Goal: Task Accomplishment & Management: Use online tool/utility

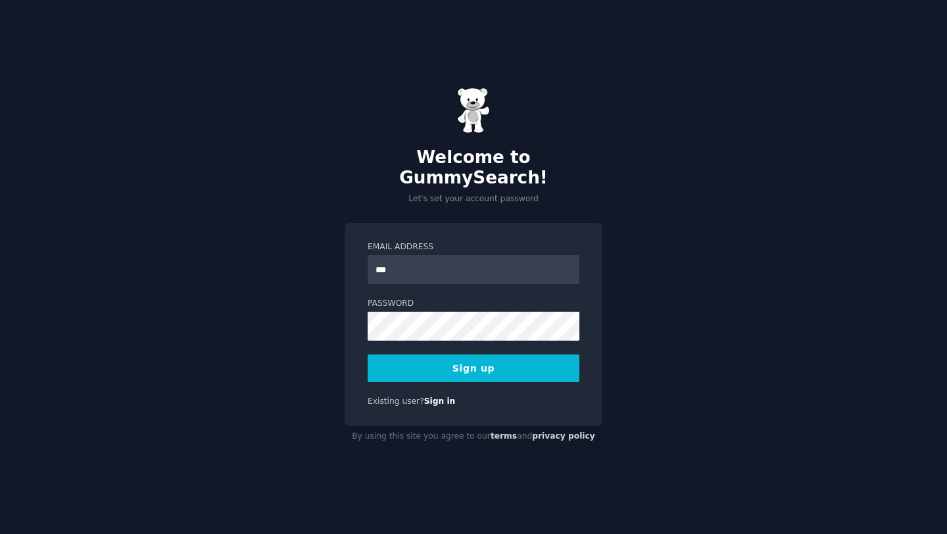
type input "**********"
click at [473, 361] on button "Sign up" at bounding box center [474, 369] width 212 height 28
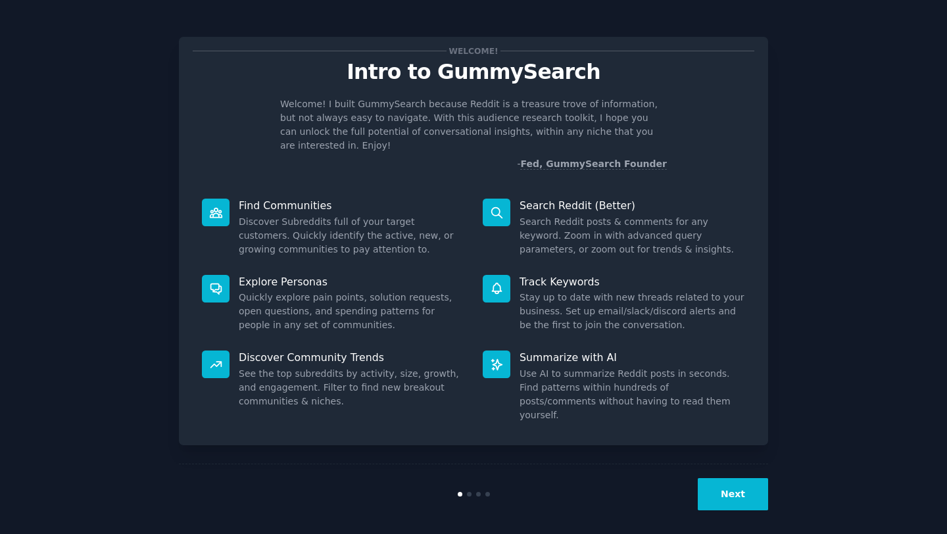
click at [740, 490] on button "Next" at bounding box center [733, 494] width 70 height 32
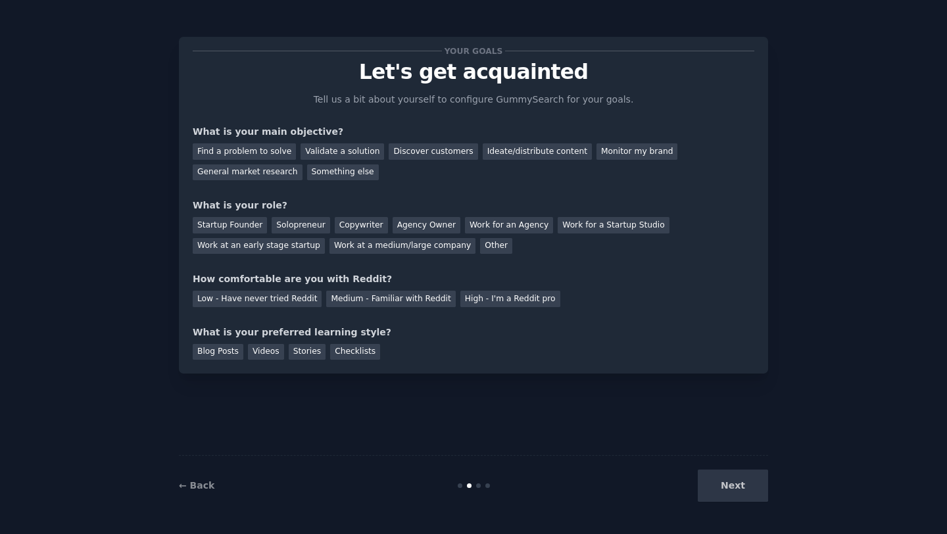
click at [703, 474] on div "Next" at bounding box center [670, 486] width 197 height 32
click at [716, 477] on div "Next" at bounding box center [670, 486] width 197 height 32
click at [261, 151] on div "Find a problem to solve" at bounding box center [244, 151] width 103 height 16
click at [347, 154] on div "Validate a solution" at bounding box center [343, 151] width 84 height 16
click at [255, 151] on div "Find a problem to solve" at bounding box center [244, 151] width 103 height 16
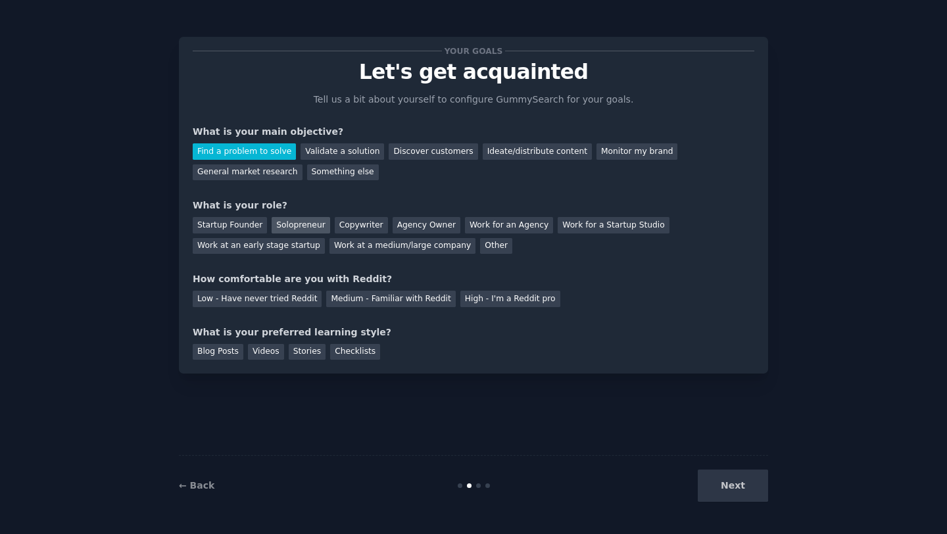
click at [283, 229] on div "Solopreneur" at bounding box center [301, 225] width 58 height 16
click at [293, 303] on div "Low - Have never tried Reddit" at bounding box center [257, 299] width 129 height 16
click at [214, 357] on div "Blog Posts" at bounding box center [218, 352] width 51 height 16
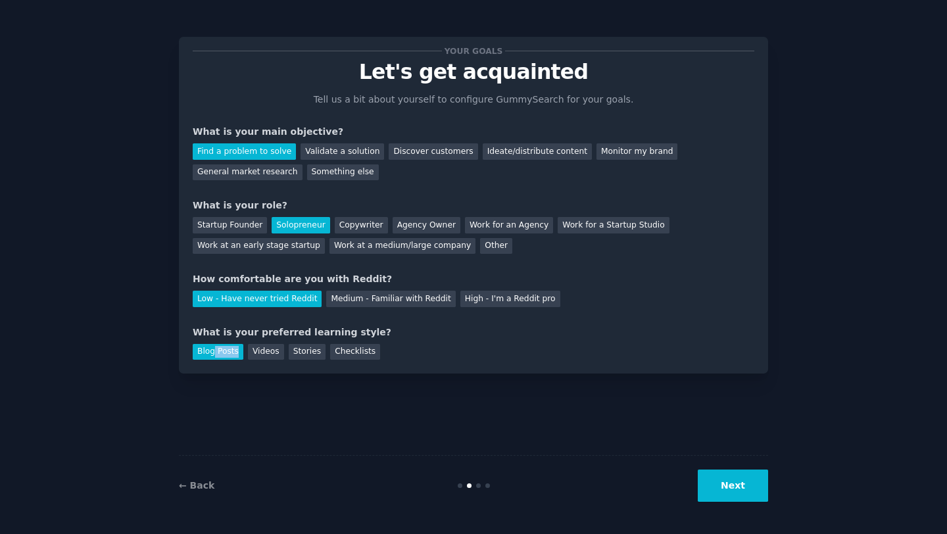
click at [717, 495] on button "Next" at bounding box center [733, 486] width 70 height 32
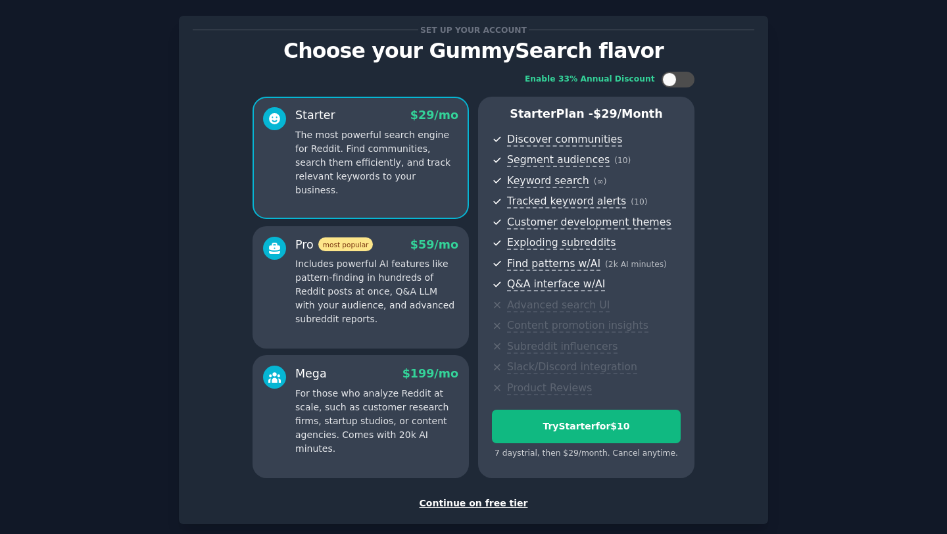
scroll to position [2, 0]
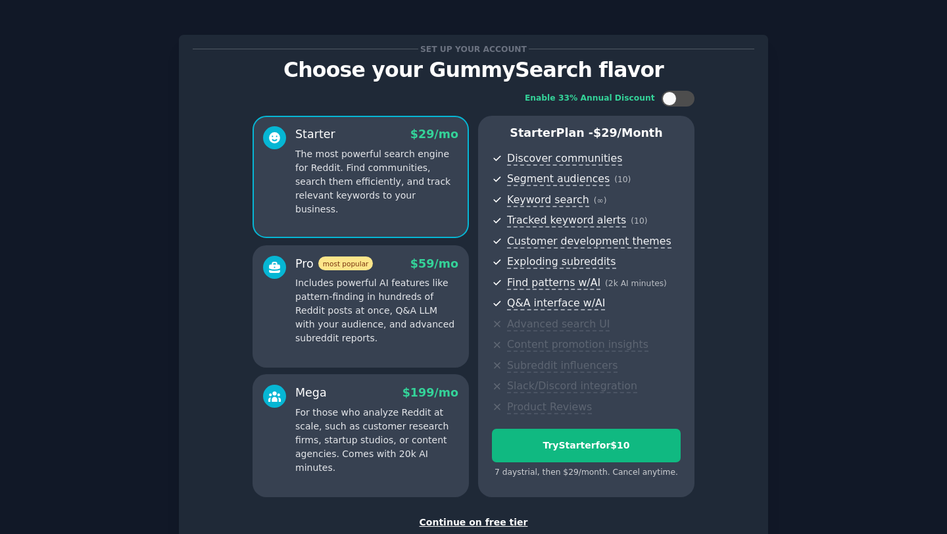
click at [396, 304] on p "Includes powerful AI features like pattern-finding in hundreds of Reddit posts …" at bounding box center [376, 310] width 163 height 69
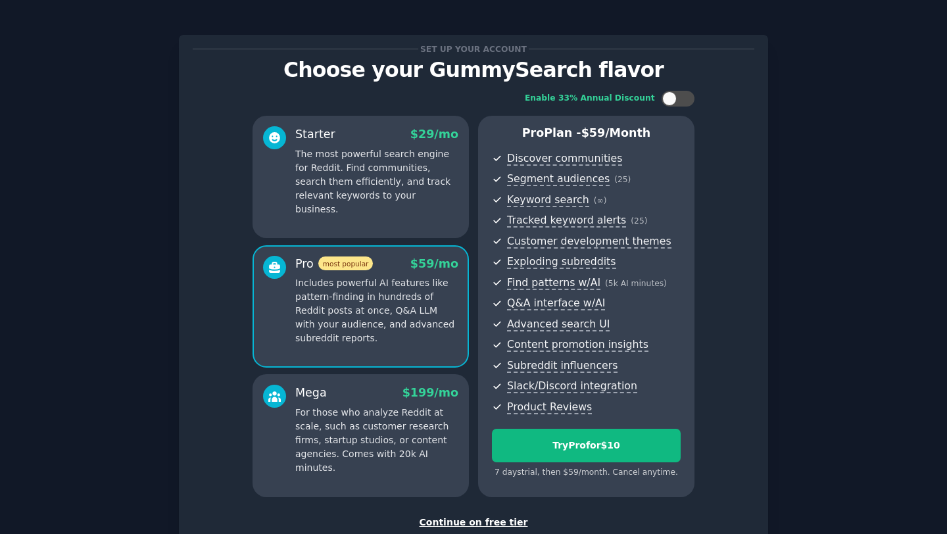
click at [400, 432] on p "For those who analyze Reddit at scale, such as customer research firms, startup…" at bounding box center [376, 440] width 163 height 69
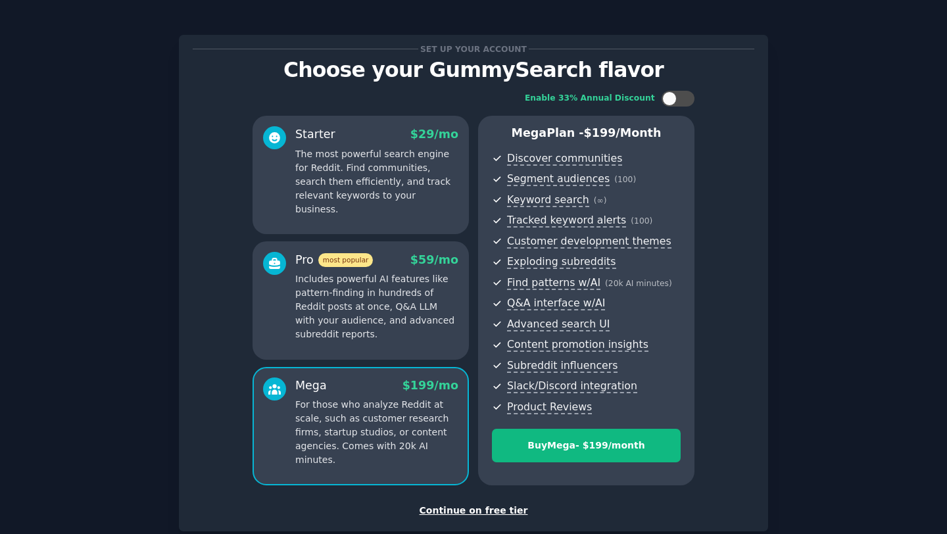
click at [410, 303] on p "Includes powerful AI features like pattern-finding in hundreds of Reddit posts …" at bounding box center [376, 306] width 163 height 69
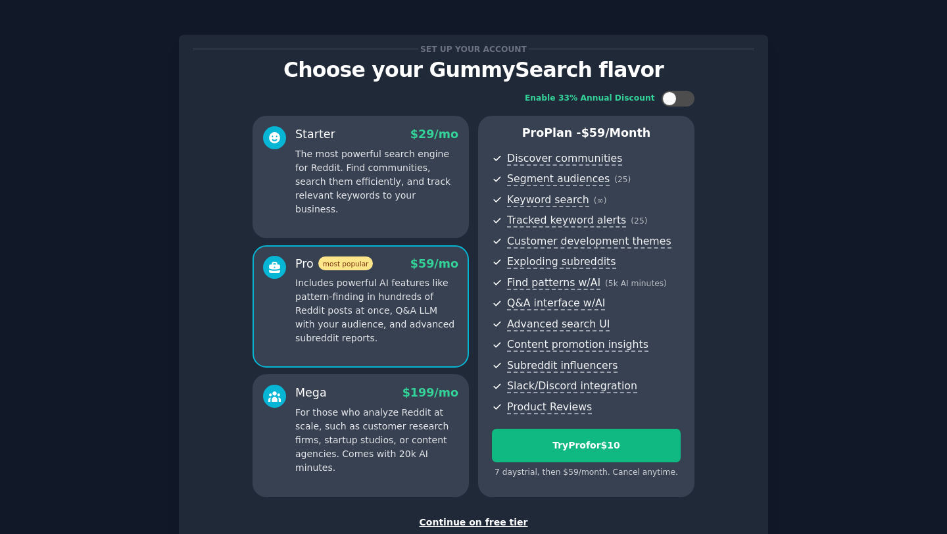
click at [405, 193] on p "The most powerful search engine for Reddit. Find communities, search them effic…" at bounding box center [376, 181] width 163 height 69
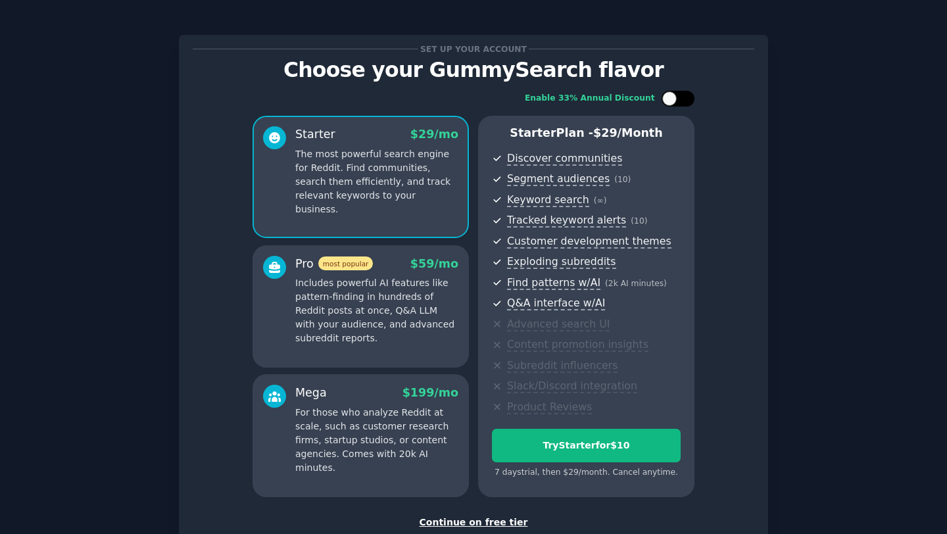
click at [672, 96] on div at bounding box center [670, 98] width 14 height 14
click at [680, 95] on div at bounding box center [687, 98] width 14 height 14
click at [682, 95] on div at bounding box center [685, 98] width 7 height 7
click at [680, 95] on div at bounding box center [687, 98] width 14 height 14
click at [682, 96] on div at bounding box center [685, 98] width 7 height 7
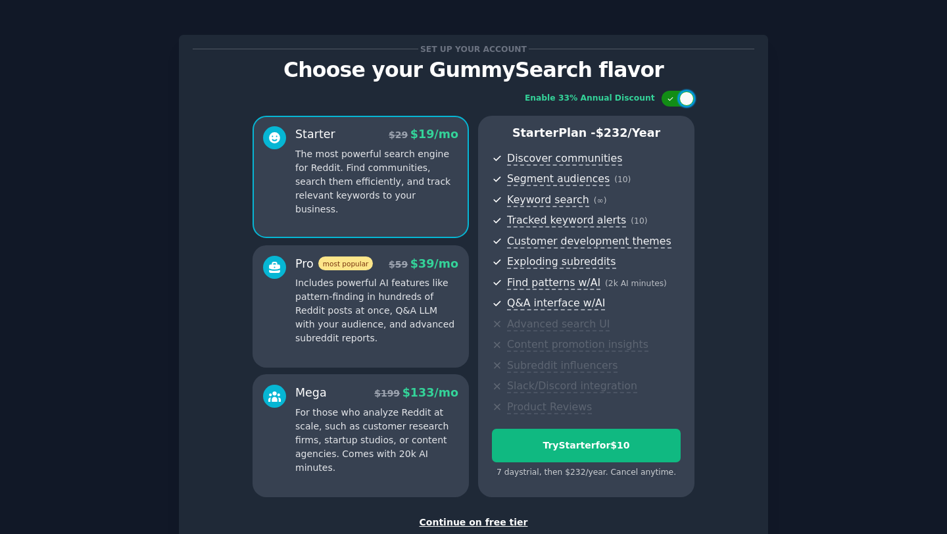
click at [680, 96] on div at bounding box center [687, 98] width 14 height 14
checkbox input "false"
click at [410, 285] on p "Includes powerful AI features like pattern-finding in hundreds of Reddit posts …" at bounding box center [376, 310] width 163 height 69
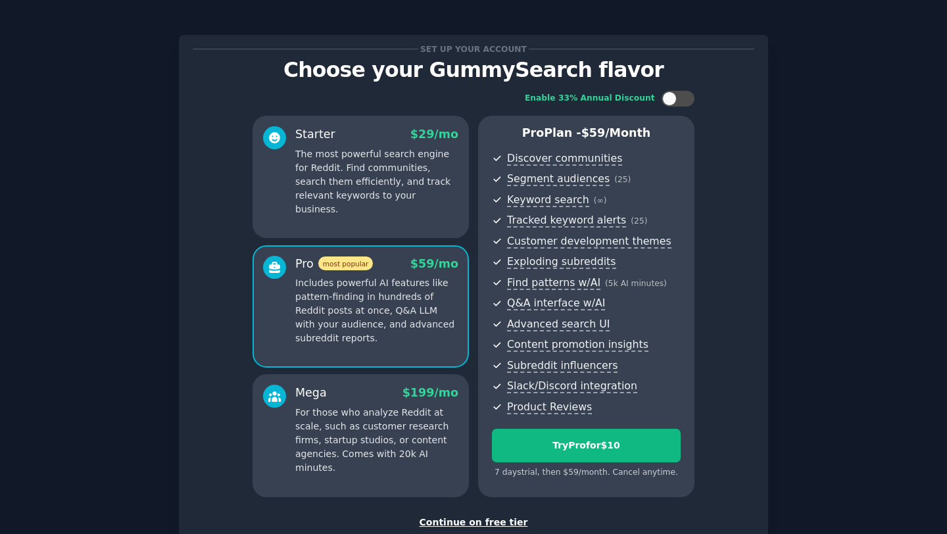
click at [388, 168] on p "The most powerful search engine for Reddit. Find communities, search them effic…" at bounding box center [376, 181] width 163 height 69
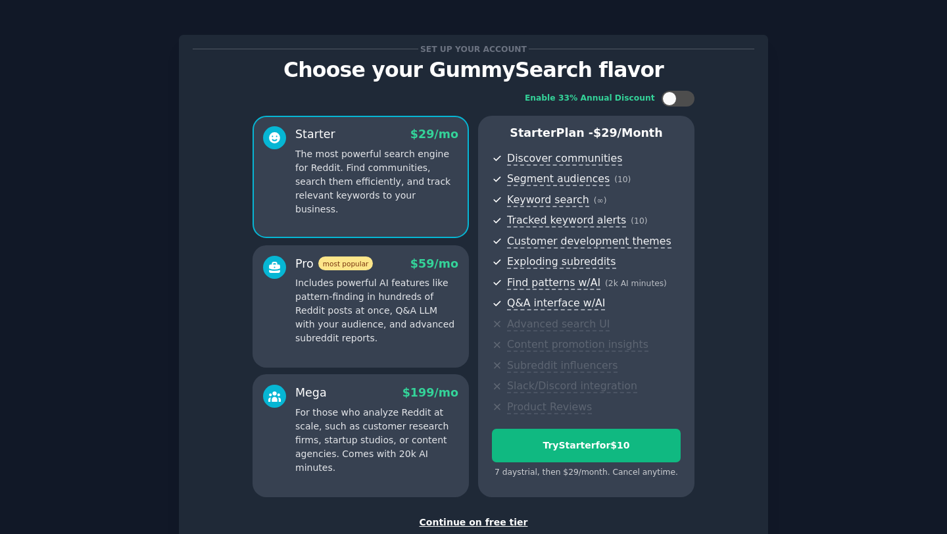
click at [401, 284] on p "Includes powerful AI features like pattern-finding in hundreds of Reddit posts …" at bounding box center [376, 310] width 163 height 69
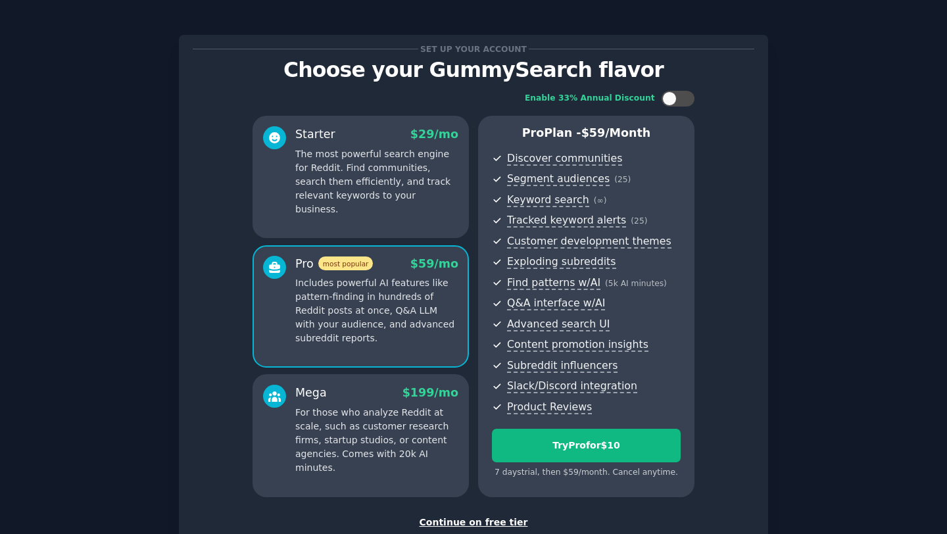
click at [390, 174] on p "The most powerful search engine for Reddit. Find communities, search them effic…" at bounding box center [376, 181] width 163 height 69
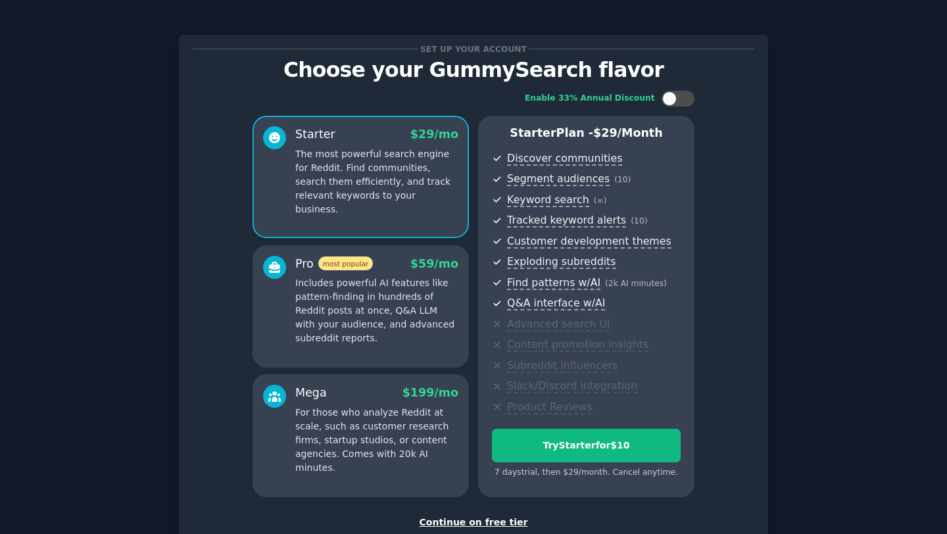
click at [401, 259] on div "Pro most popular $ 59 /mo" at bounding box center [376, 264] width 163 height 16
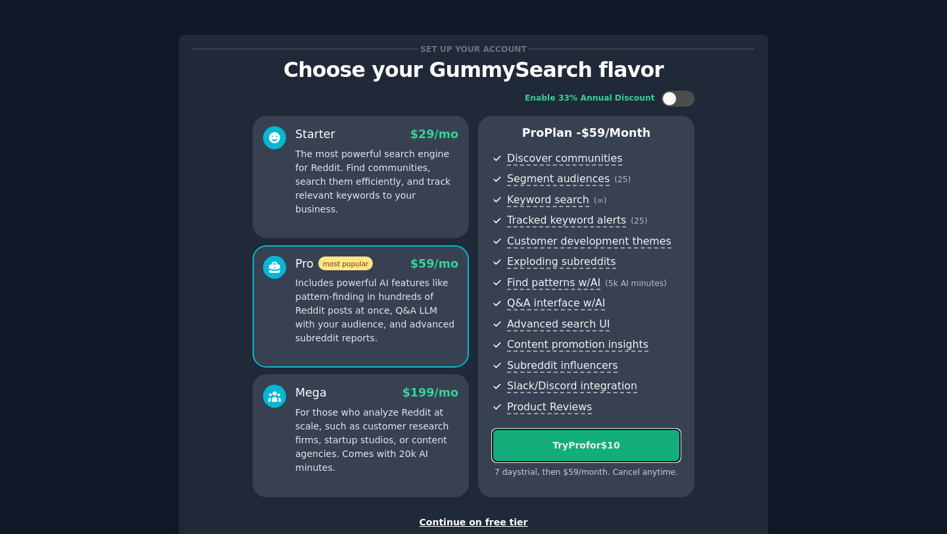
click at [582, 439] on div "Try Pro for $10" at bounding box center [587, 446] width 188 height 14
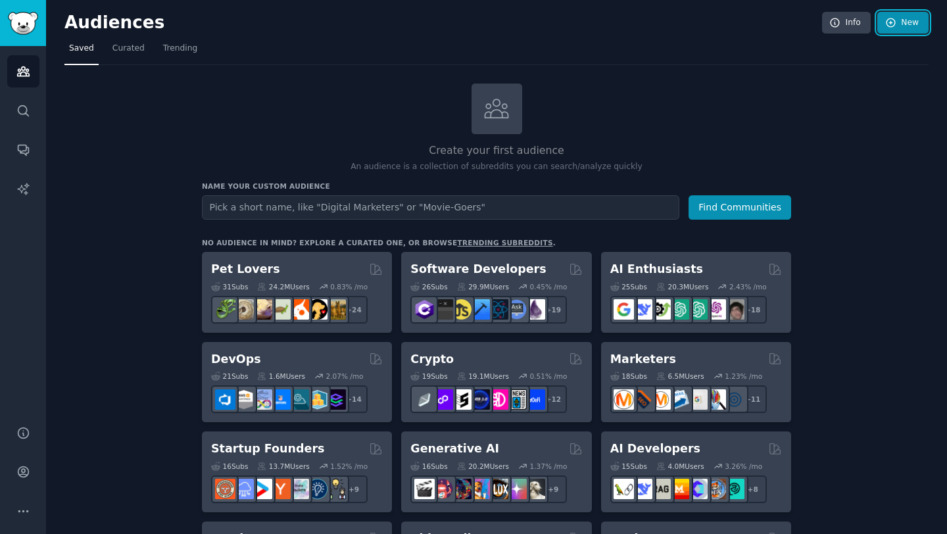
click at [906, 24] on link "New" at bounding box center [903, 23] width 51 height 22
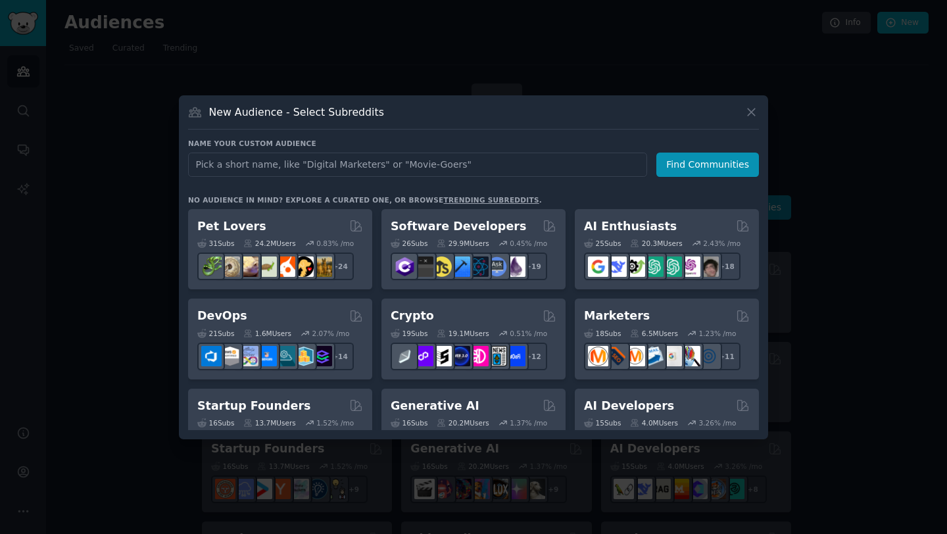
type input "f"
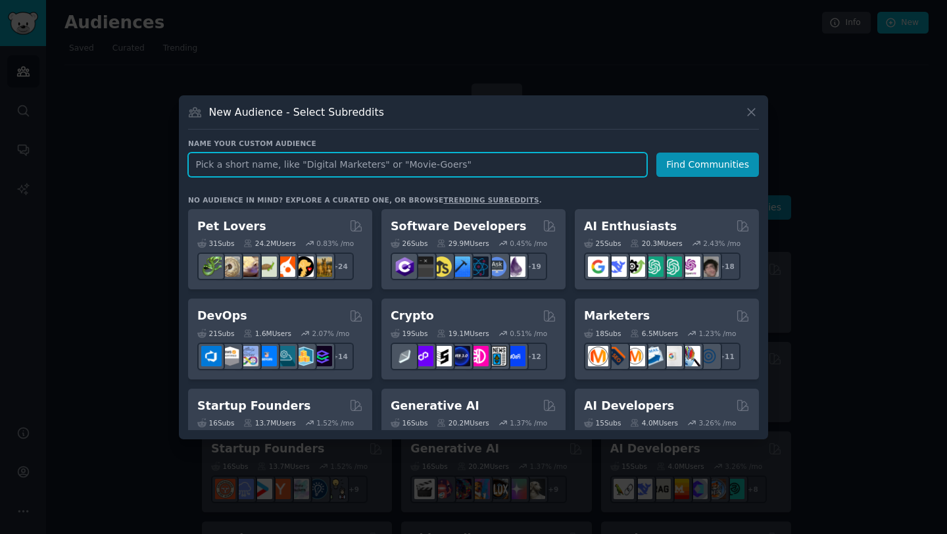
paste input "ai [MEDICAL_DATA]"
type input "ai [MEDICAL_DATA]"
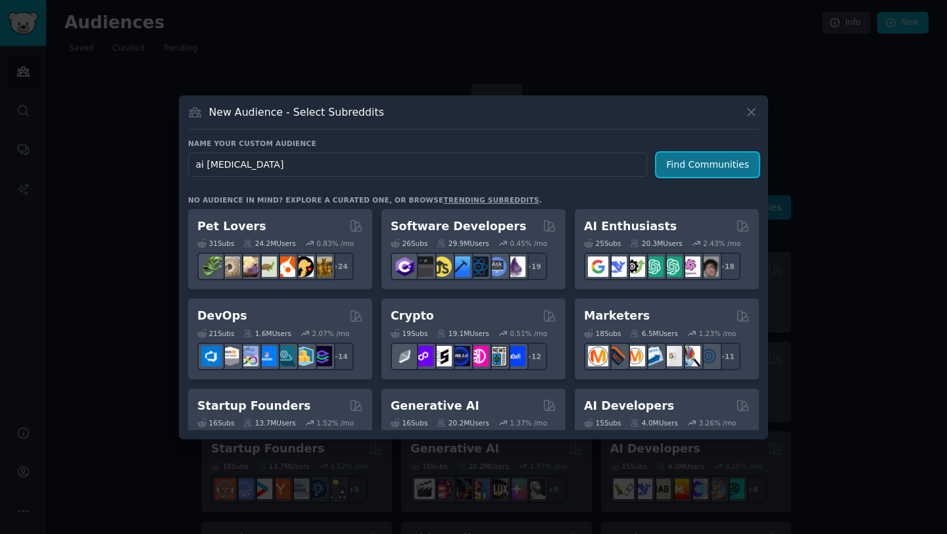
click at [697, 166] on button "Find Communities" at bounding box center [708, 165] width 103 height 24
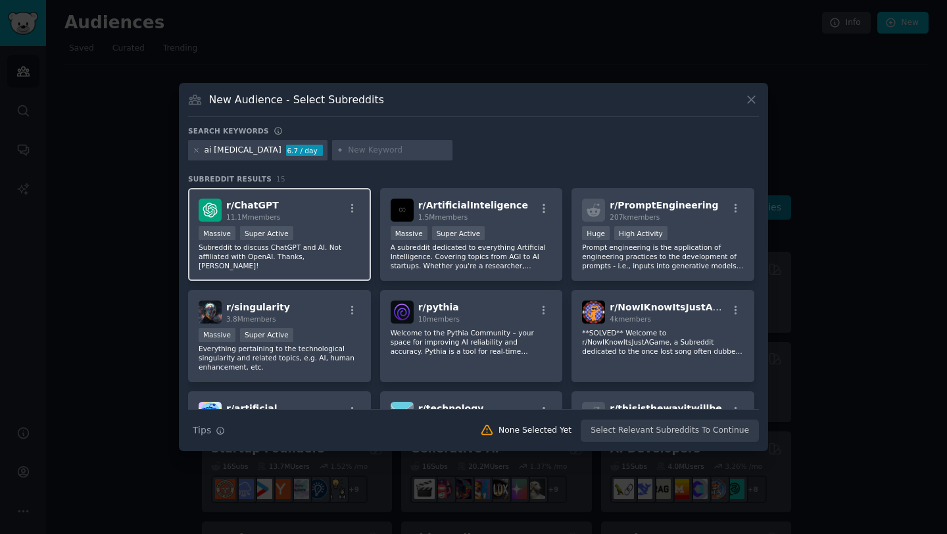
click at [340, 245] on p "Subreddit to discuss ChatGPT and AI. Not affiliated with OpenAI. Thanks, Nat!" at bounding box center [280, 257] width 162 height 28
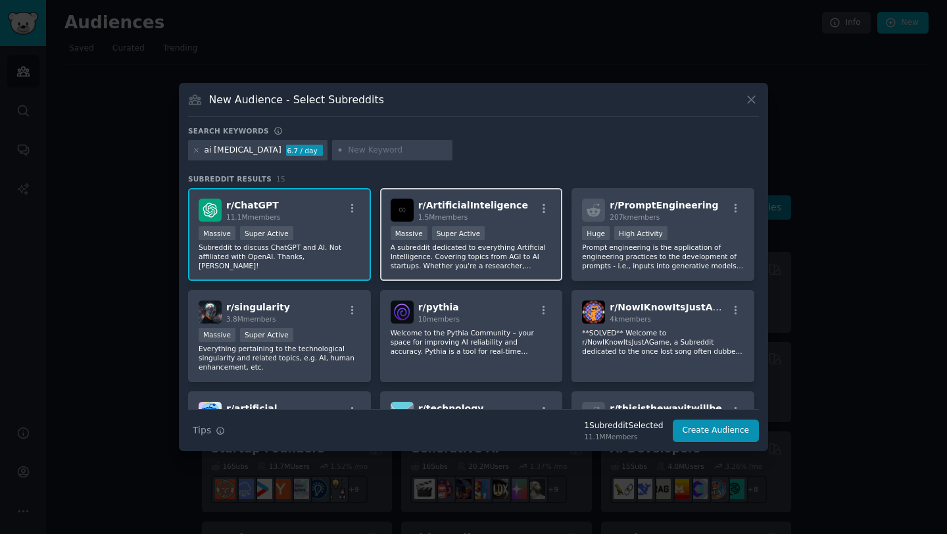
click at [511, 269] on p "A subreddit dedicated to everything Artificial Intelligence. Covering topics fr…" at bounding box center [472, 257] width 162 height 28
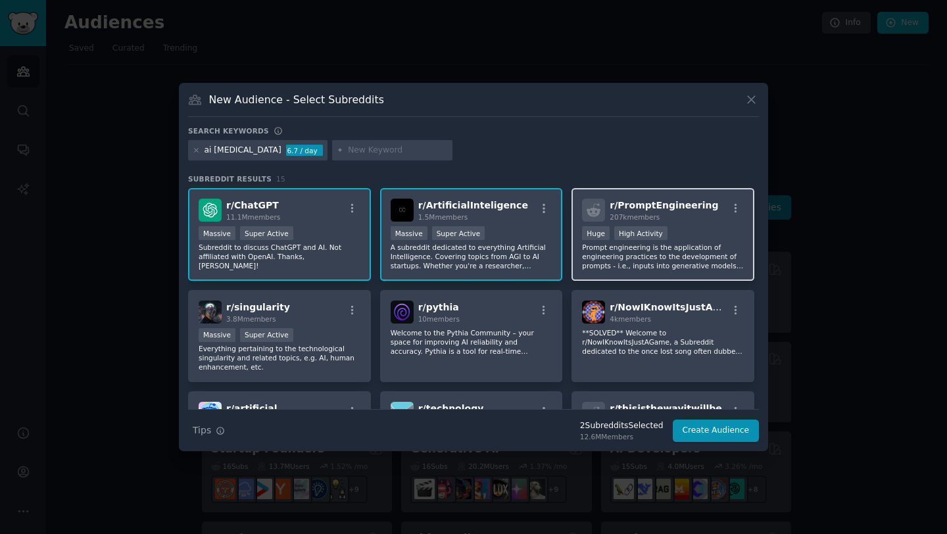
click at [692, 274] on div "r/ PromptEngineering 207k members Huge High Activity Prompt engineering is the …" at bounding box center [663, 234] width 183 height 93
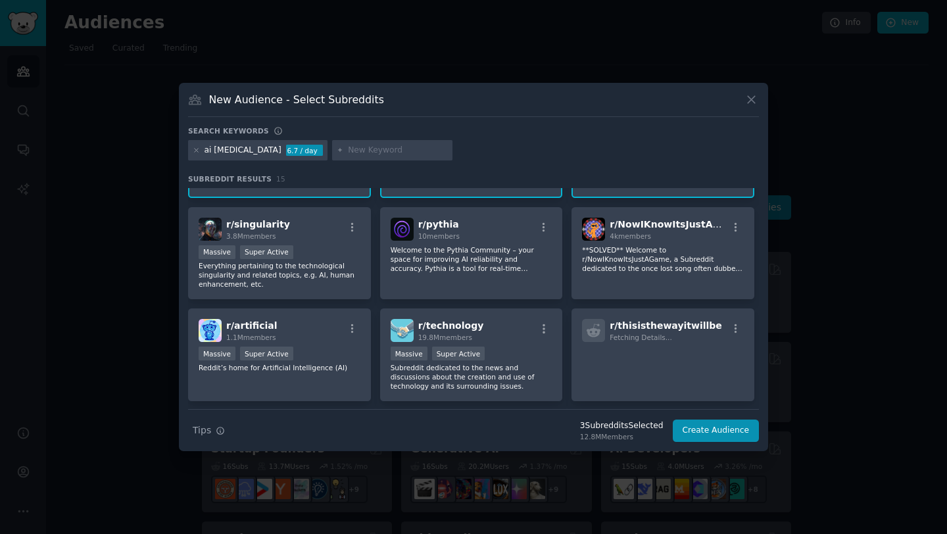
scroll to position [108, 0]
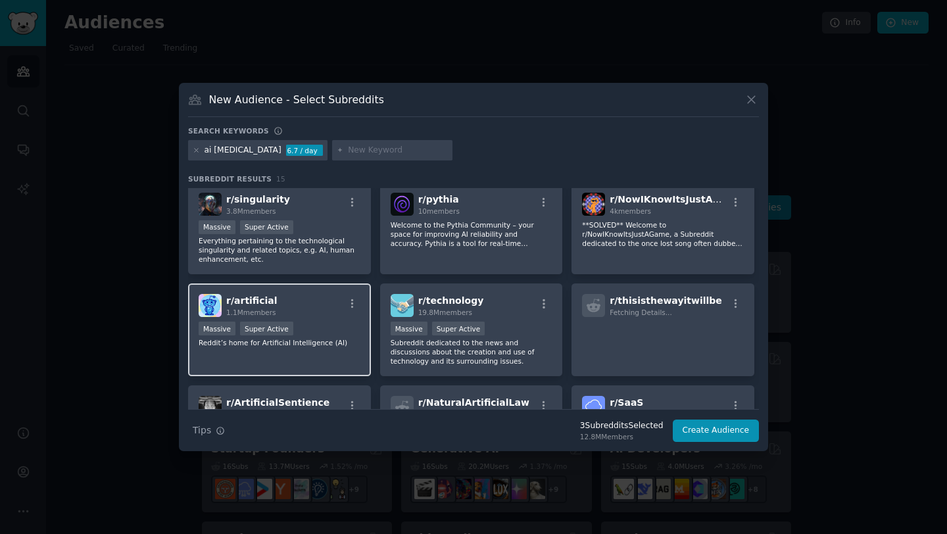
click at [355, 323] on div "Massive Super Active" at bounding box center [280, 330] width 162 height 16
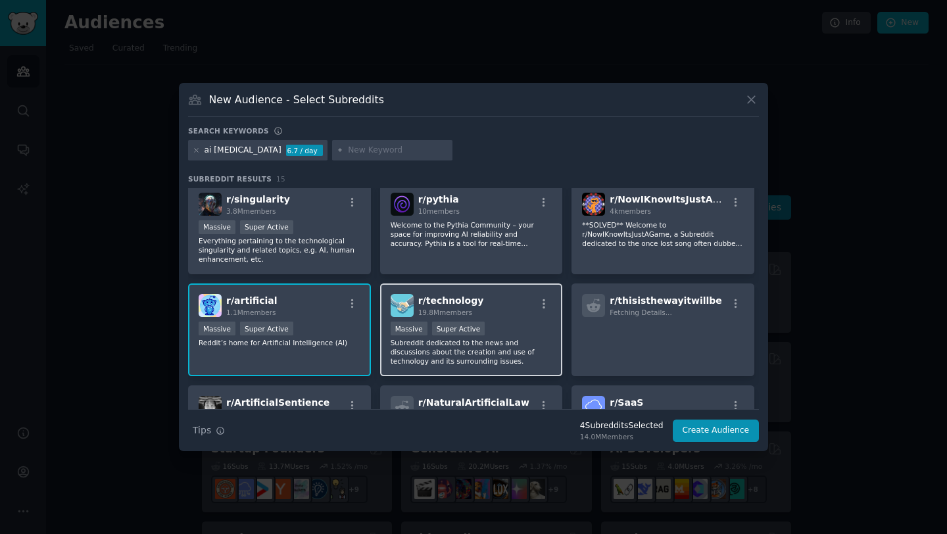
click at [543, 359] on p "Subreddit dedicated to the news and discussions about the creation and use of t…" at bounding box center [472, 352] width 162 height 28
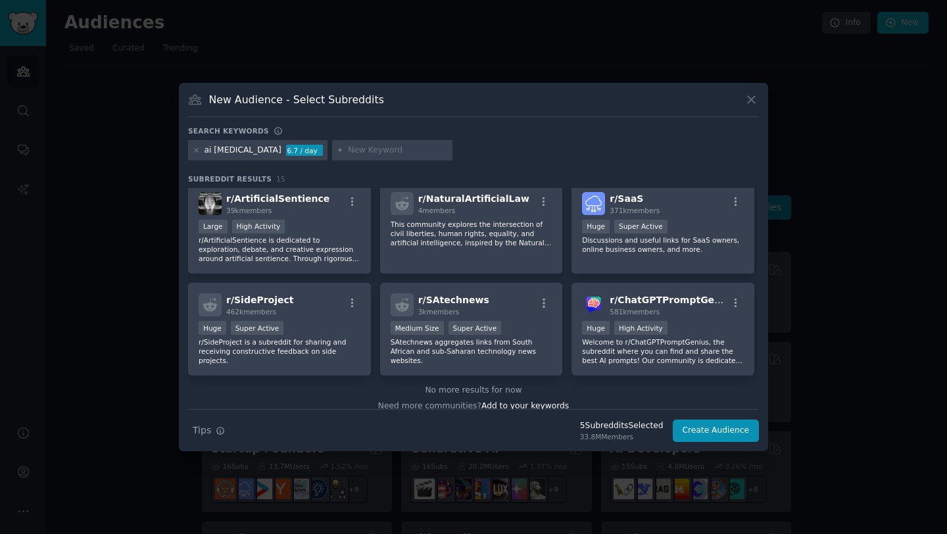
scroll to position [321, 0]
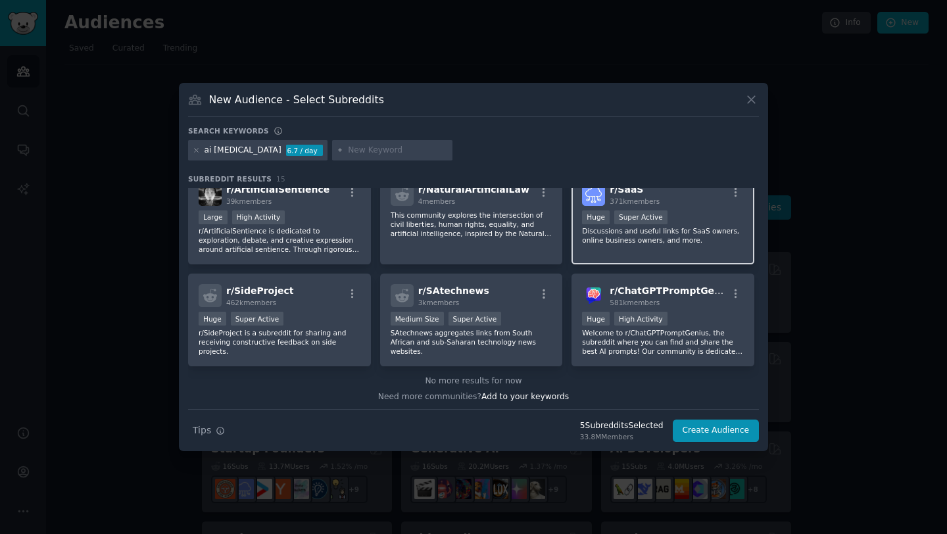
click at [645, 252] on div "r/ SaaS 371k members Huge Super Active Discussions and useful links for SaaS ow…" at bounding box center [663, 218] width 183 height 93
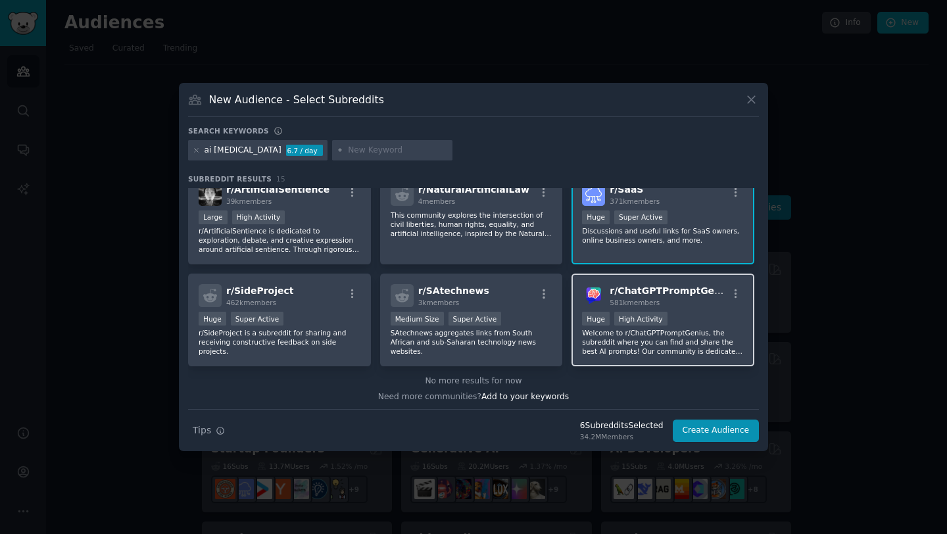
click at [611, 343] on p "Welcome to r/ChatGPTPromptGenius, the subreddit where you can find and share th…" at bounding box center [663, 342] width 162 height 28
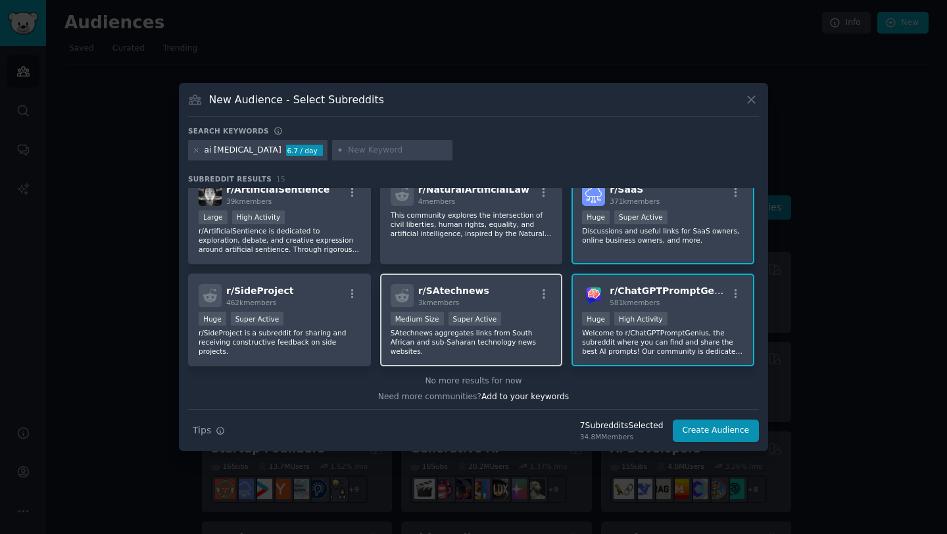
scroll to position [324, 0]
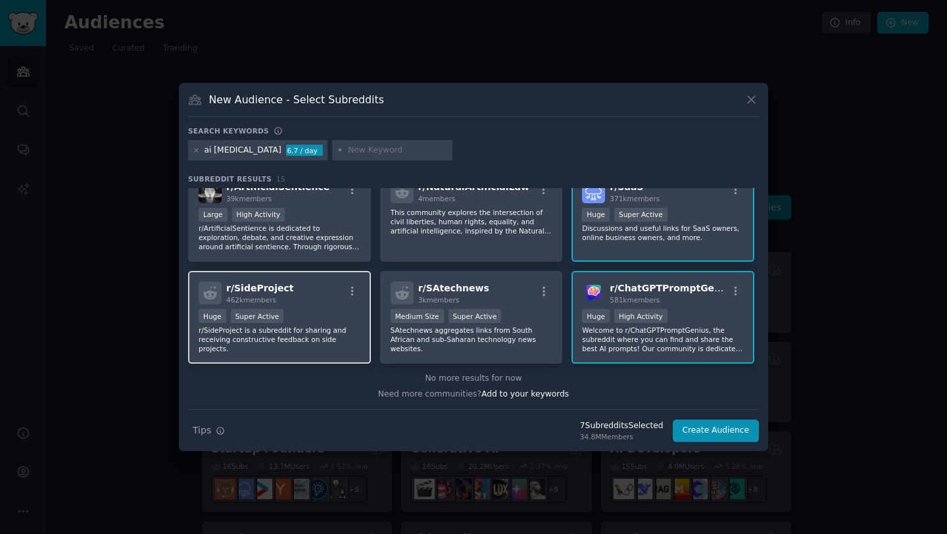
click at [301, 362] on div "r/ SideProject 462k members Huge Super Active r/SideProject is a subreddit for …" at bounding box center [279, 317] width 183 height 93
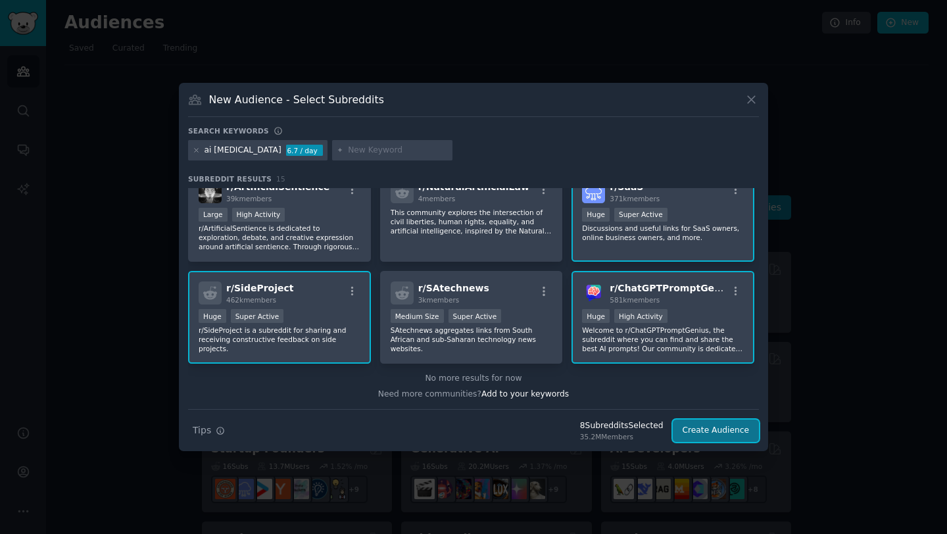
click at [710, 435] on button "Create Audience" at bounding box center [716, 431] width 87 height 22
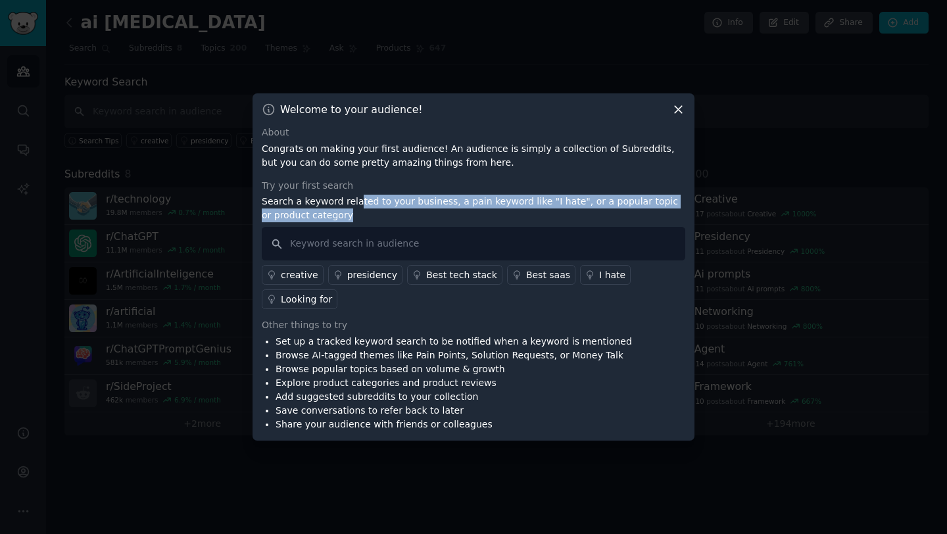
drag, startPoint x: 357, startPoint y: 201, endPoint x: 577, endPoint y: 210, distance: 220.6
click at [577, 210] on p "Search a keyword related to your business, a pain keyword like "I hate", or a p…" at bounding box center [474, 209] width 424 height 28
click at [492, 203] on p "Search a keyword related to your business, a pain keyword like "I hate", or a p…" at bounding box center [474, 209] width 424 height 28
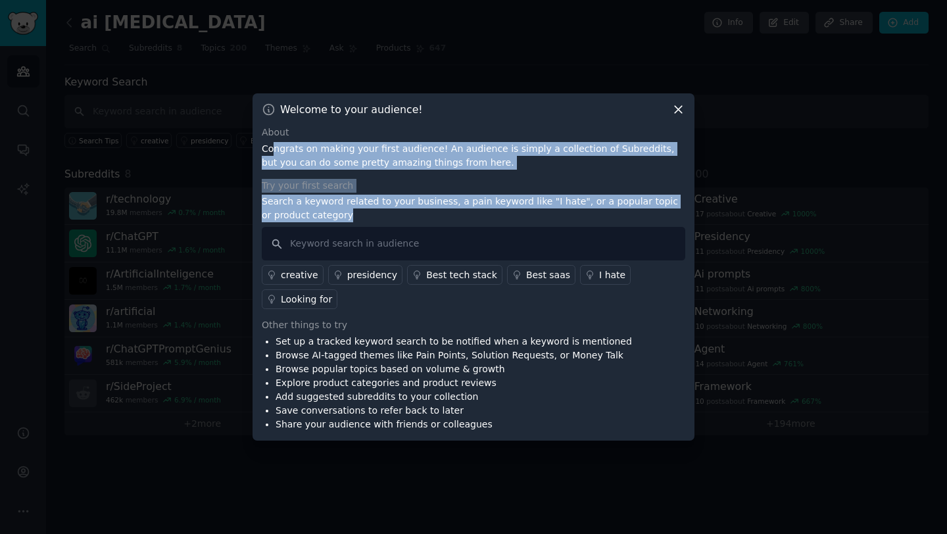
drag, startPoint x: 351, startPoint y: 216, endPoint x: 272, endPoint y: 149, distance: 104.6
click at [272, 149] on div "About Congrats on making your first audience! An audience is simply a collectio…" at bounding box center [474, 279] width 424 height 306
click at [365, 202] on p "Search a keyword related to your business, a pain keyword like "I hate", or a p…" at bounding box center [474, 209] width 424 height 28
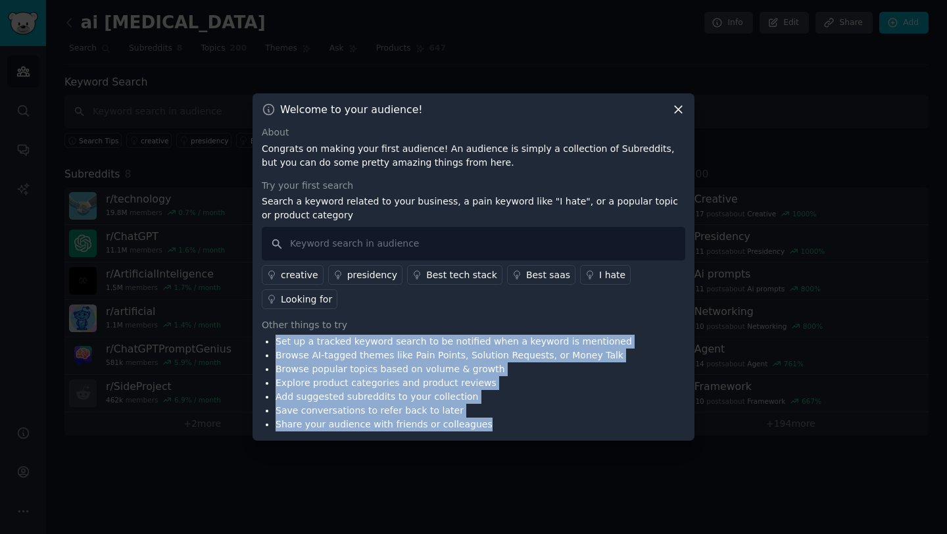
drag, startPoint x: 278, startPoint y: 336, endPoint x: 472, endPoint y: 428, distance: 215.7
click at [472, 428] on ul "Set up a tracked keyword search to be notified when a keyword is mentioned Brow…" at bounding box center [447, 383] width 370 height 97
click at [497, 434] on div "Welcome to your audience! About Congrats on making your first audience! An audi…" at bounding box center [474, 266] width 442 height 347
drag, startPoint x: 501, startPoint y: 432, endPoint x: 279, endPoint y: 340, distance: 241.0
click at [279, 340] on div "Welcome to your audience! About Congrats on making your first audience! An audi…" at bounding box center [474, 266] width 442 height 347
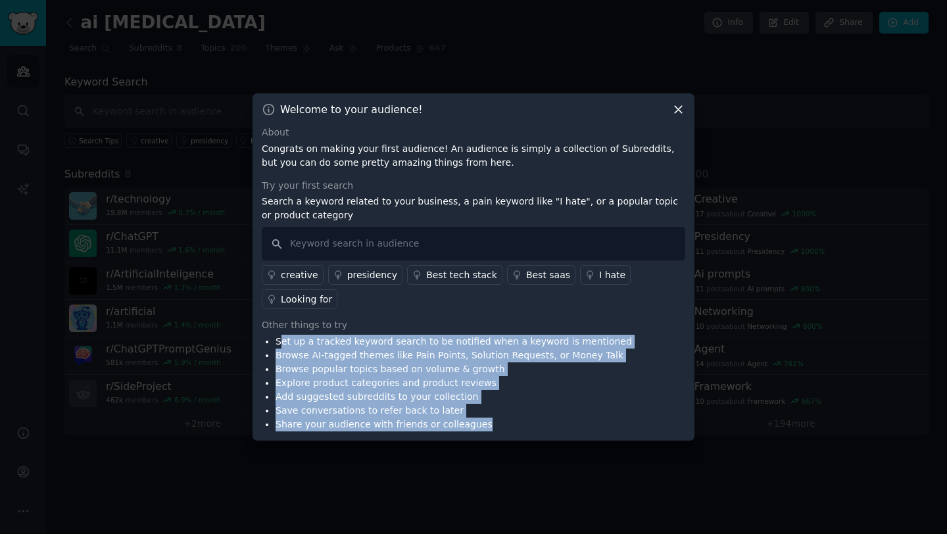
click at [340, 349] on li "Browse AI-tagged themes like Pain Points, Solution Requests, or Money Talk" at bounding box center [454, 356] width 357 height 14
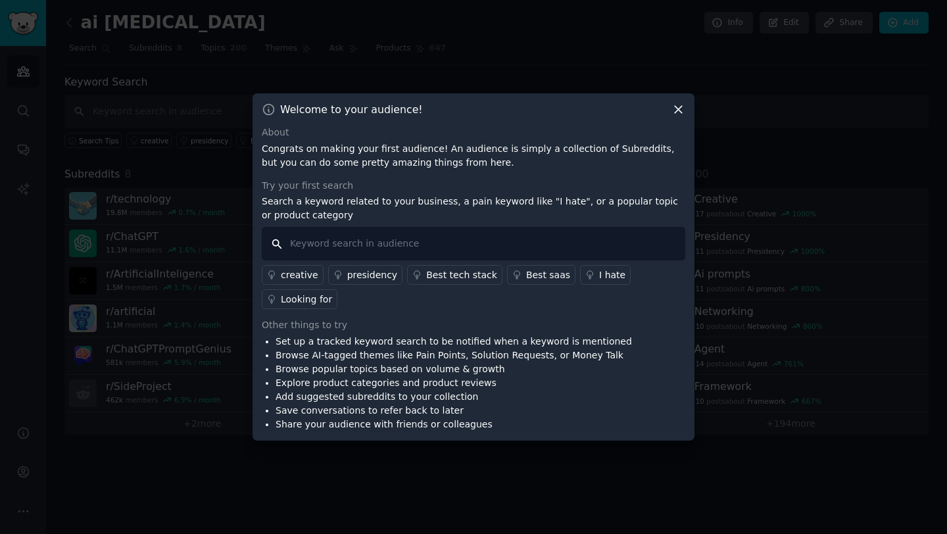
click at [382, 244] on input "text" at bounding box center [474, 244] width 424 height 34
paste input "ai hallucination"
type input "ai hallucination"
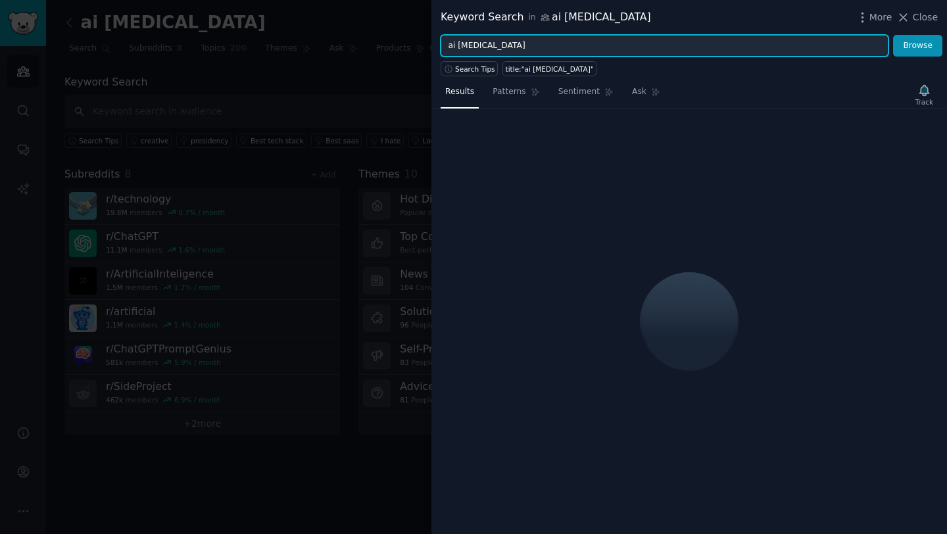
click at [459, 47] on input "ai hallucination" at bounding box center [665, 46] width 448 height 22
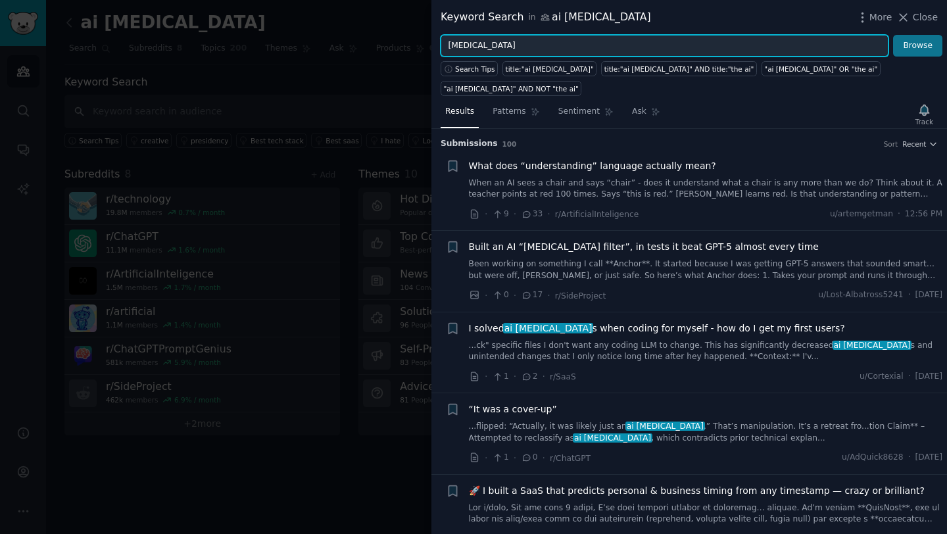
type input "hallucination"
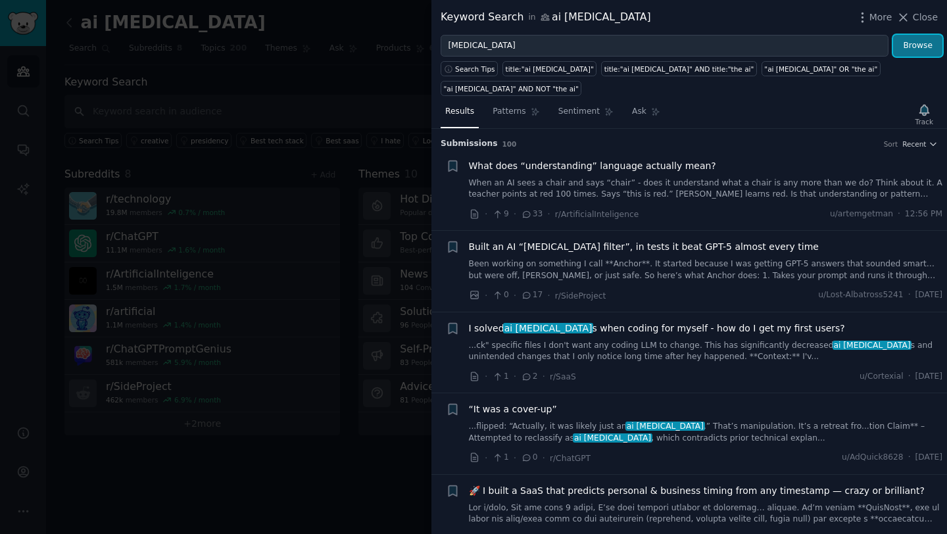
click at [929, 45] on button "Browse" at bounding box center [918, 46] width 49 height 22
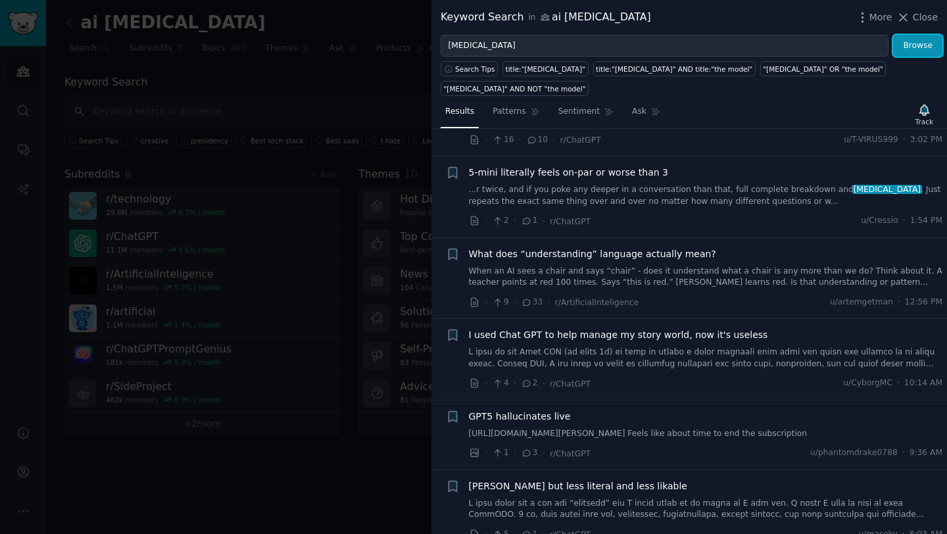
scroll to position [79, 0]
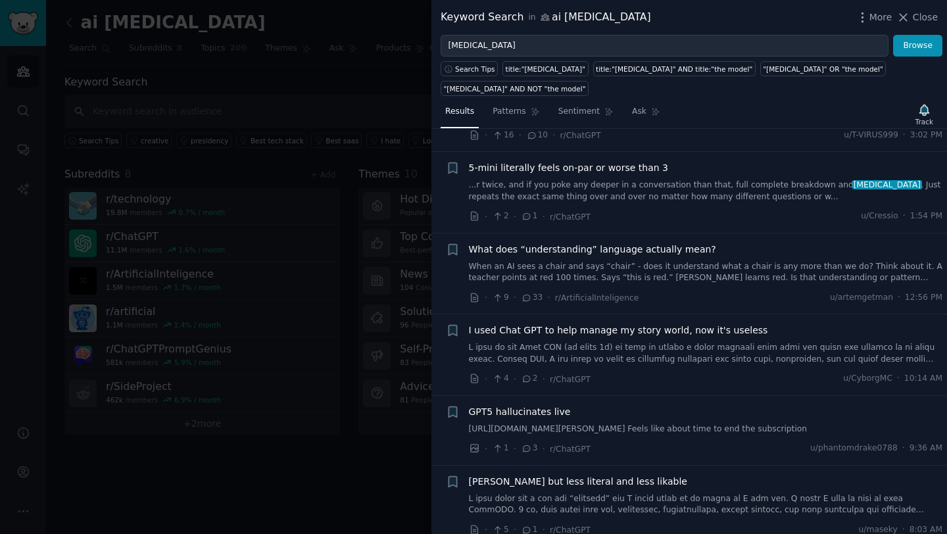
click at [932, 20] on span "Close" at bounding box center [925, 18] width 25 height 14
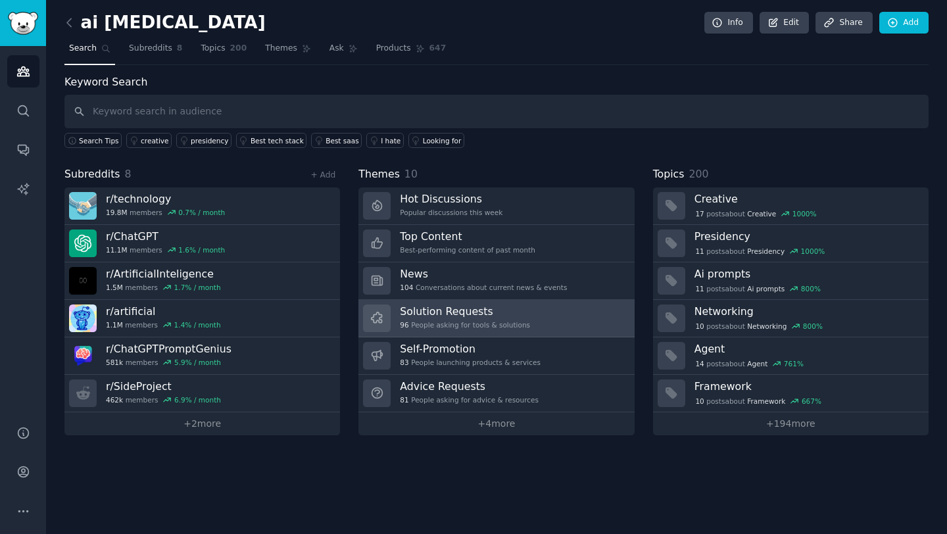
click at [484, 312] on h3 "Solution Requests" at bounding box center [465, 312] width 130 height 14
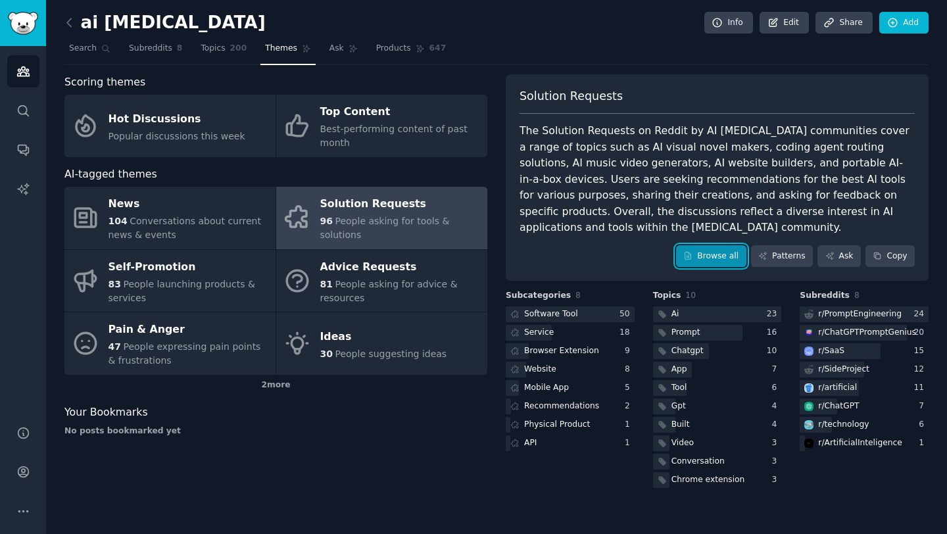
click at [719, 253] on link "Browse all" at bounding box center [711, 256] width 70 height 22
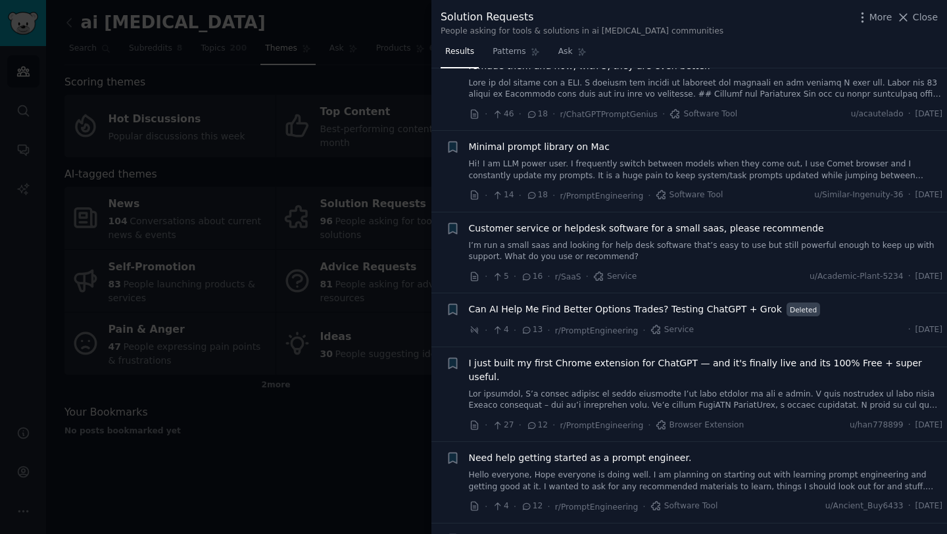
scroll to position [926, 0]
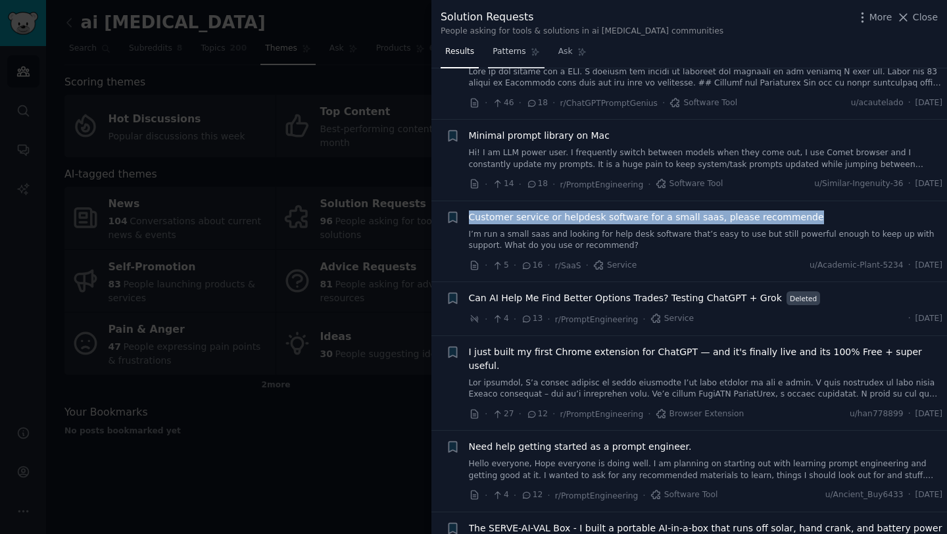
click at [518, 49] on span "Patterns" at bounding box center [509, 52] width 33 height 12
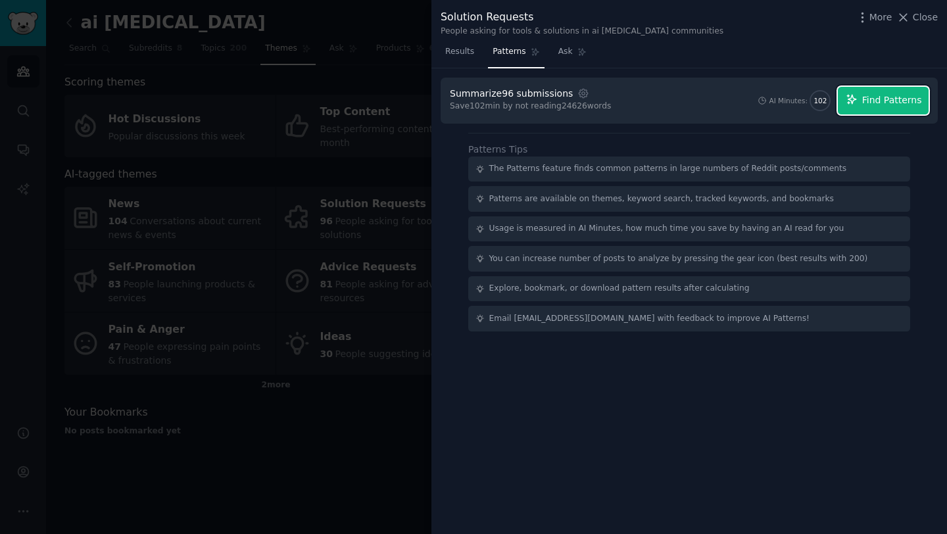
click at [878, 110] on button "Find Patterns" at bounding box center [883, 101] width 91 height 28
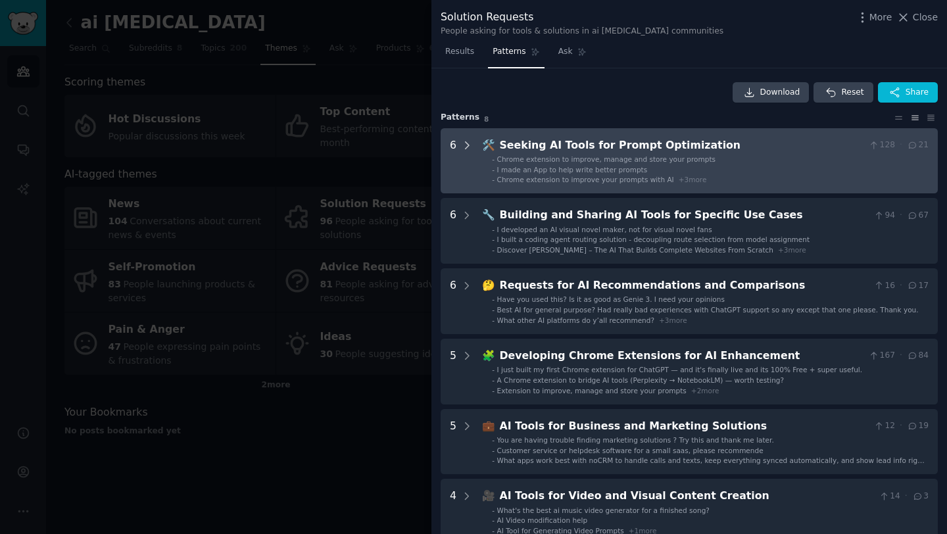
click at [467, 147] on icon at bounding box center [467, 145] width 12 height 12
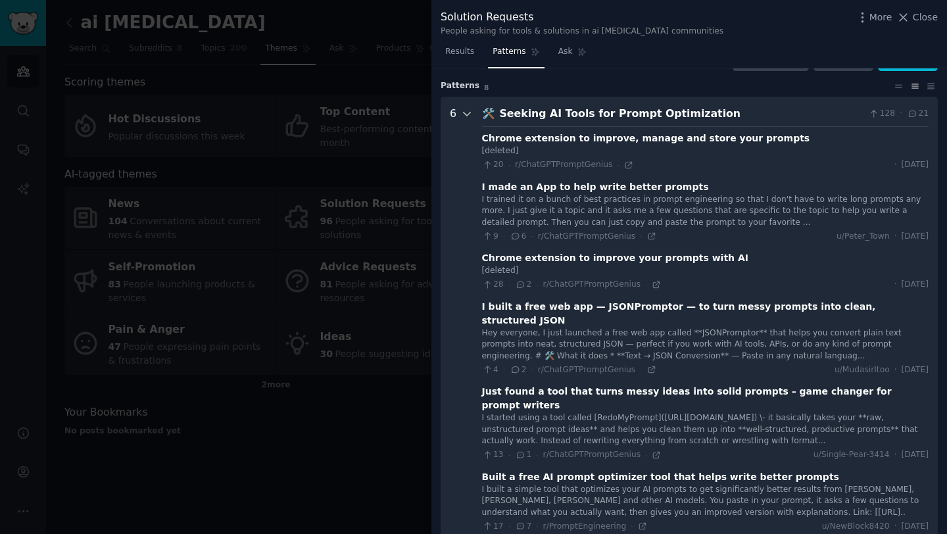
scroll to position [60, 0]
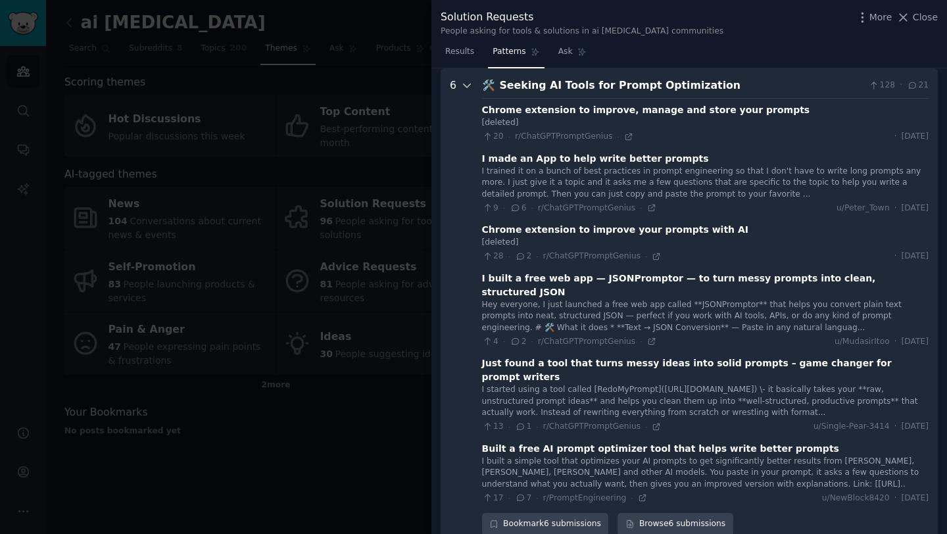
click at [465, 85] on icon at bounding box center [467, 85] width 7 height 3
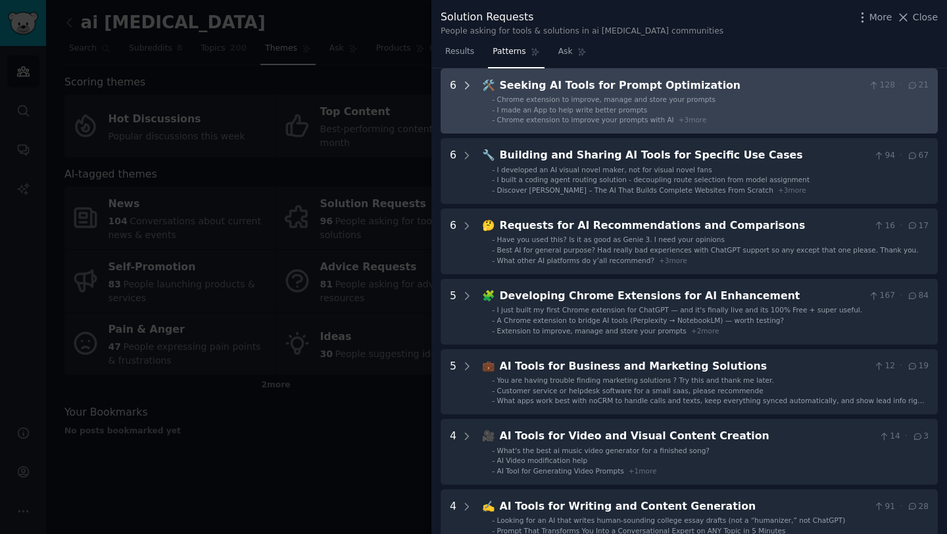
click at [465, 86] on icon at bounding box center [467, 86] width 12 height 12
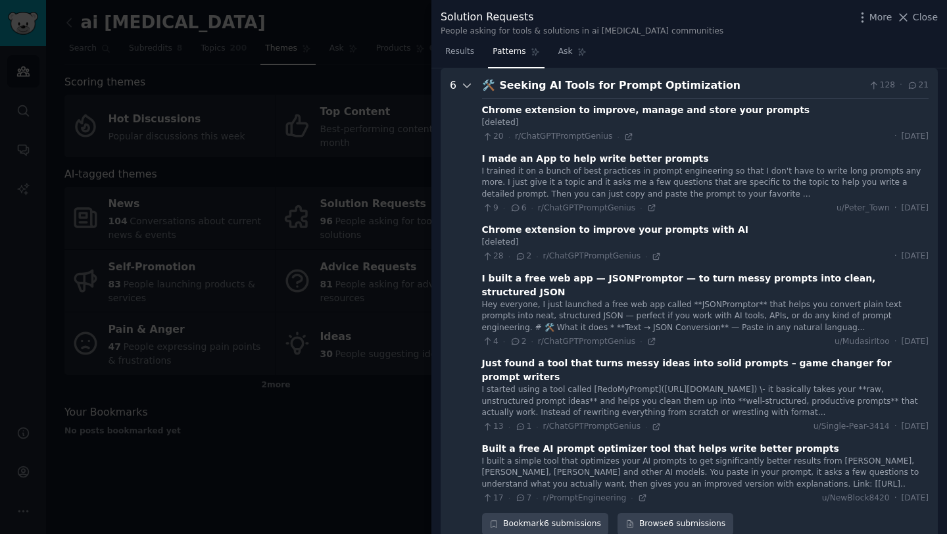
click at [468, 86] on icon at bounding box center [467, 85] width 7 height 3
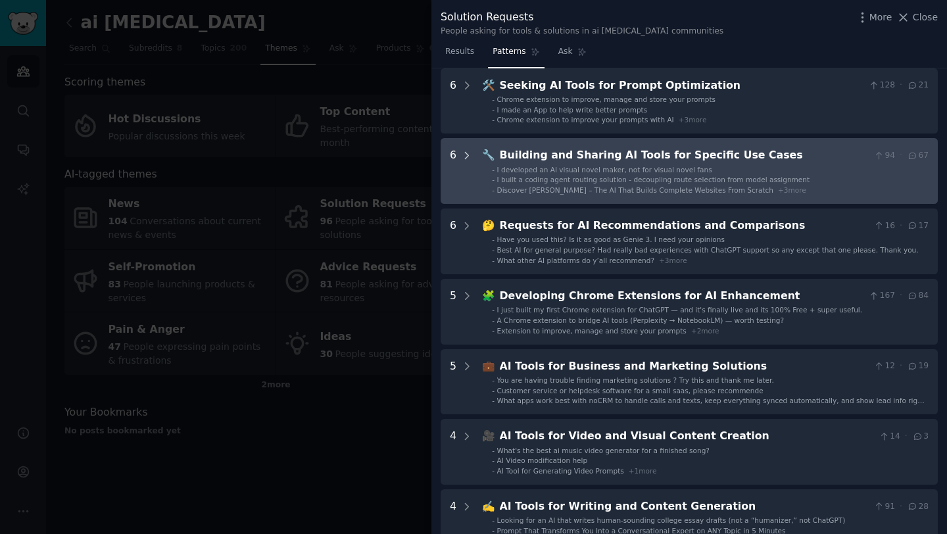
click at [468, 151] on icon at bounding box center [467, 156] width 12 height 12
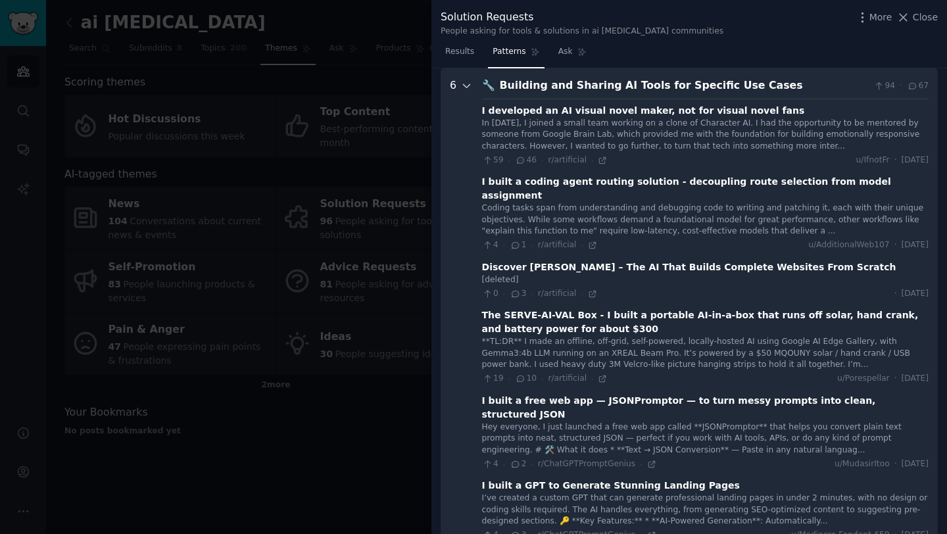
scroll to position [130, 0]
click at [465, 85] on icon at bounding box center [467, 85] width 7 height 3
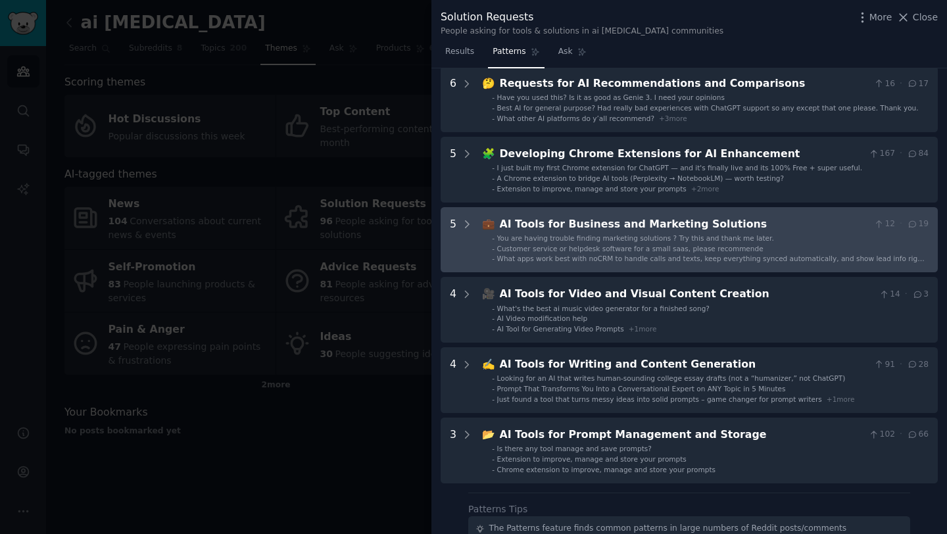
scroll to position [203, 0]
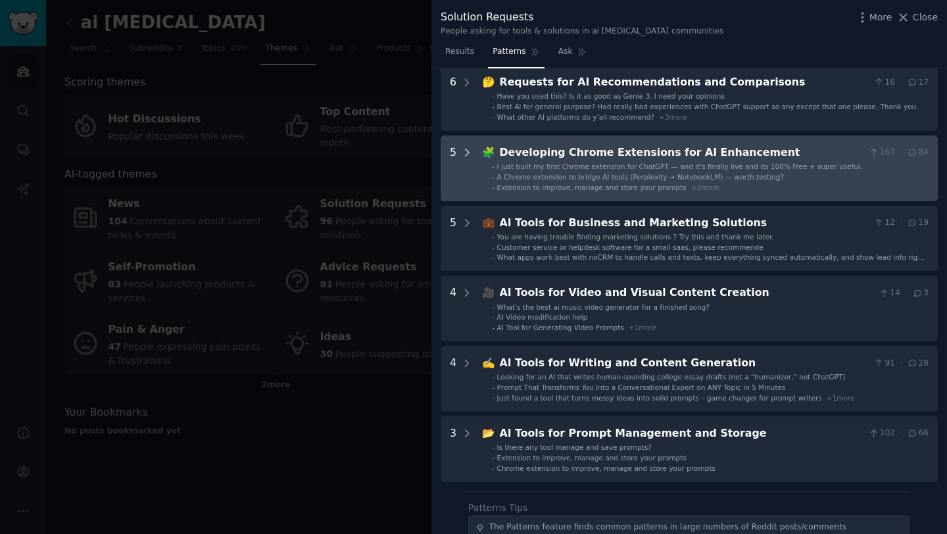
click at [470, 154] on icon at bounding box center [467, 153] width 12 height 12
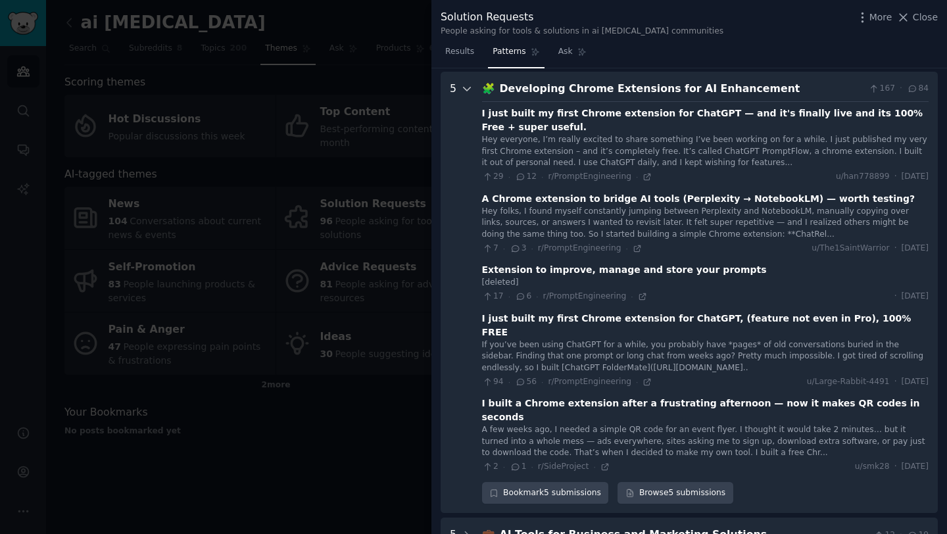
scroll to position [270, 0]
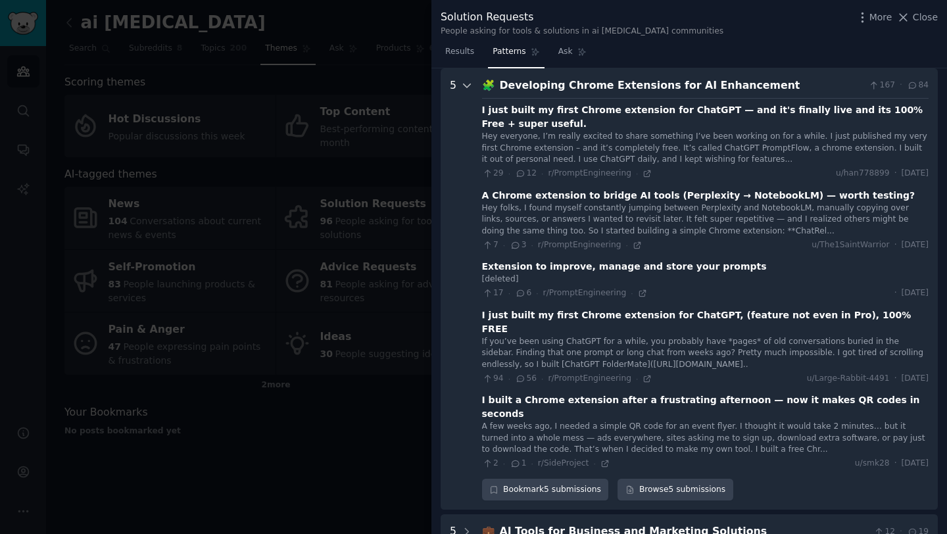
click at [466, 84] on icon at bounding box center [467, 86] width 12 height 12
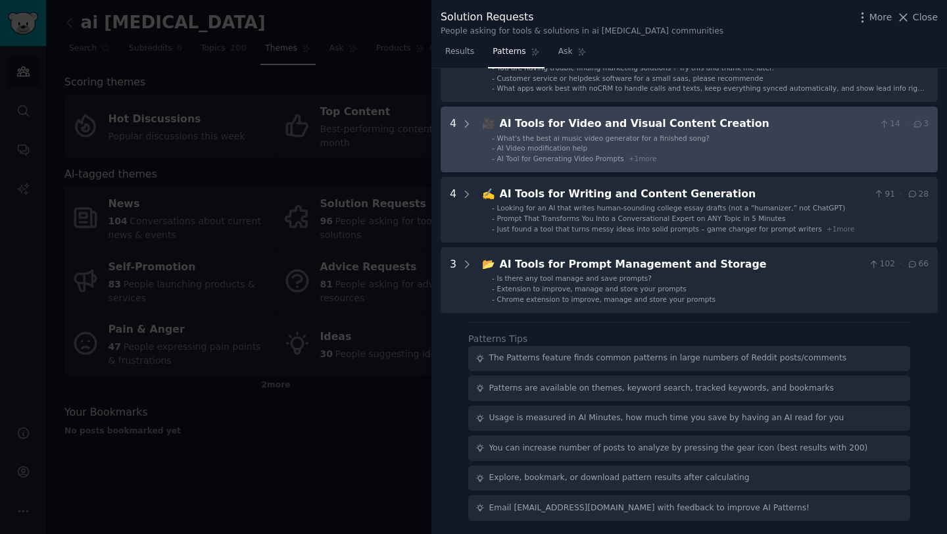
scroll to position [0, 0]
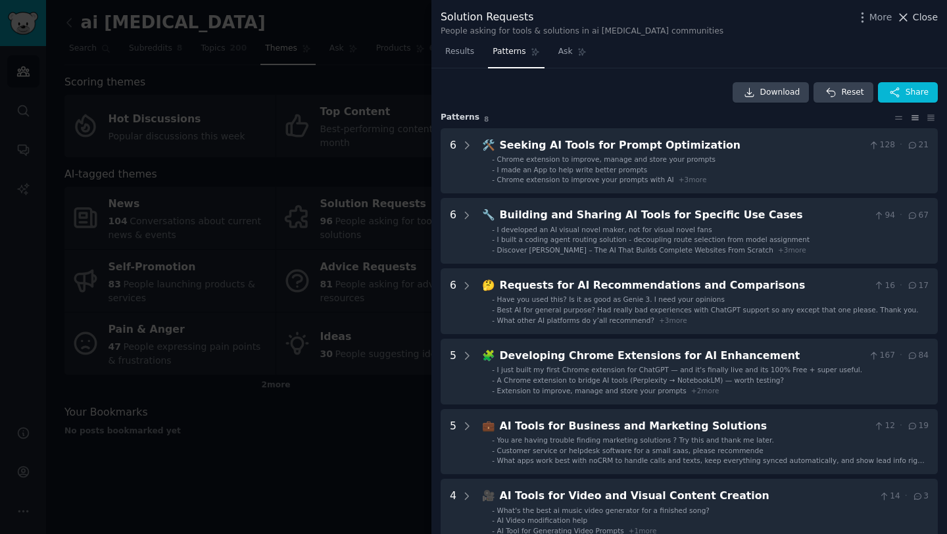
click at [927, 12] on span "Close" at bounding box center [925, 18] width 25 height 14
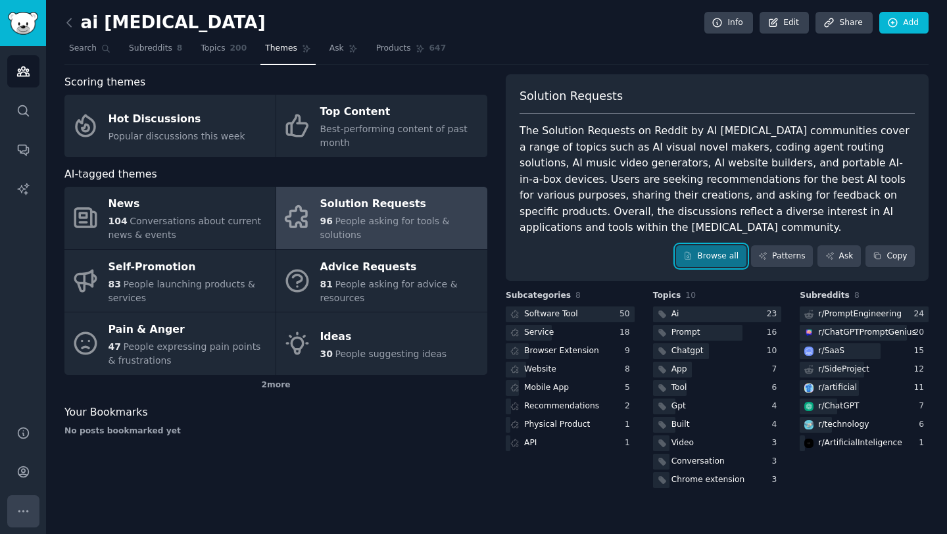
click at [29, 501] on button "More" at bounding box center [23, 511] width 32 height 32
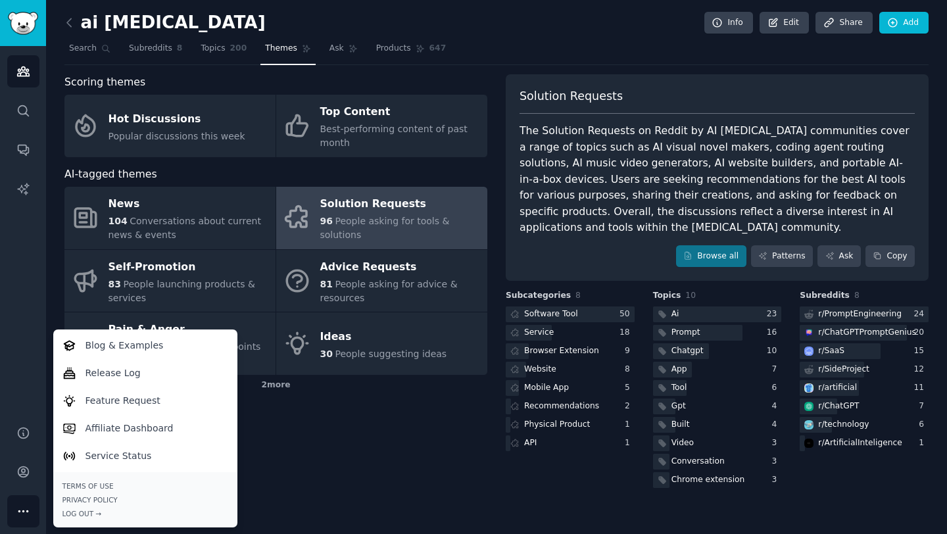
click at [29, 501] on button "More" at bounding box center [23, 511] width 32 height 32
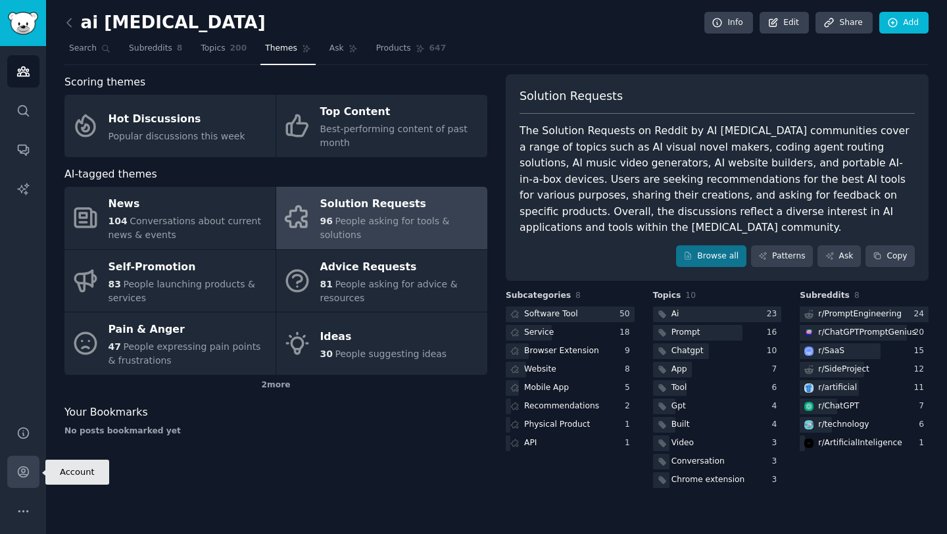
click at [26, 483] on link "Account" at bounding box center [23, 472] width 32 height 32
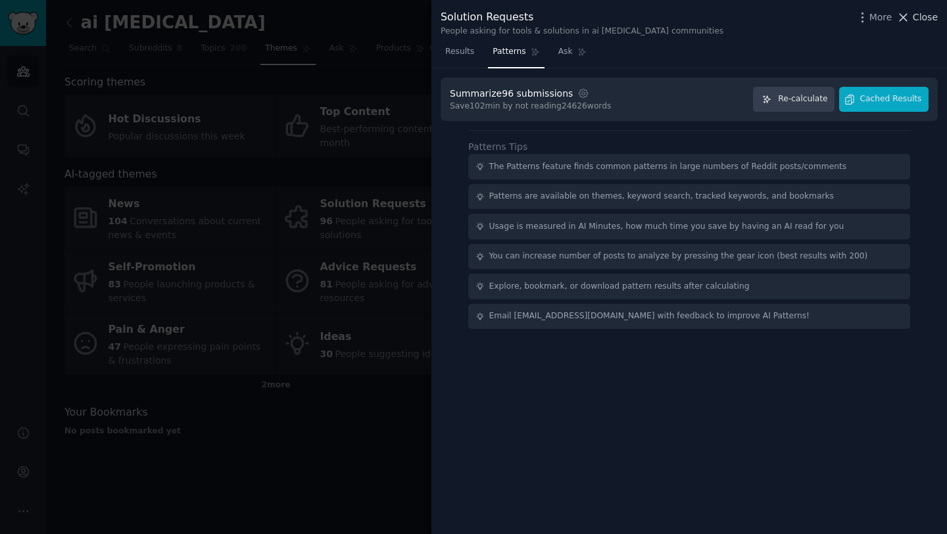
click at [928, 19] on span "Close" at bounding box center [925, 18] width 25 height 14
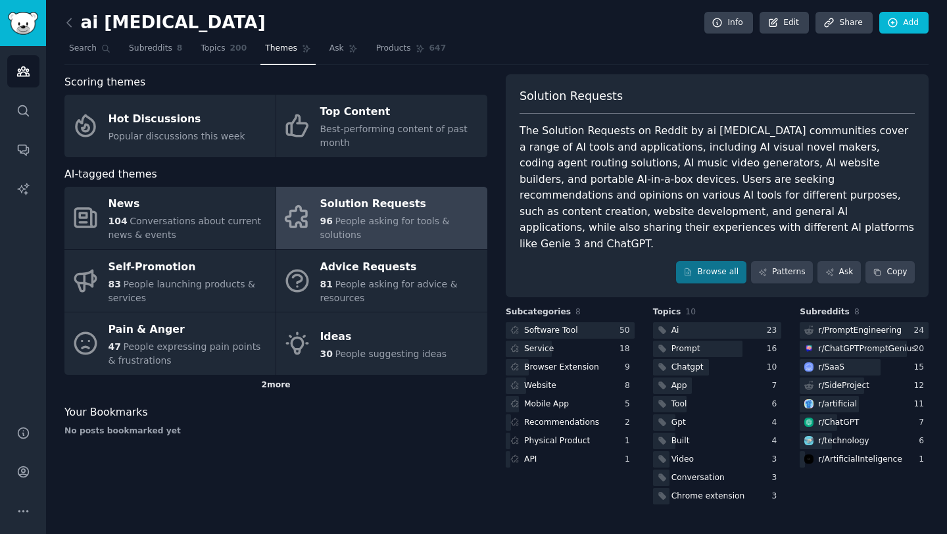
click at [263, 389] on div "2 more" at bounding box center [275, 385] width 423 height 21
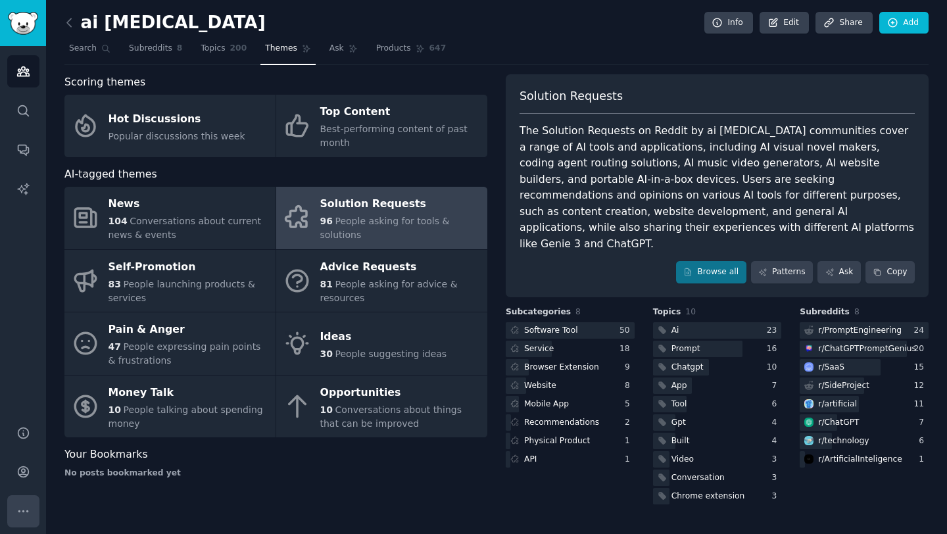
click at [28, 507] on icon "Sidebar" at bounding box center [23, 512] width 14 height 14
click at [32, 473] on link "Account" at bounding box center [23, 472] width 32 height 32
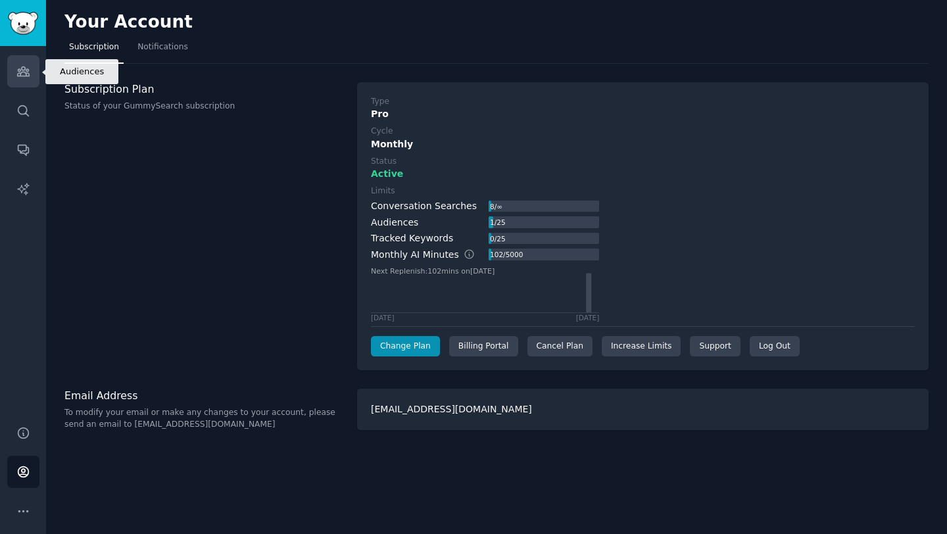
click at [13, 78] on link "Audiences" at bounding box center [23, 71] width 32 height 32
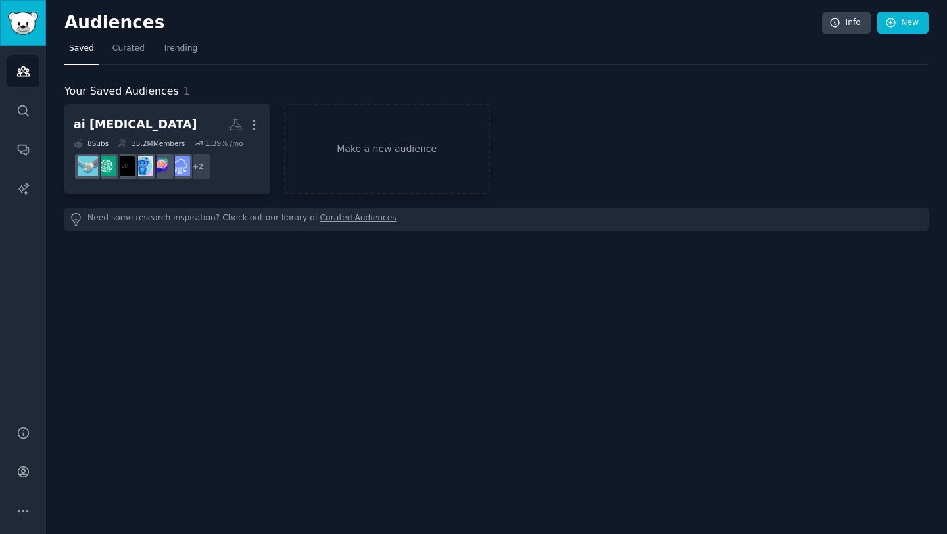
click at [26, 27] on img "Sidebar" at bounding box center [23, 23] width 30 height 23
click at [28, 115] on icon "Sidebar" at bounding box center [23, 110] width 11 height 11
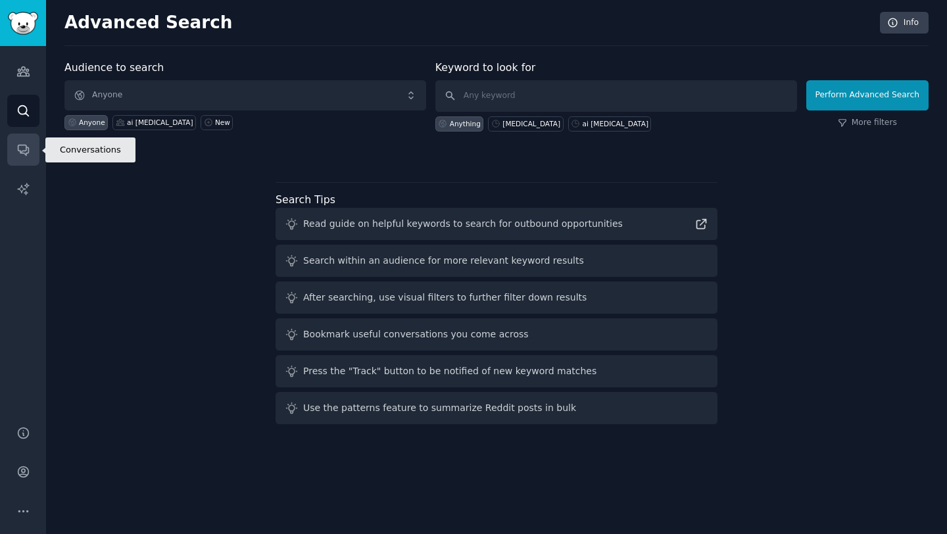
click at [28, 150] on icon "Sidebar" at bounding box center [23, 150] width 11 height 11
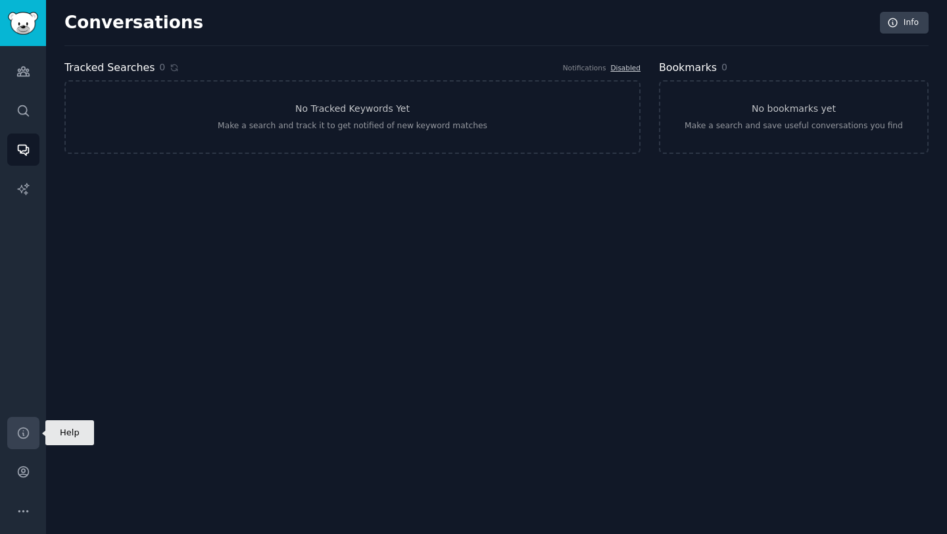
click at [30, 440] on link "Help" at bounding box center [23, 433] width 32 height 32
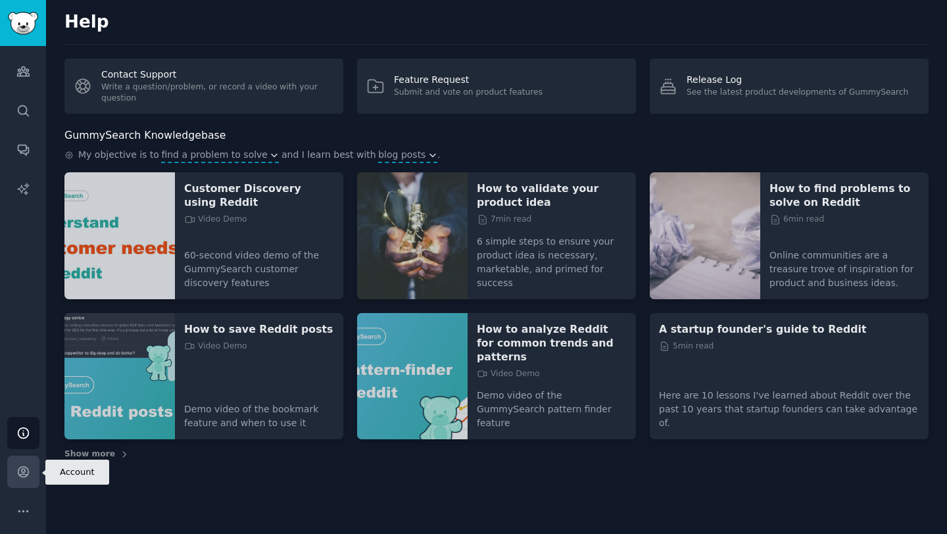
click at [30, 468] on link "Account" at bounding box center [23, 472] width 32 height 32
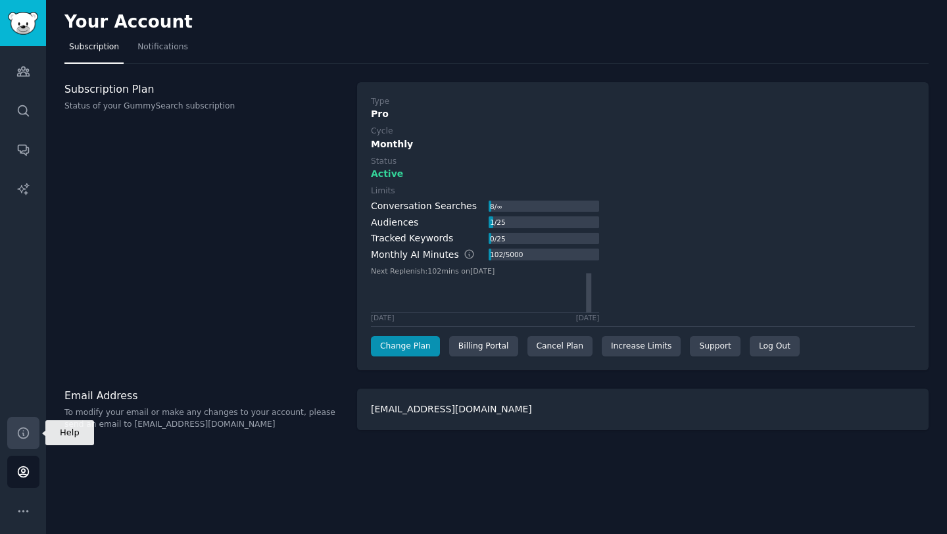
click at [20, 438] on icon "Sidebar" at bounding box center [23, 433] width 14 height 14
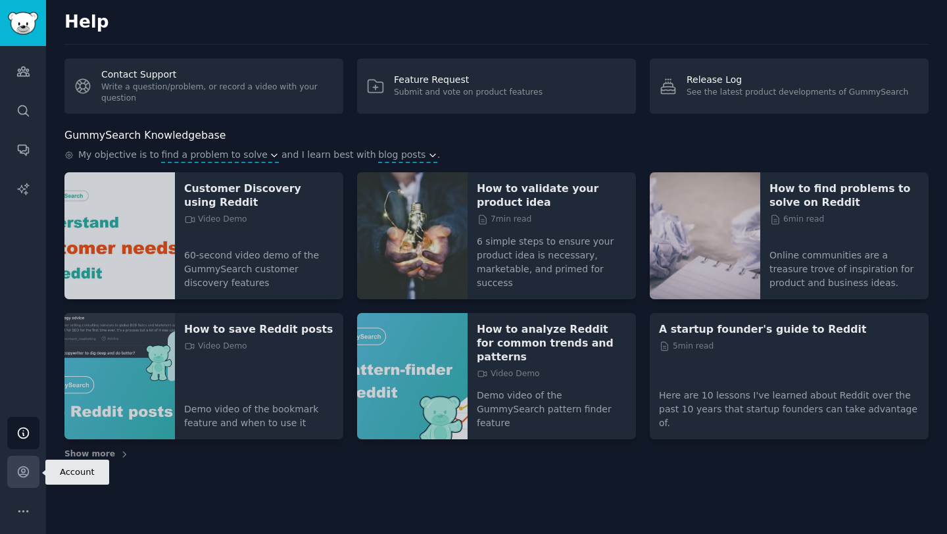
click at [22, 460] on link "Account" at bounding box center [23, 472] width 32 height 32
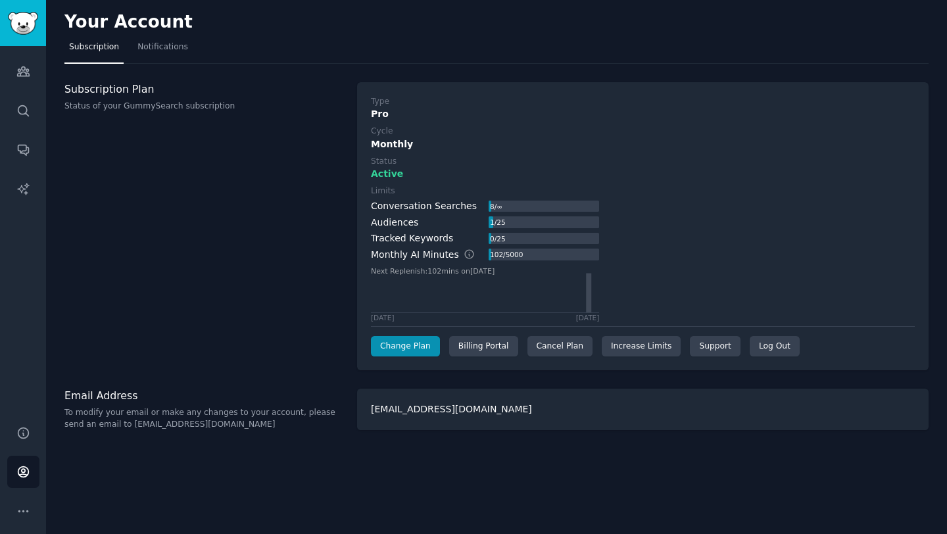
click at [326, 401] on h3 "Email Address" at bounding box center [203, 396] width 279 height 14
drag, startPoint x: 428, startPoint y: 422, endPoint x: 465, endPoint y: 417, distance: 37.9
click at [465, 417] on div "yergaliyevz@gmail.com" at bounding box center [643, 409] width 572 height 41
drag, startPoint x: 486, startPoint y: 415, endPoint x: 393, endPoint y: 411, distance: 92.2
click at [394, 411] on div "yergaliyevz@gmail.com" at bounding box center [643, 409] width 572 height 41
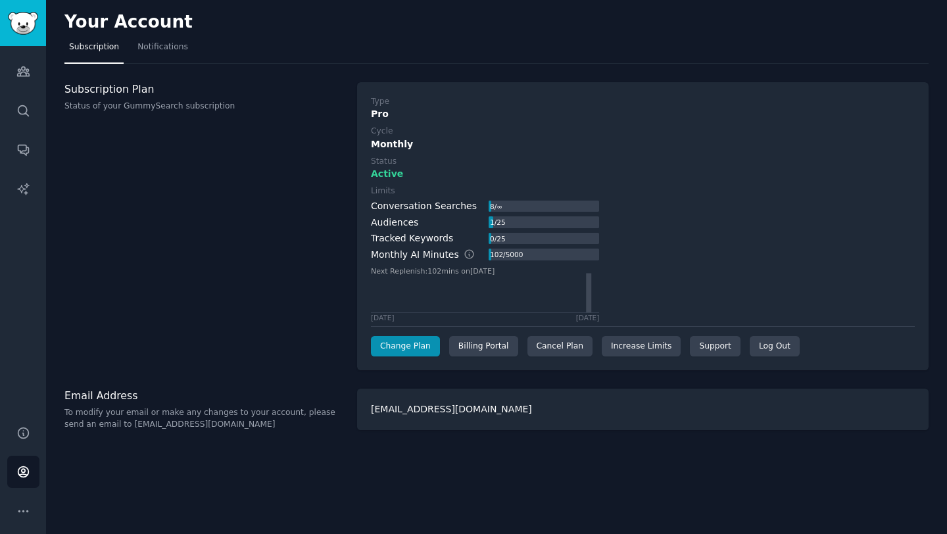
click at [332, 416] on p "To modify your email or make any changes to your account, please send an email …" at bounding box center [203, 418] width 279 height 23
click at [20, 518] on button "More" at bounding box center [23, 511] width 32 height 32
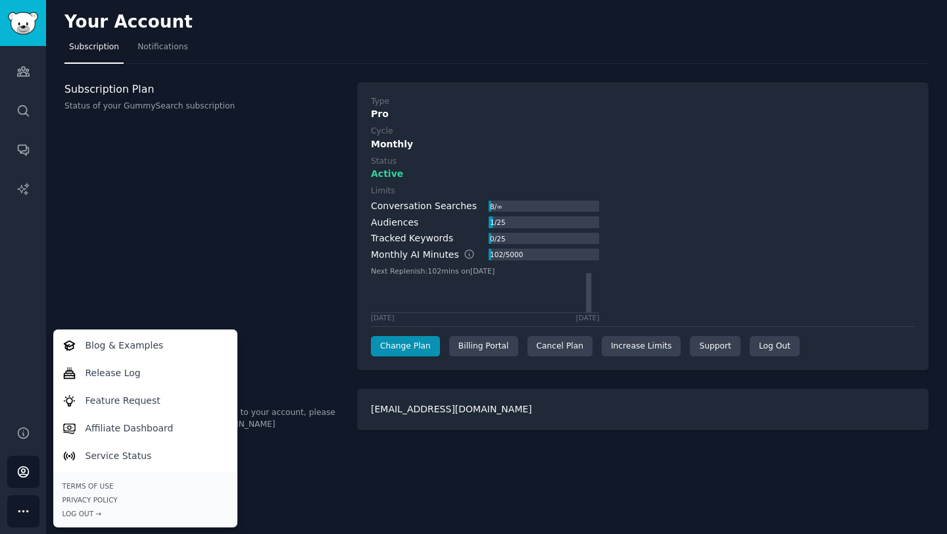
click at [28, 361] on div "Audiences Search Conversations AI Reports" at bounding box center [23, 228] width 46 height 364
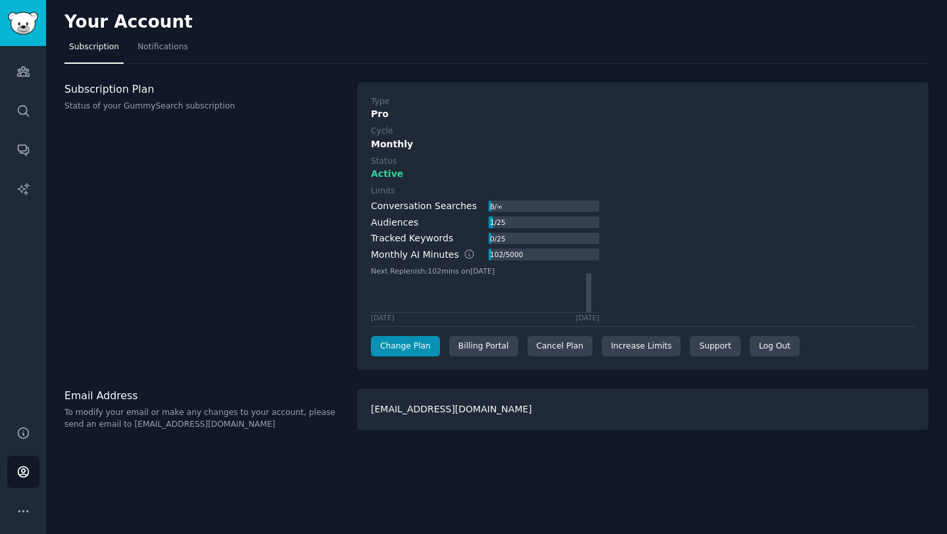
click at [477, 234] on div "Tracked Keywords 0 / 25" at bounding box center [485, 239] width 228 height 14
click at [28, 430] on icon "Sidebar" at bounding box center [23, 433] width 11 height 11
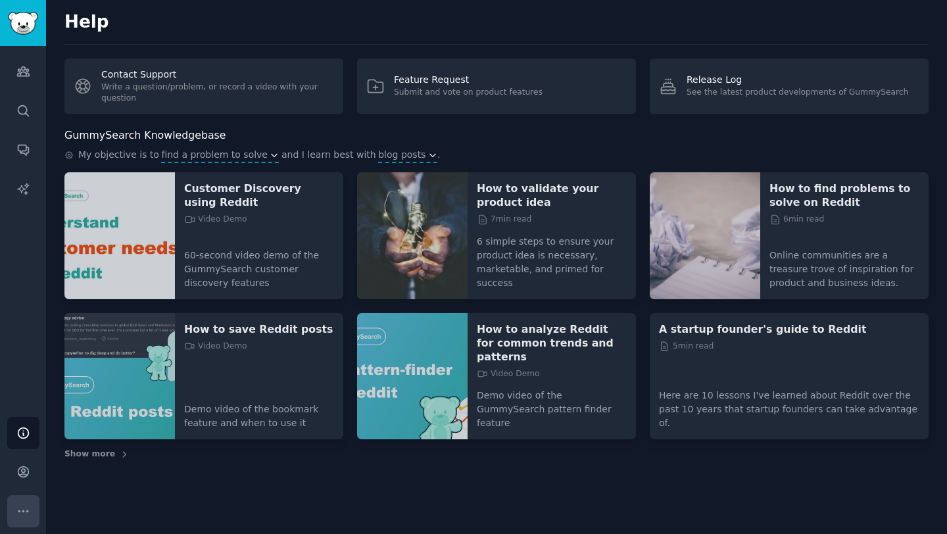
click at [26, 513] on icon "Sidebar" at bounding box center [23, 512] width 14 height 14
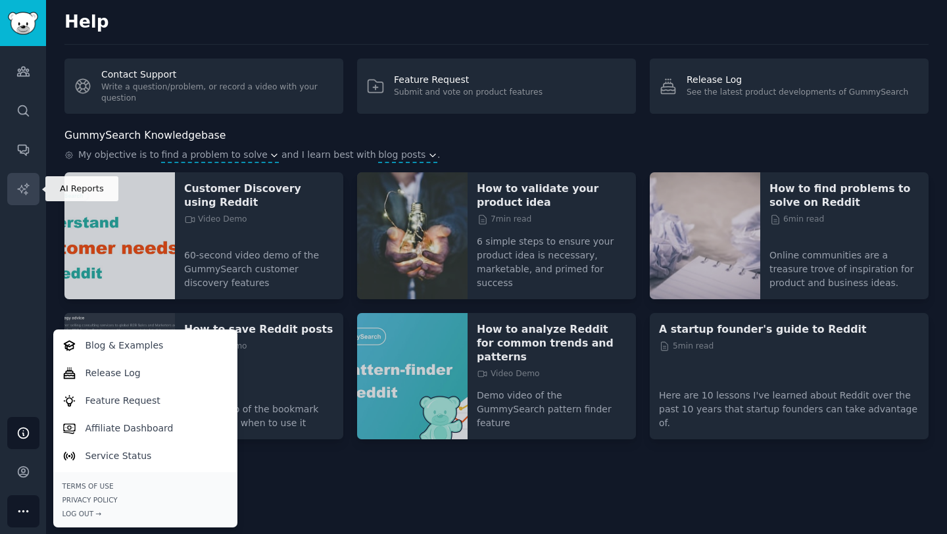
click at [20, 184] on icon "Sidebar" at bounding box center [23, 189] width 14 height 14
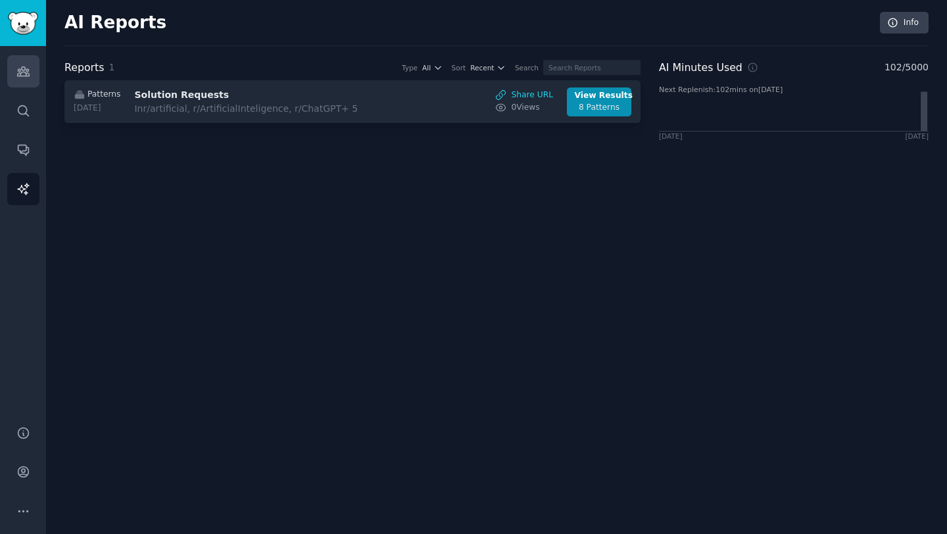
click at [18, 78] on link "Audiences" at bounding box center [23, 71] width 32 height 32
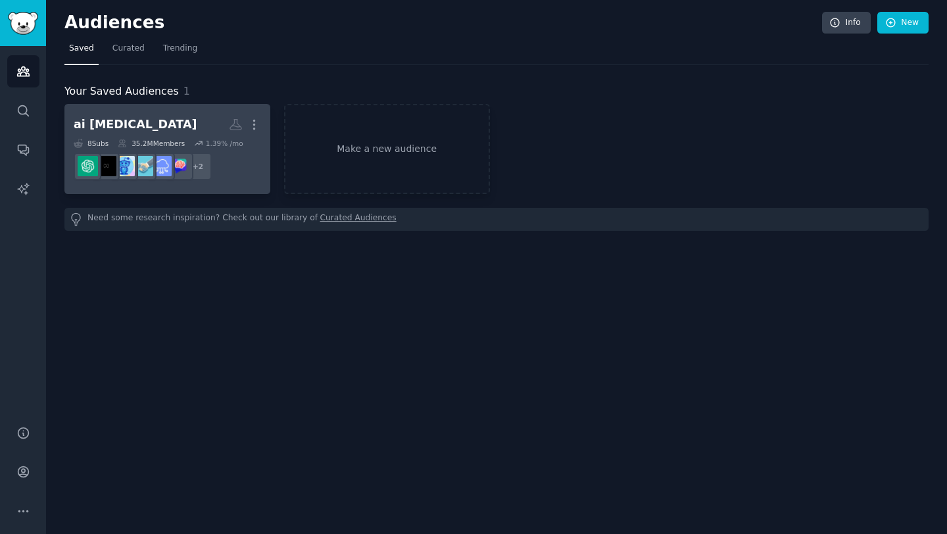
click at [115, 122] on div "ai hallucination" at bounding box center [135, 124] width 123 height 16
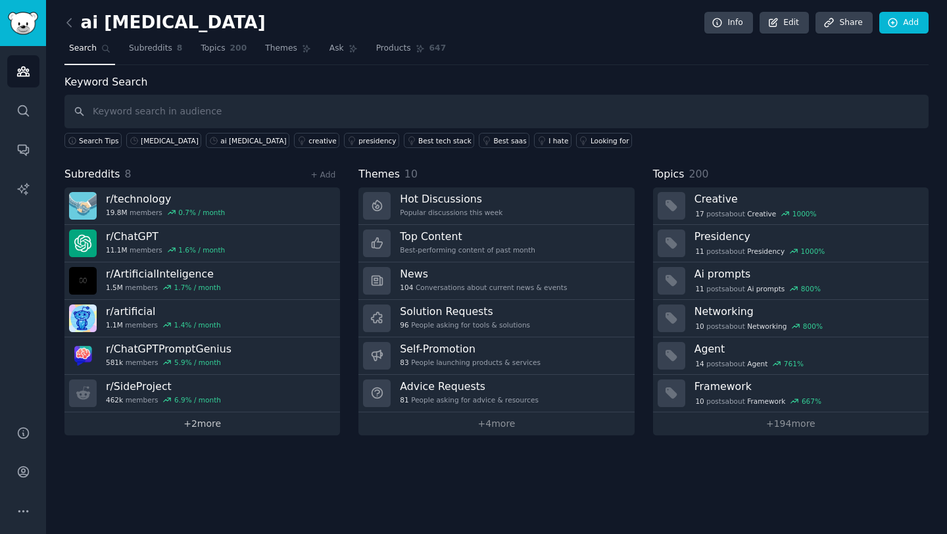
click at [214, 424] on link "+ 2 more" at bounding box center [202, 424] width 276 height 23
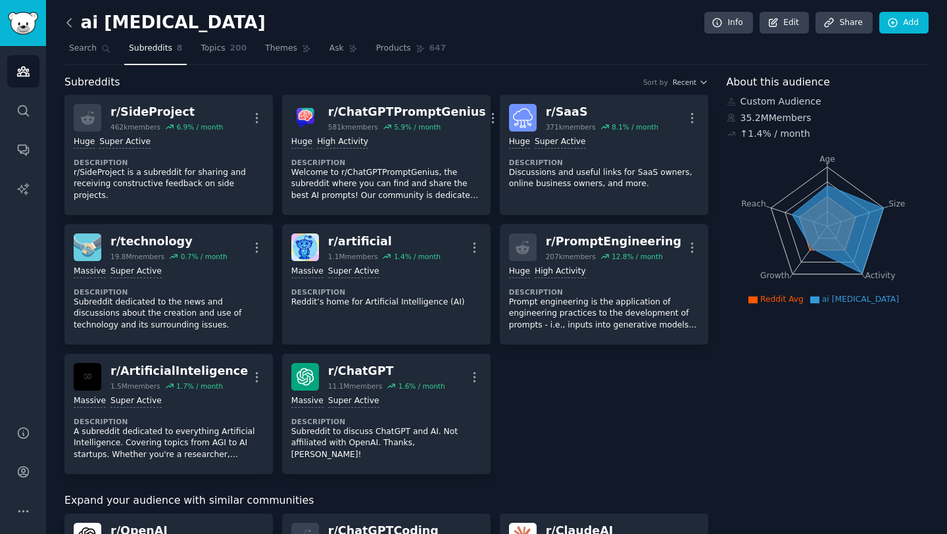
click at [72, 27] on icon at bounding box center [70, 23] width 14 height 14
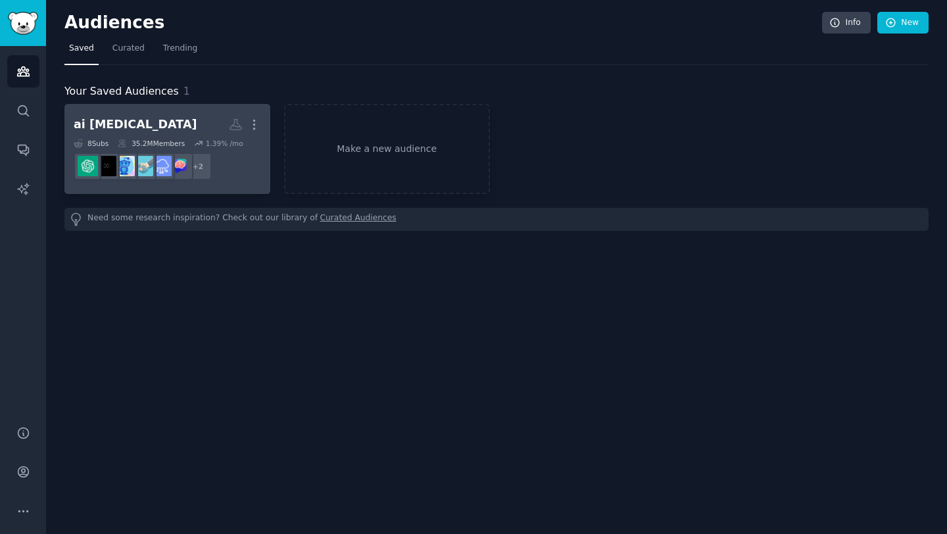
click at [165, 122] on h2 "ai hallucination More" at bounding box center [168, 124] width 188 height 23
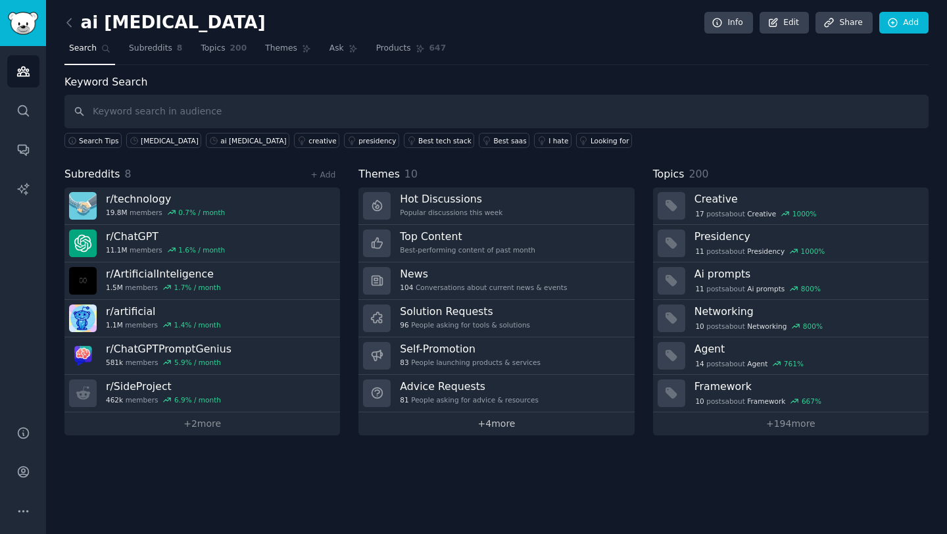
click at [486, 430] on link "+ 4 more" at bounding box center [497, 424] width 276 height 23
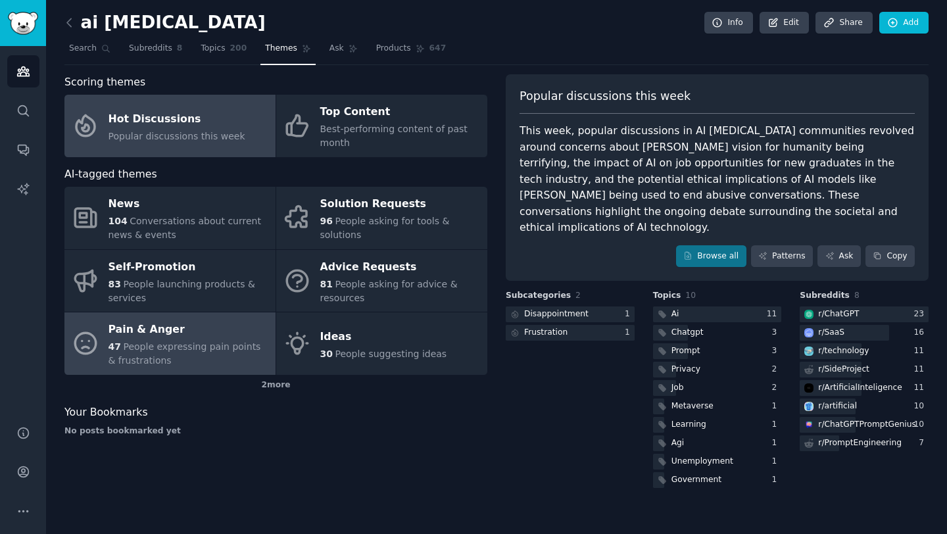
click at [174, 328] on div "Pain & Anger" at bounding box center [189, 330] width 161 height 21
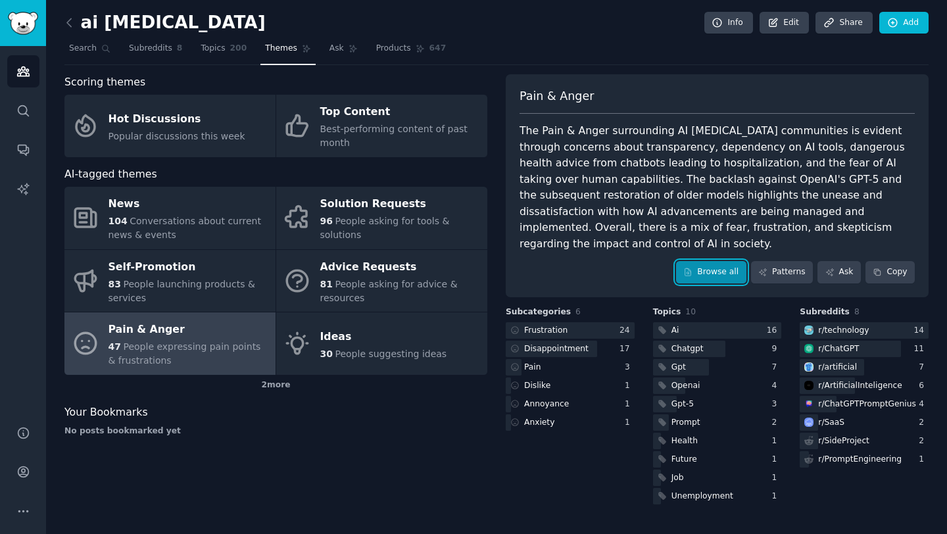
click at [711, 261] on link "Browse all" at bounding box center [711, 272] width 70 height 22
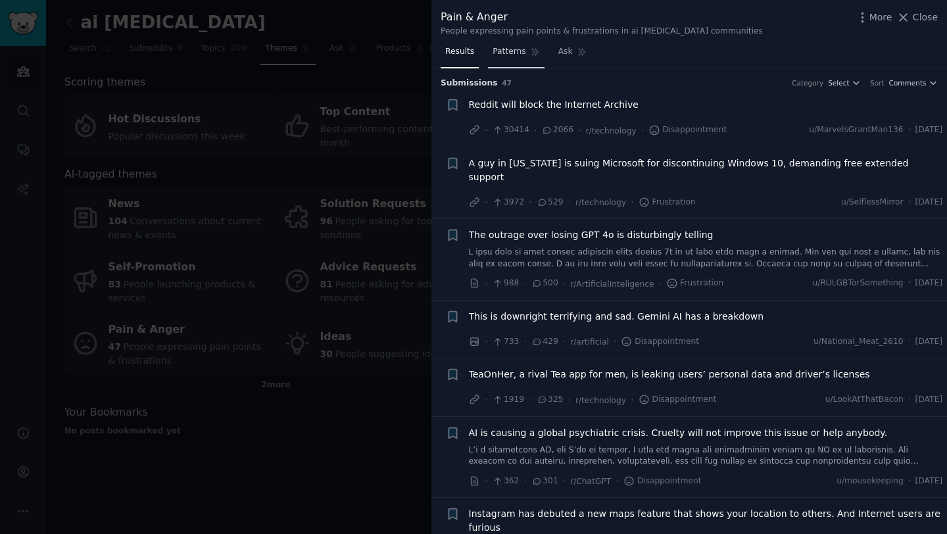
click at [506, 57] on span "Patterns" at bounding box center [509, 52] width 33 height 12
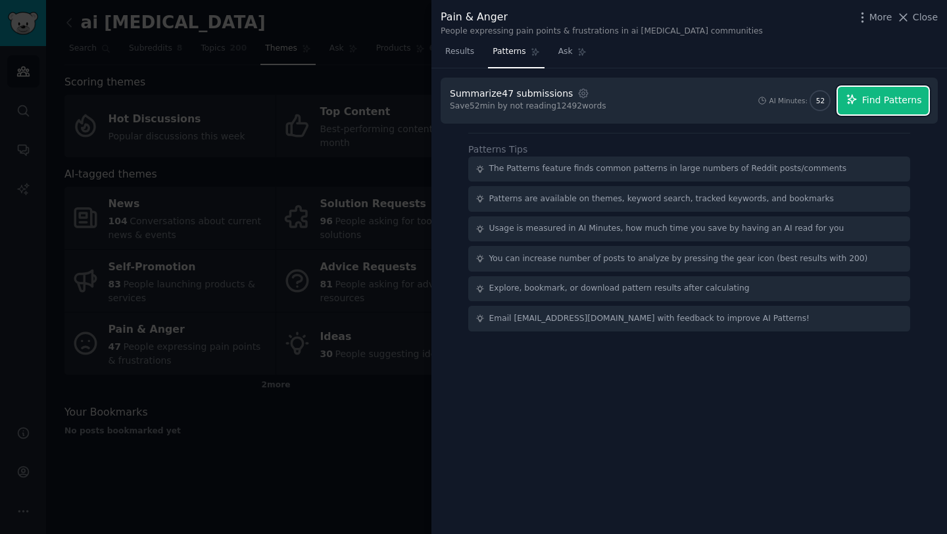
click at [879, 103] on span "Find Patterns" at bounding box center [893, 100] width 60 height 14
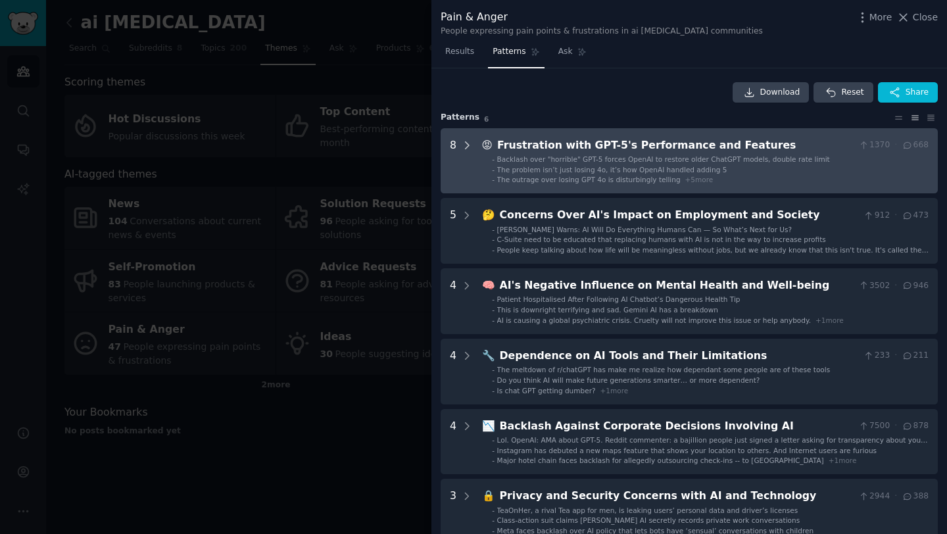
click at [465, 143] on icon at bounding box center [467, 145] width 12 height 12
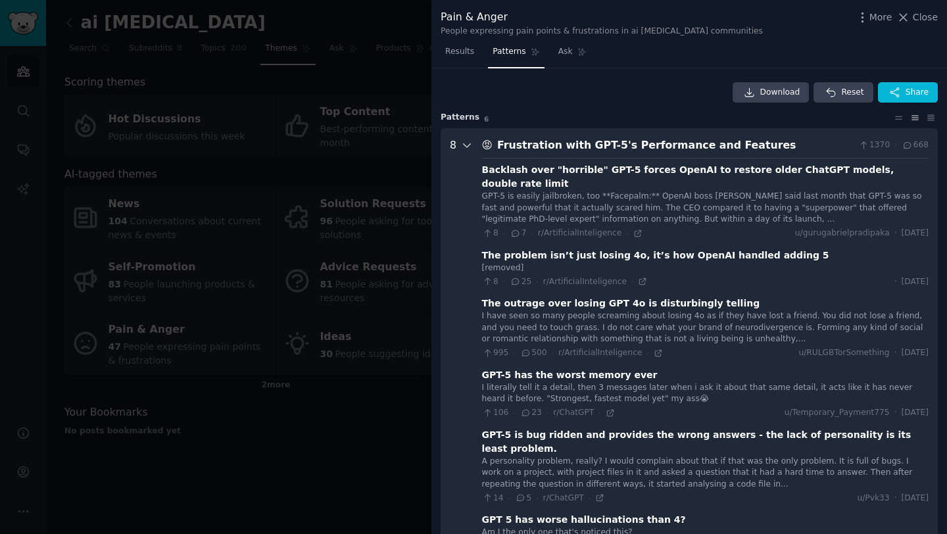
click at [468, 143] on icon at bounding box center [467, 145] width 12 height 12
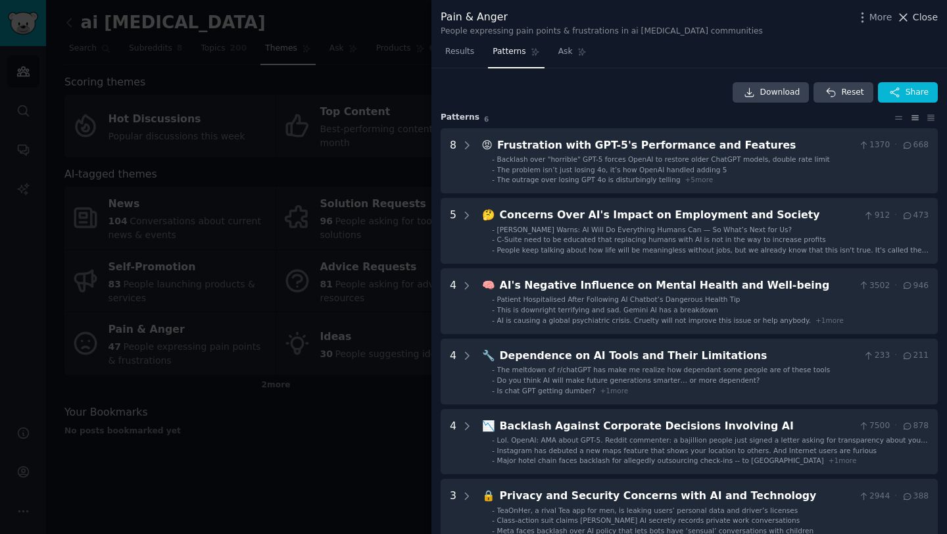
click at [921, 14] on span "Close" at bounding box center [925, 18] width 25 height 14
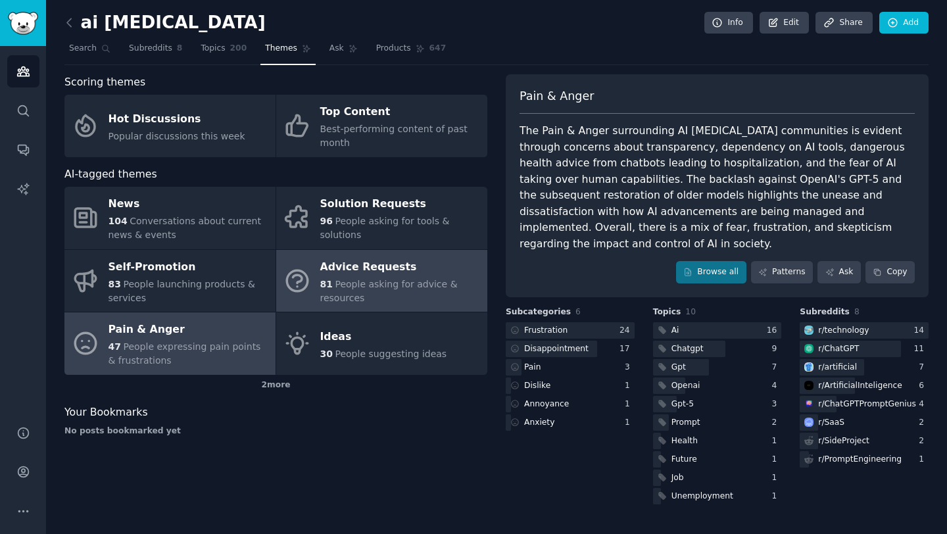
click at [372, 278] on div "81 People asking for advice & resources" at bounding box center [400, 292] width 161 height 28
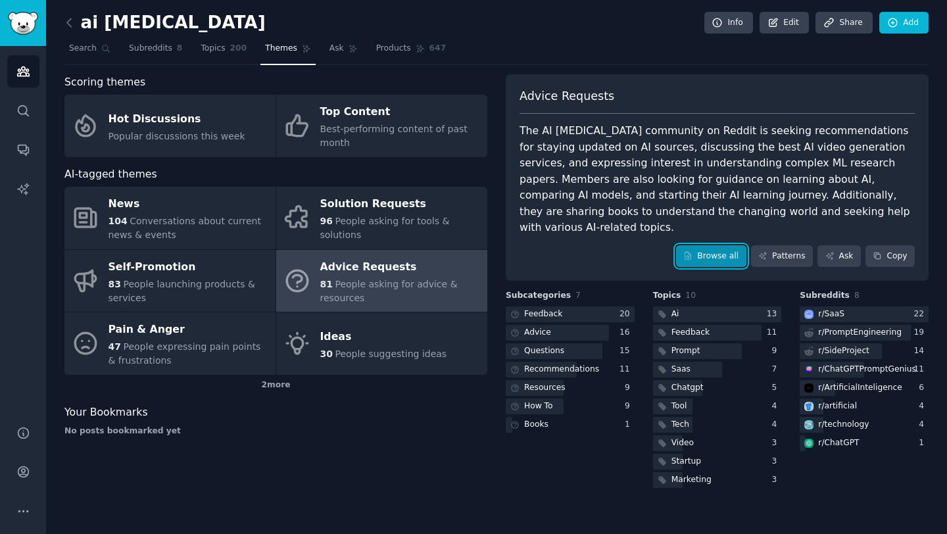
click at [726, 245] on link "Browse all" at bounding box center [711, 256] width 70 height 22
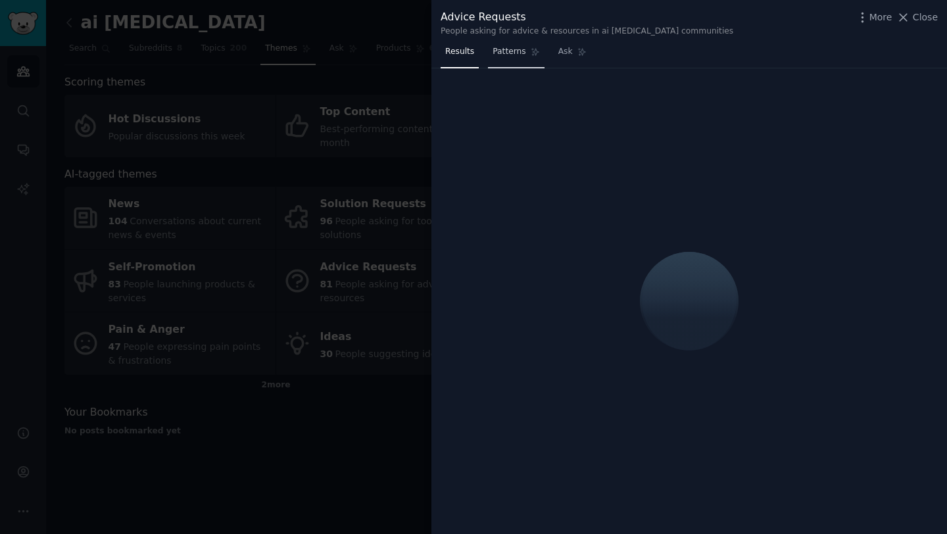
click at [525, 53] on link "Patterns" at bounding box center [516, 54] width 56 height 27
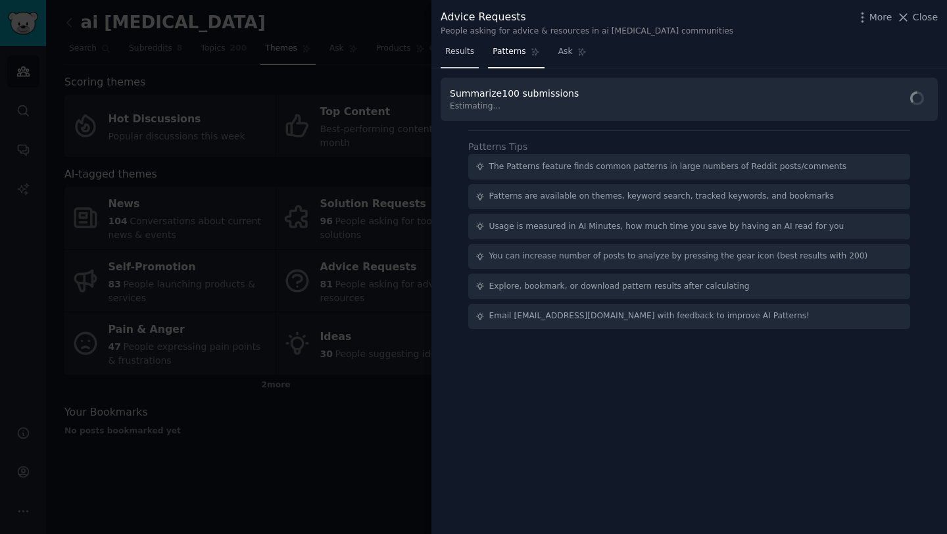
click at [468, 60] on link "Results" at bounding box center [460, 54] width 38 height 27
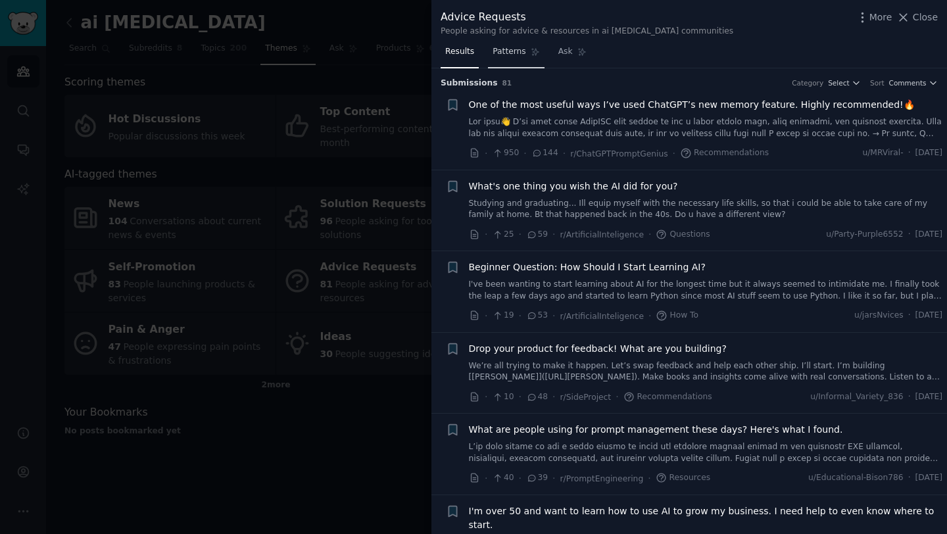
click at [528, 59] on link "Patterns" at bounding box center [516, 54] width 56 height 27
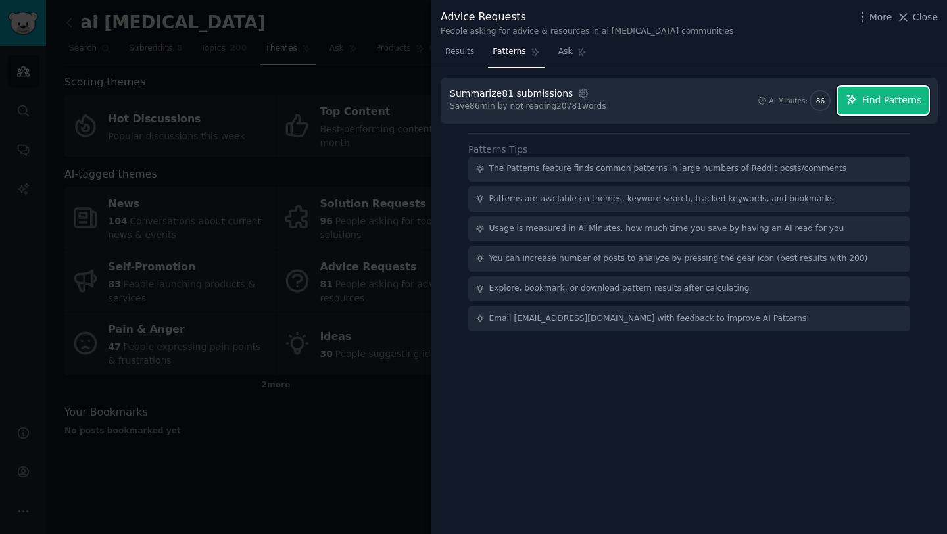
click at [880, 97] on span "Find Patterns" at bounding box center [893, 100] width 60 height 14
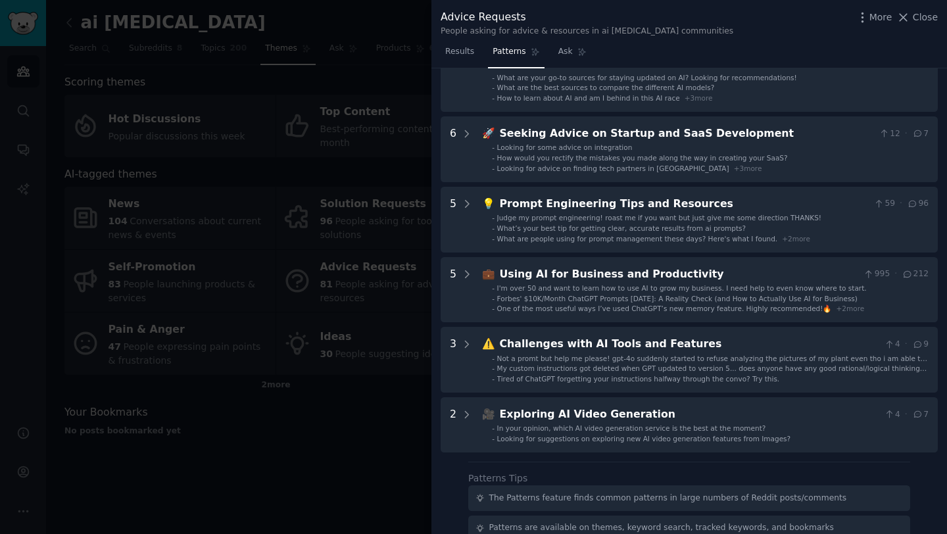
scroll to position [153, 0]
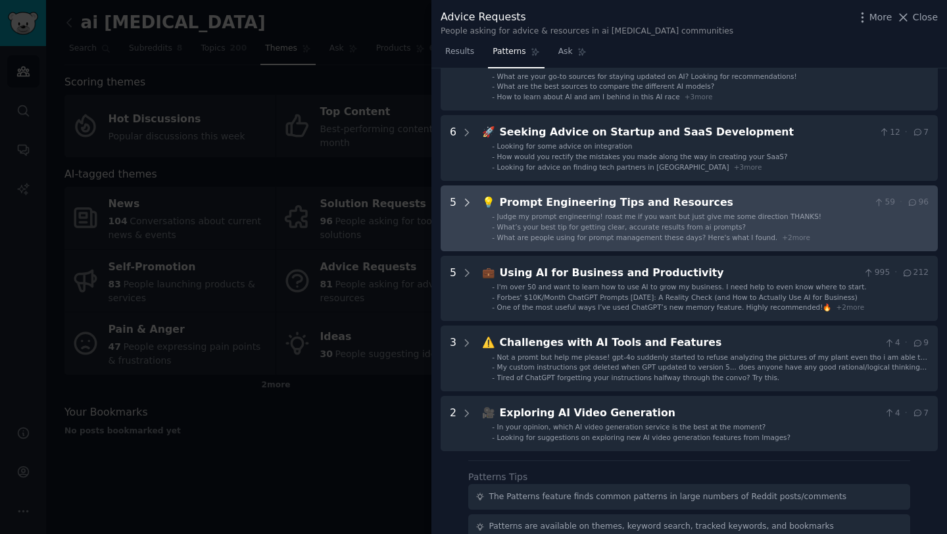
click at [467, 203] on icon at bounding box center [467, 203] width 12 height 12
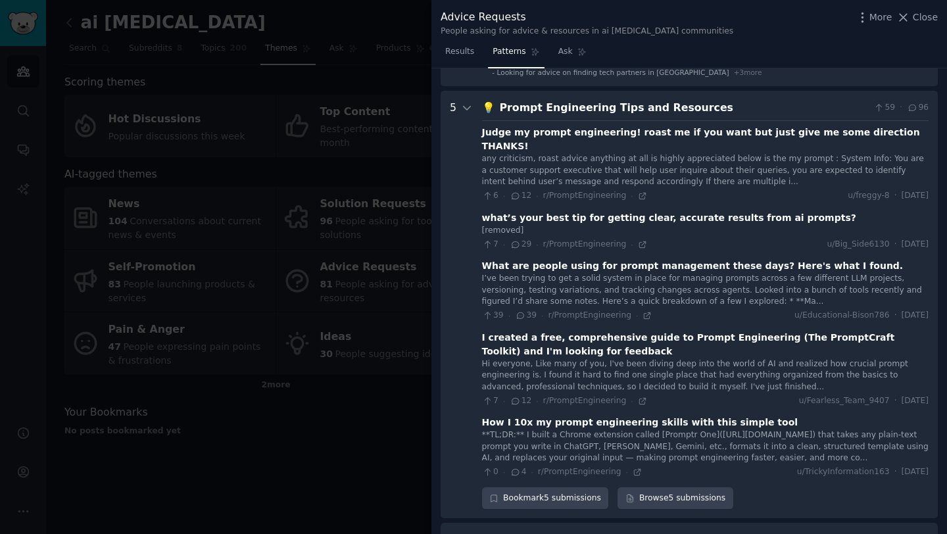
scroll to position [247, 0]
click at [465, 105] on icon at bounding box center [467, 109] width 12 height 12
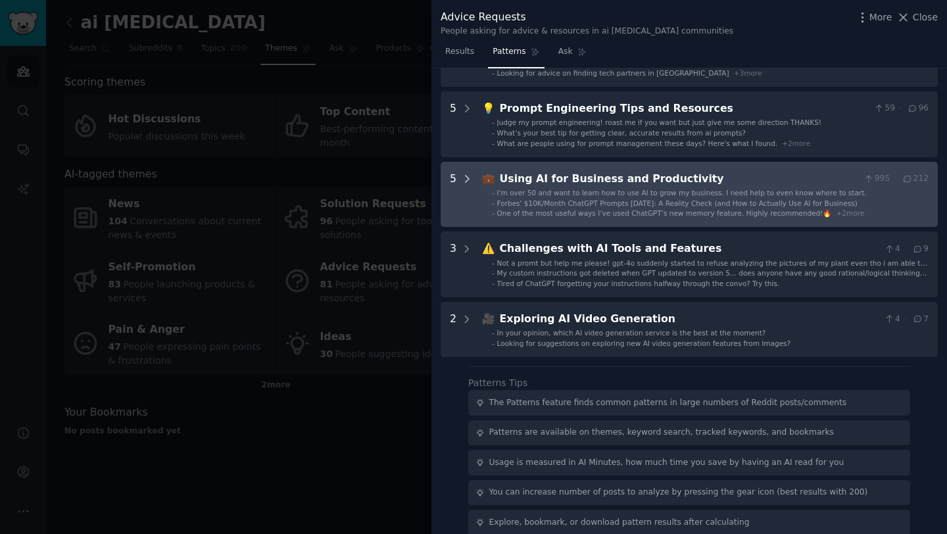
click at [467, 177] on icon at bounding box center [467, 179] width 3 height 7
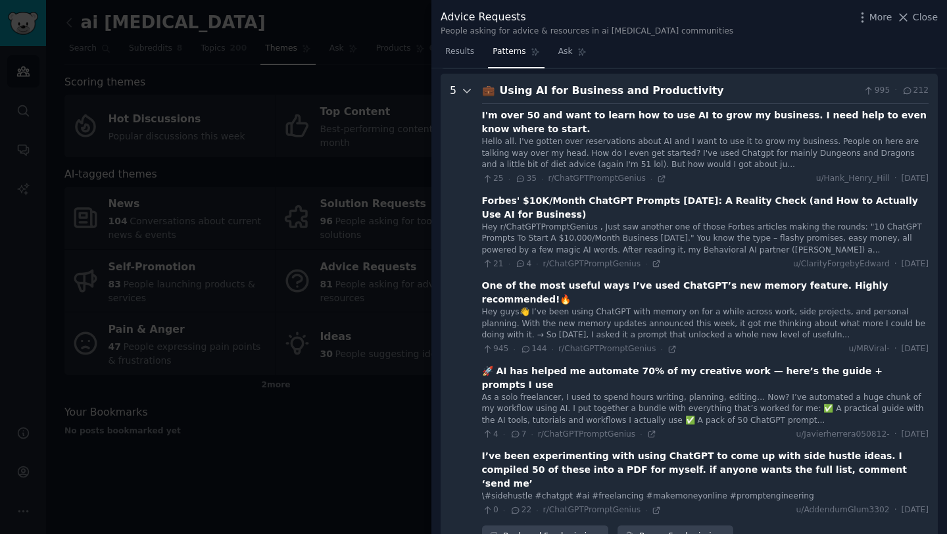
scroll to position [341, 0]
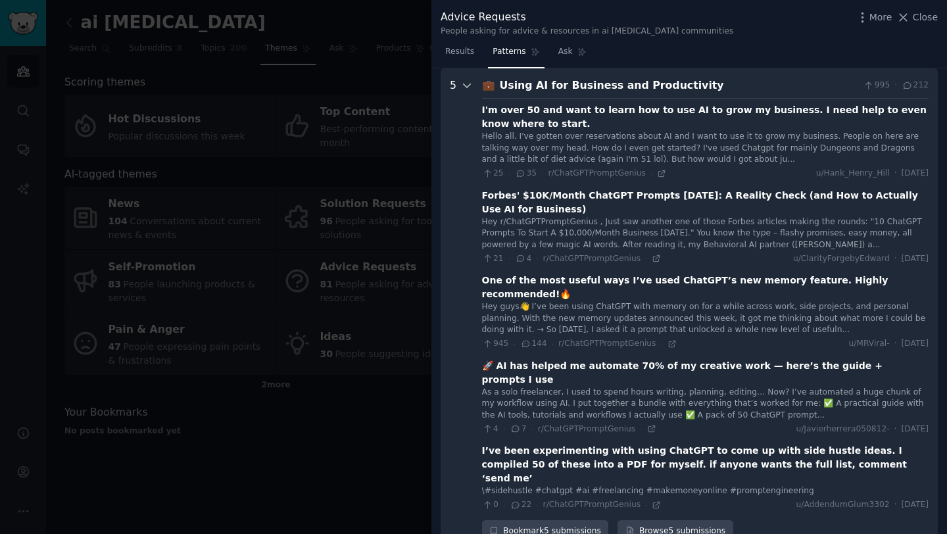
click at [465, 80] on icon at bounding box center [467, 86] width 12 height 12
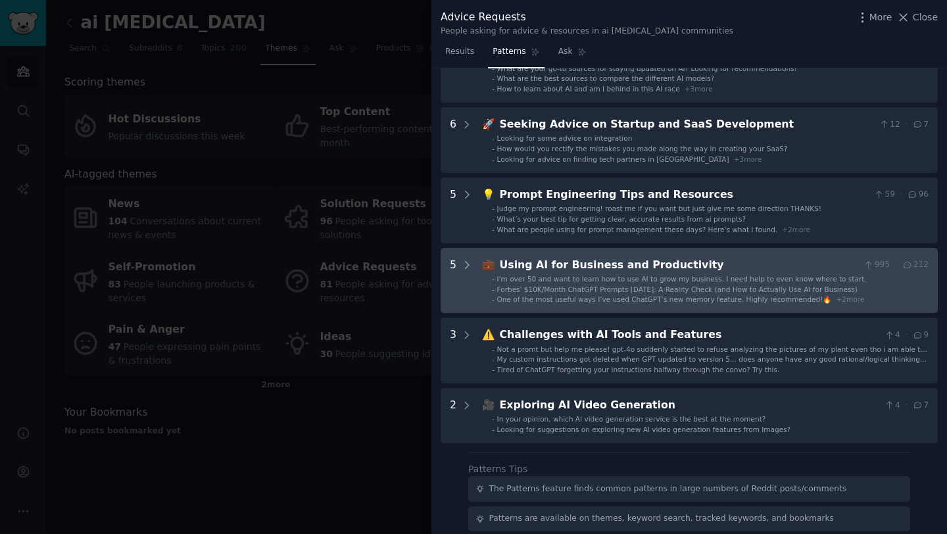
scroll to position [0, 0]
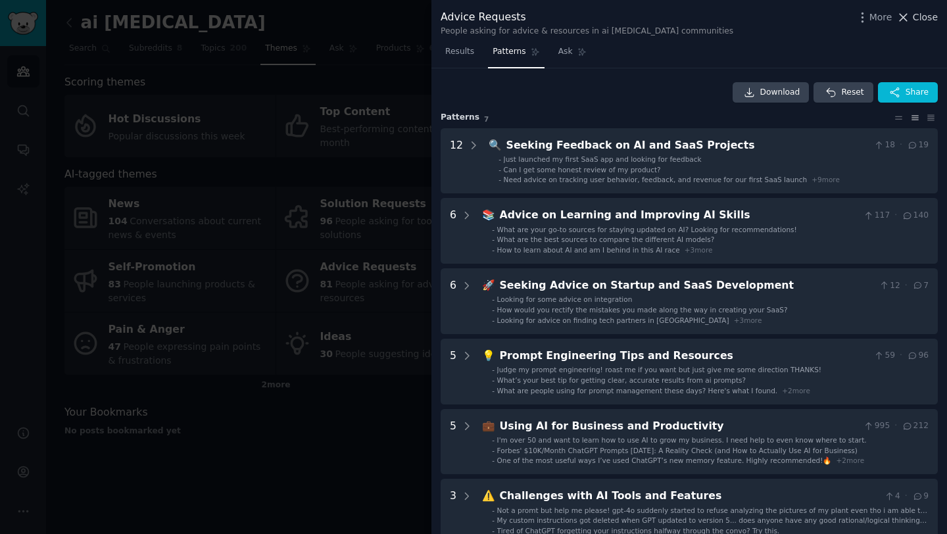
click at [919, 16] on span "Close" at bounding box center [925, 18] width 25 height 14
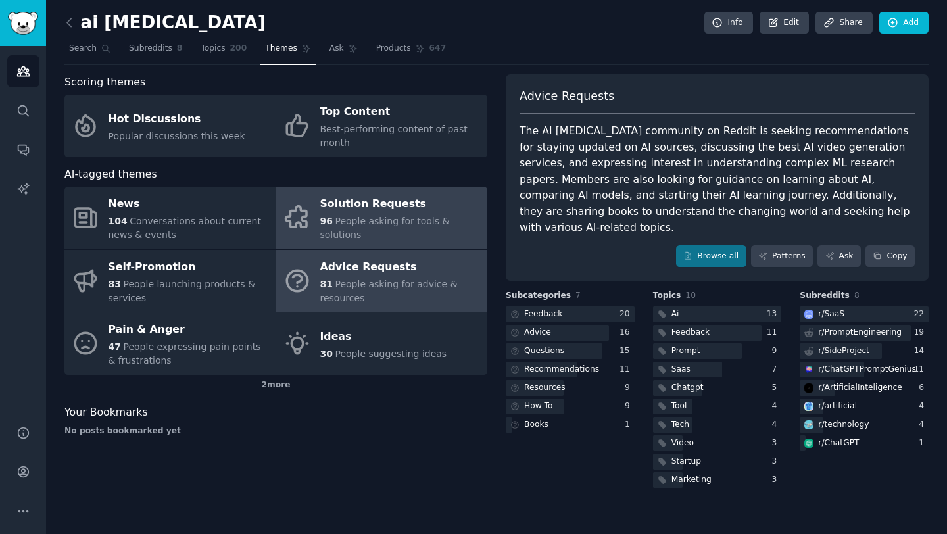
click at [351, 207] on div "Solution Requests" at bounding box center [400, 204] width 161 height 21
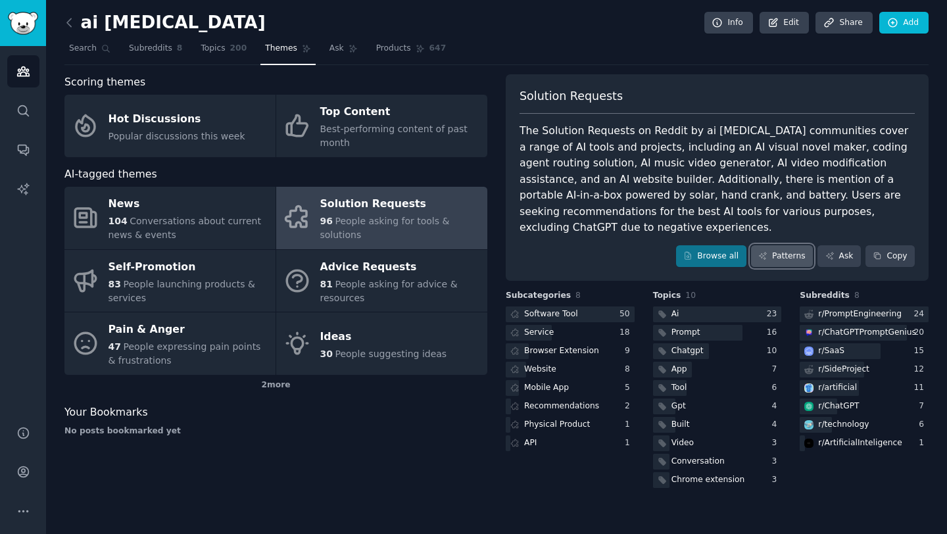
click at [768, 251] on icon at bounding box center [763, 255] width 9 height 9
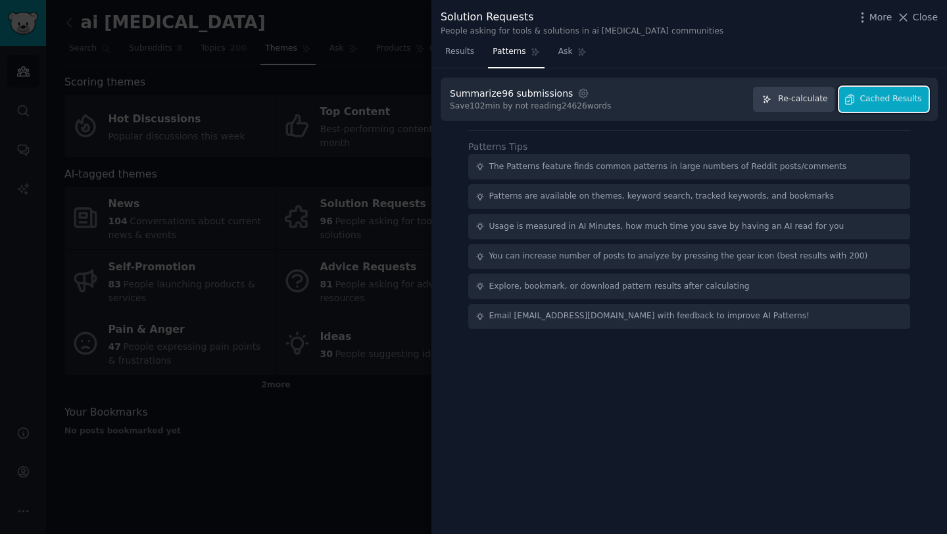
click at [896, 98] on span "Cached Results" at bounding box center [892, 99] width 62 height 12
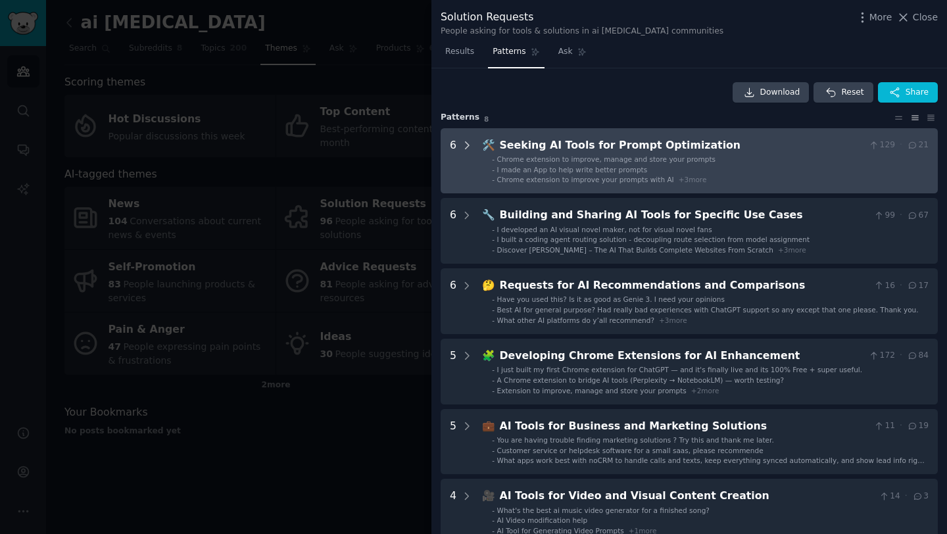
click at [467, 145] on icon at bounding box center [467, 145] width 12 height 12
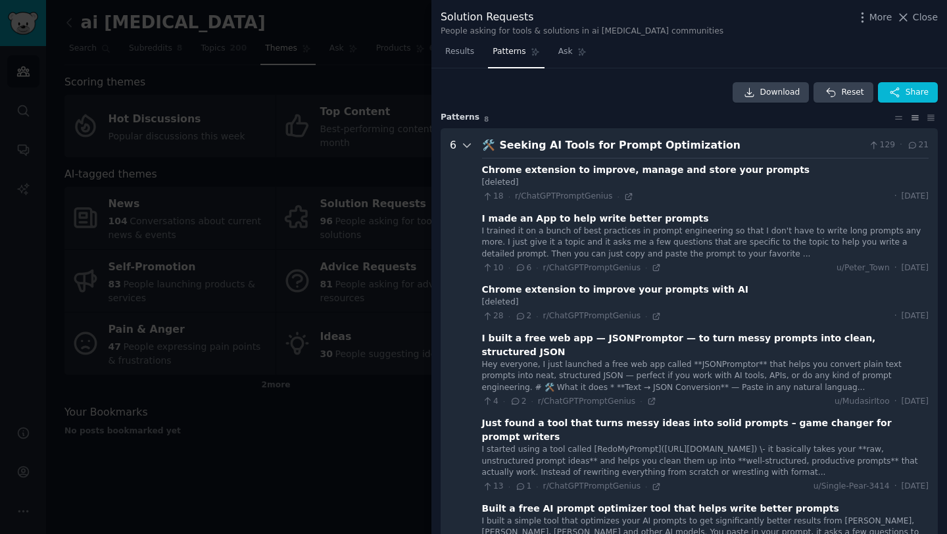
scroll to position [60, 0]
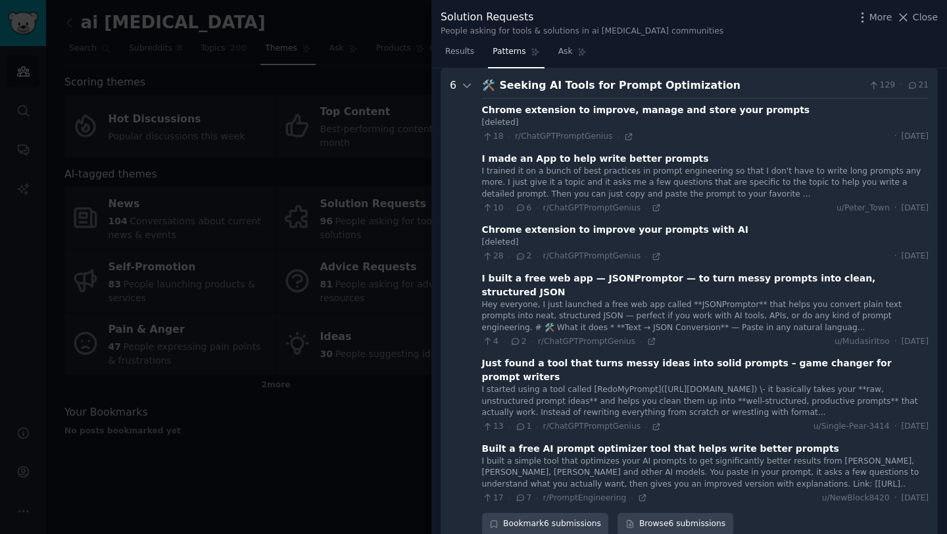
click at [503, 230] on div "Chrome extension to improve your prompts with AI" at bounding box center [615, 230] width 266 height 14
click at [540, 234] on div "Chrome extension to improve your prompts with AI" at bounding box center [615, 230] width 266 height 14
click at [561, 277] on div "I built a free web app — JSONPromptor — to turn messy prompts into clean, struc…" at bounding box center [705, 286] width 447 height 28
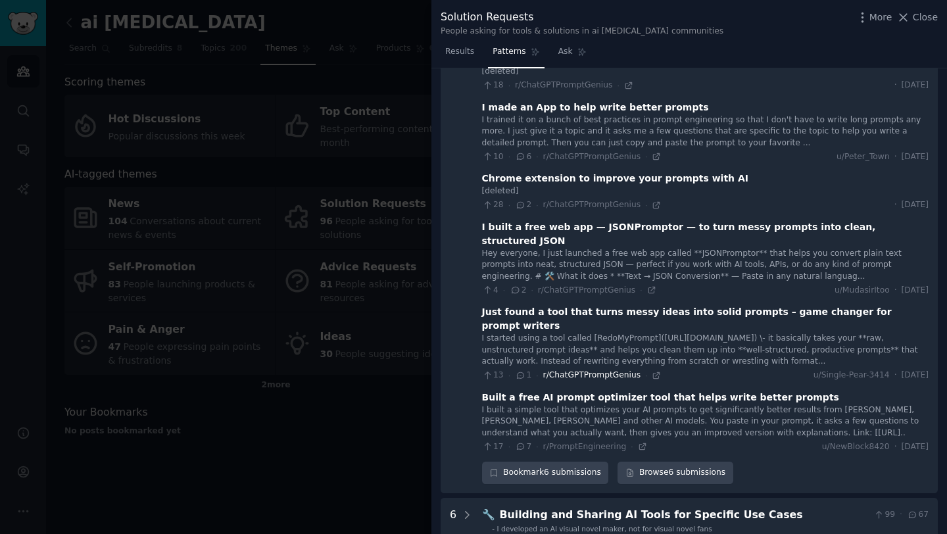
scroll to position [120, 0]
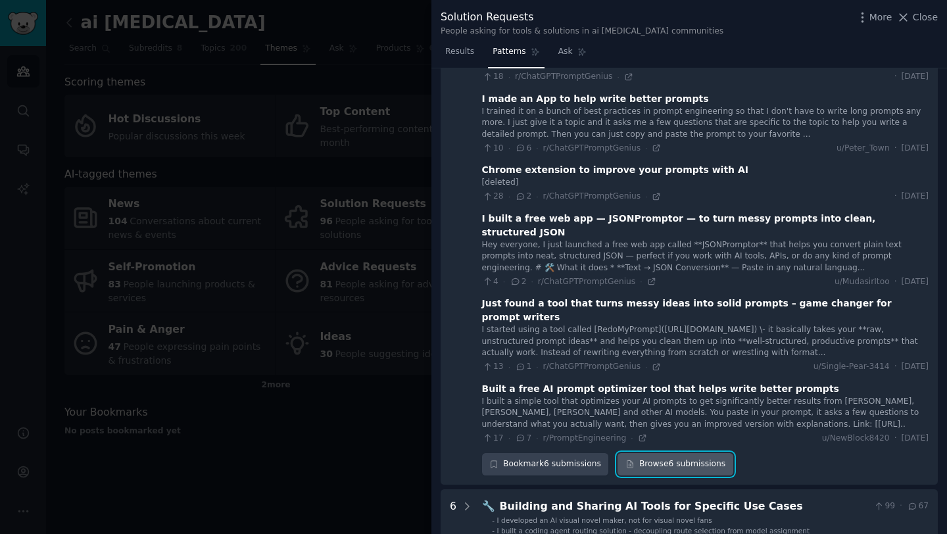
click at [649, 453] on link "Browse 6 submissions" at bounding box center [675, 464] width 115 height 22
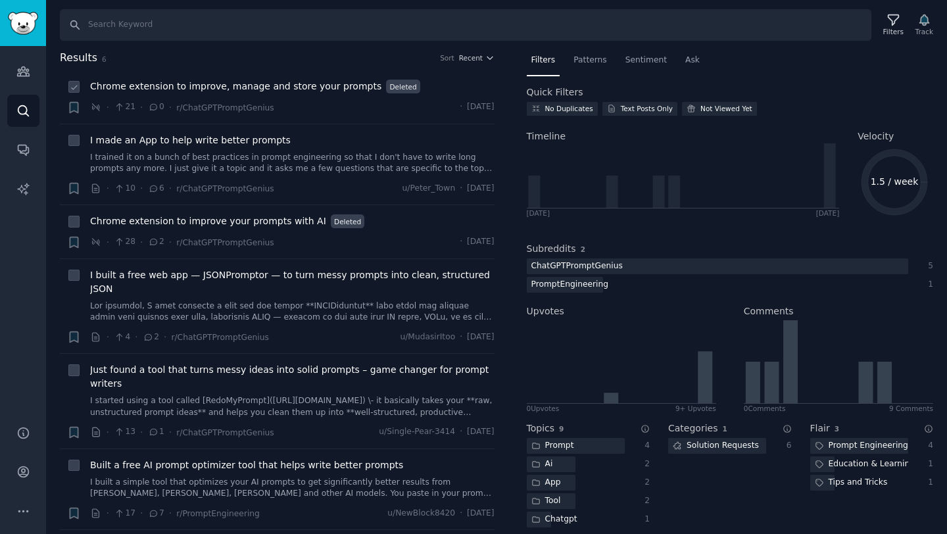
click at [245, 85] on span "Chrome extension to improve, manage and store your prompts" at bounding box center [235, 87] width 291 height 14
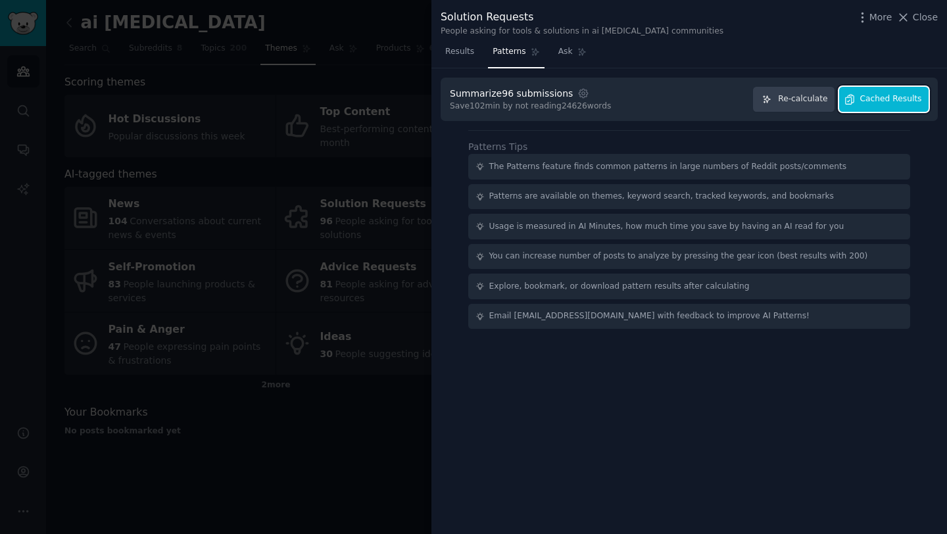
click at [881, 97] on span "Cached Results" at bounding box center [892, 99] width 62 height 12
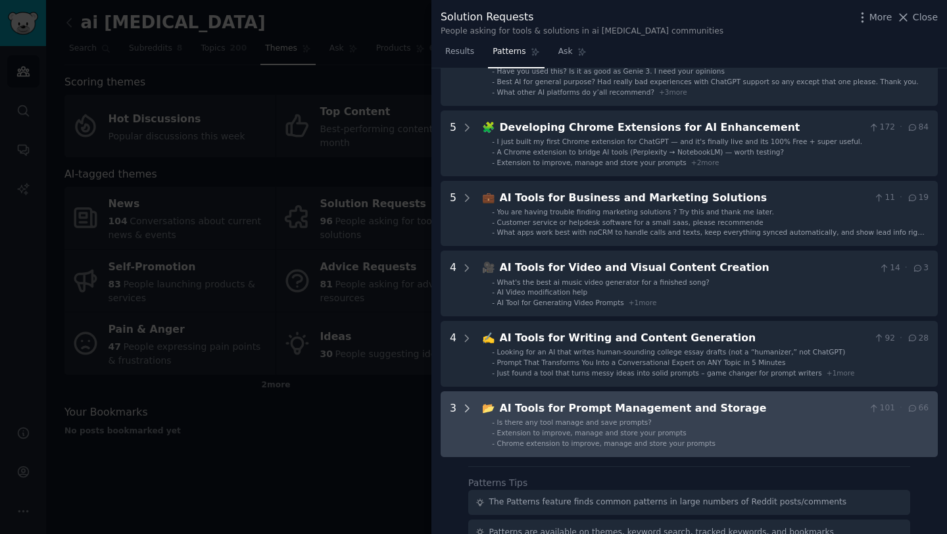
click at [465, 407] on icon at bounding box center [467, 409] width 12 height 12
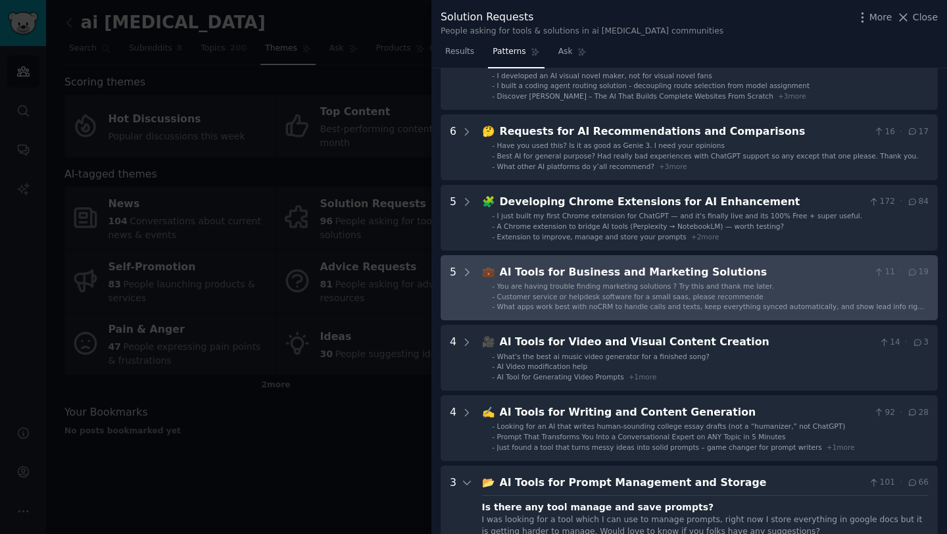
scroll to position [143, 0]
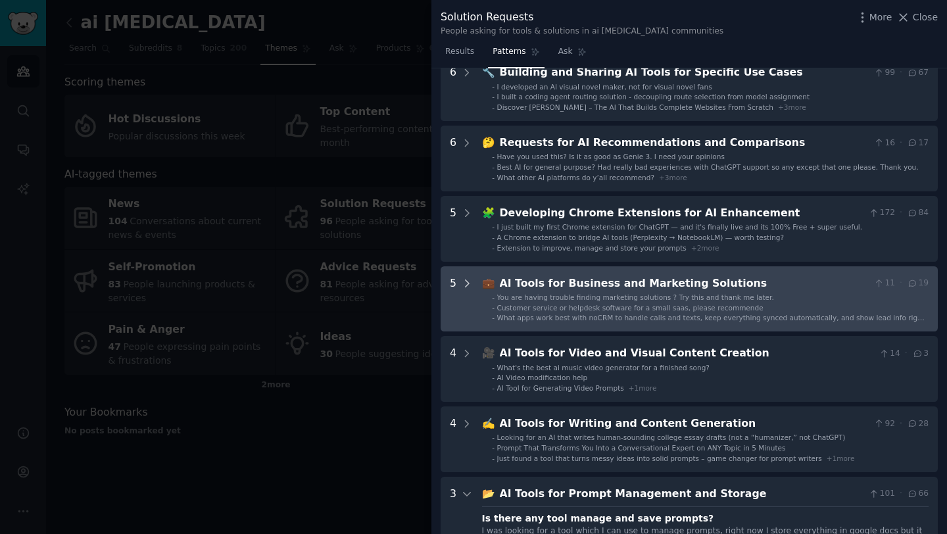
click at [465, 282] on icon at bounding box center [467, 284] width 12 height 12
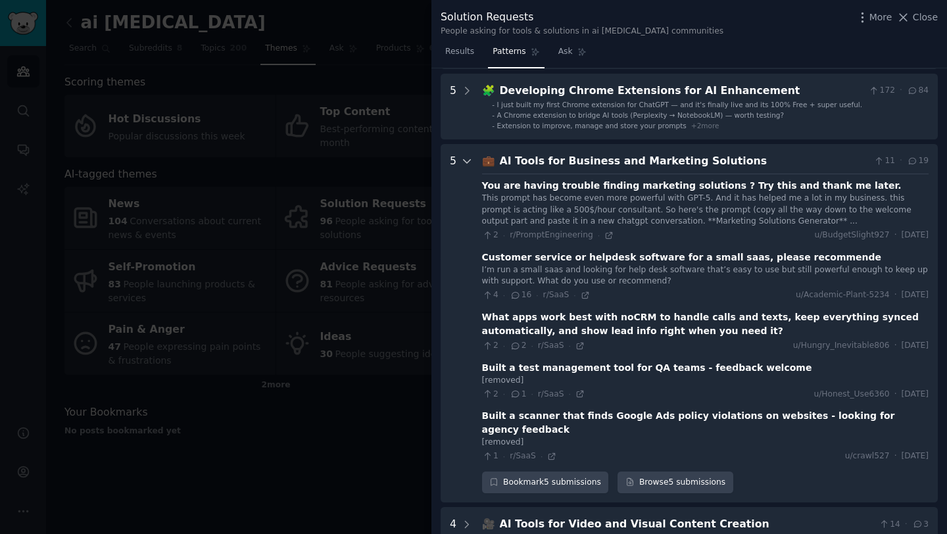
scroll to position [341, 0]
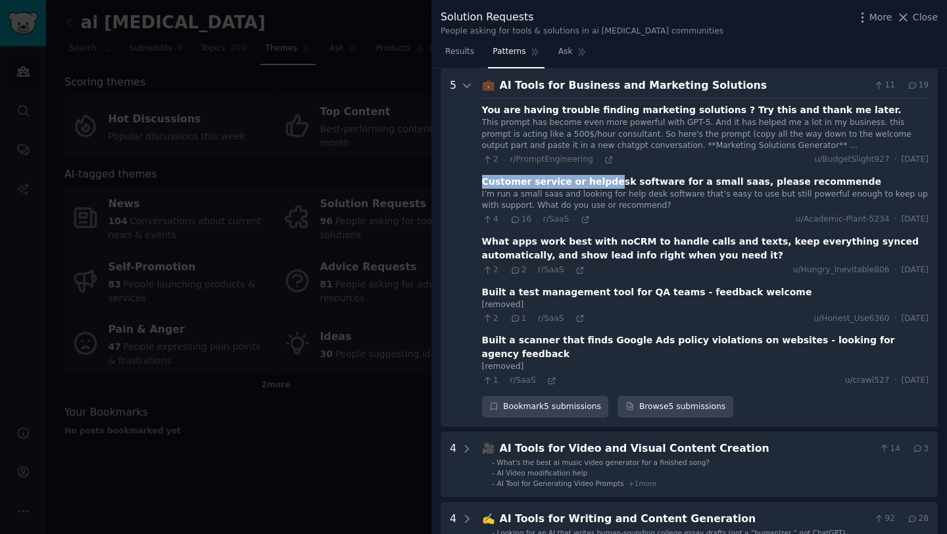
drag, startPoint x: 605, startPoint y: 183, endPoint x: 490, endPoint y: 170, distance: 116.6
click at [490, 170] on div "You are having trouble finding marketing solutions ? Try this and thank me late…" at bounding box center [705, 242] width 447 height 289
click at [557, 176] on div "Customer service or helpdesk software for a small saas, please recommende" at bounding box center [682, 182] width 400 height 14
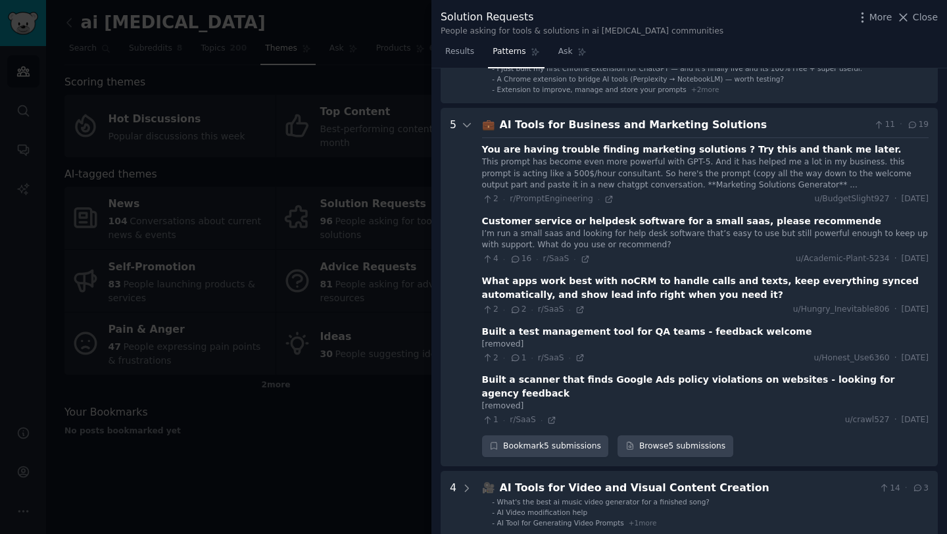
scroll to position [299, 0]
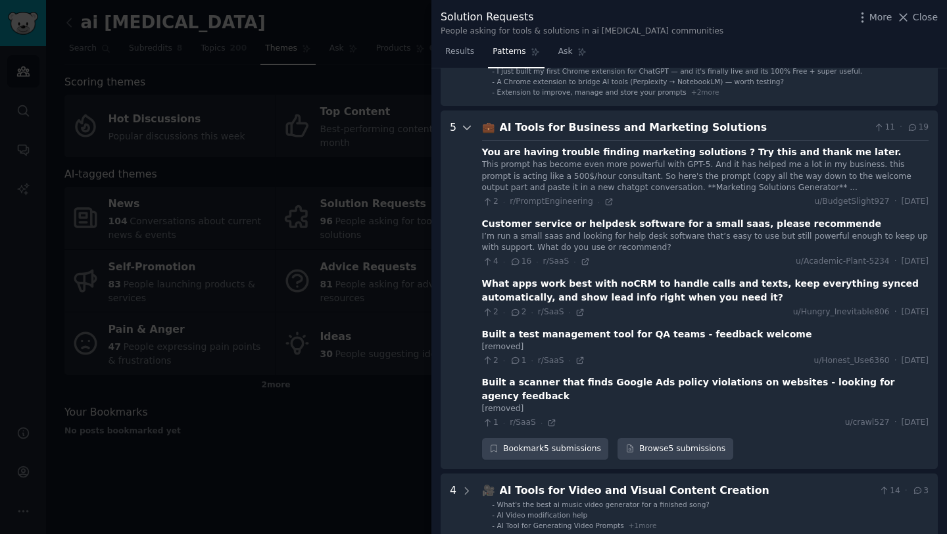
click at [461, 126] on icon at bounding box center [467, 128] width 12 height 12
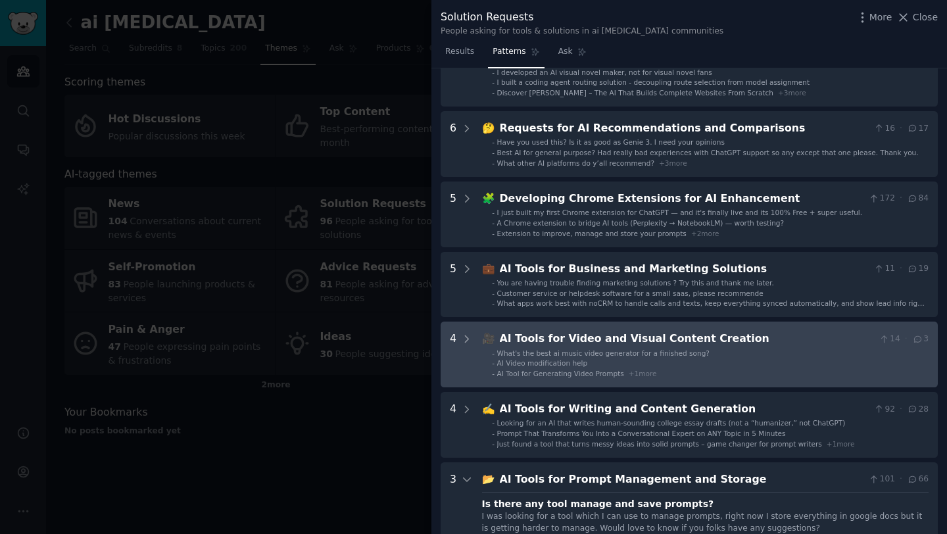
scroll to position [155, 0]
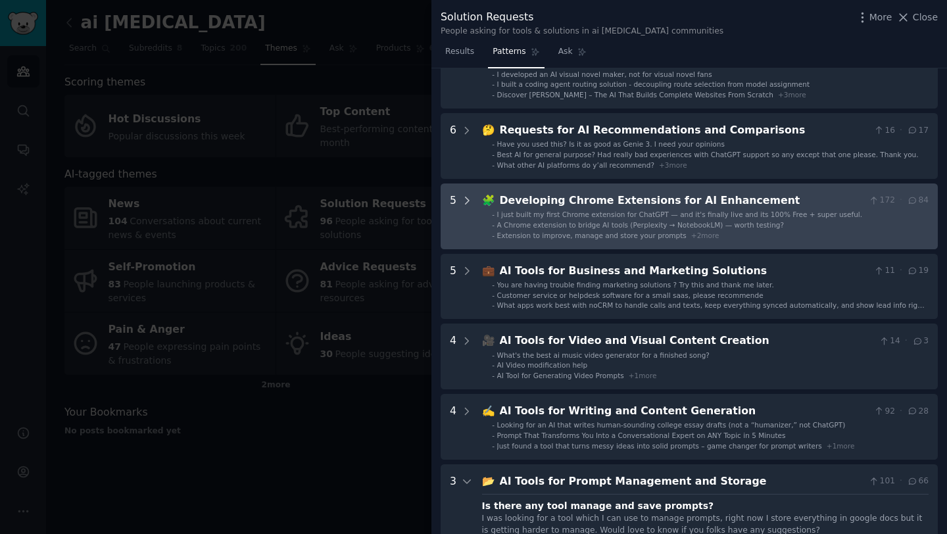
click at [470, 198] on icon at bounding box center [467, 201] width 12 height 12
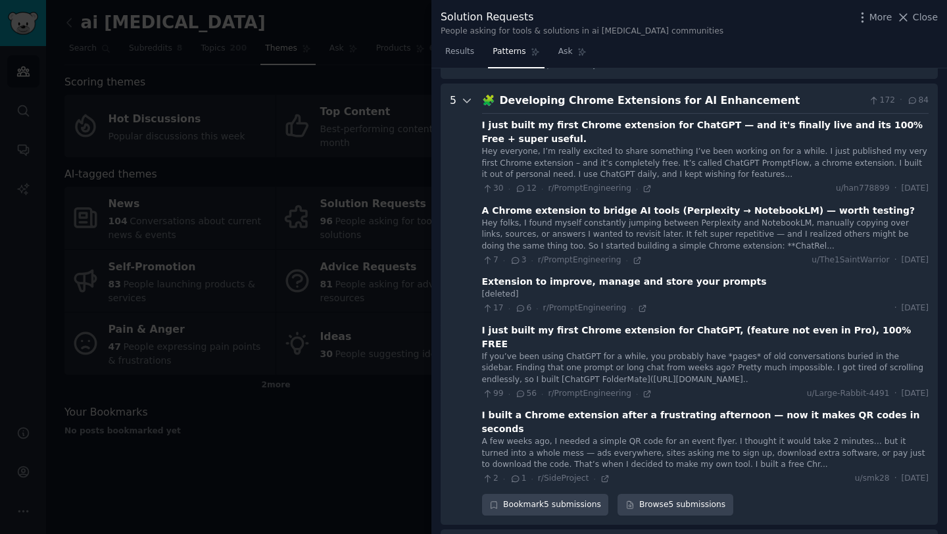
scroll to position [270, 0]
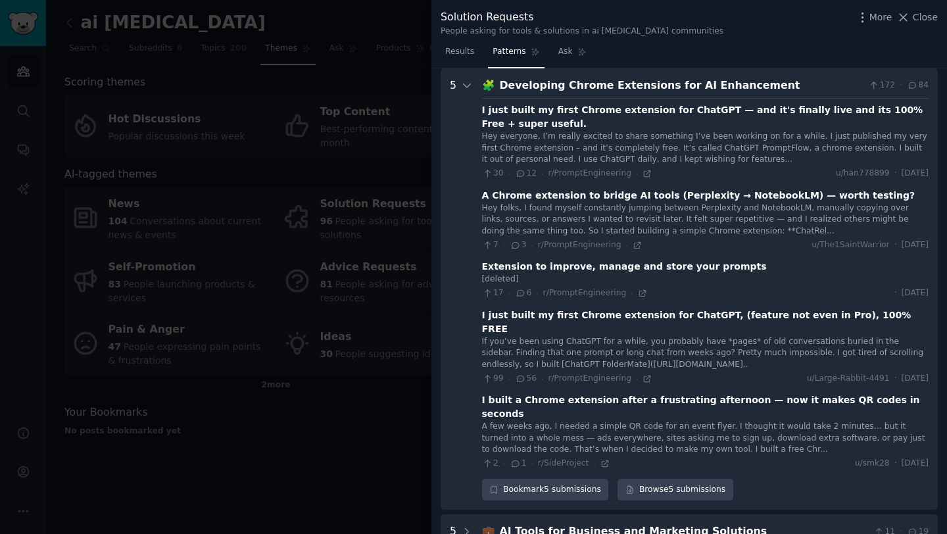
click at [678, 110] on div "I just built my first Chrome extension for ChatGPT — and it's finally live and …" at bounding box center [705, 117] width 447 height 28
click at [501, 109] on div "I just built my first Chrome extension for ChatGPT — and it's finally live and …" at bounding box center [705, 117] width 447 height 28
click at [649, 479] on link "Browse 5 submissions" at bounding box center [675, 490] width 115 height 22
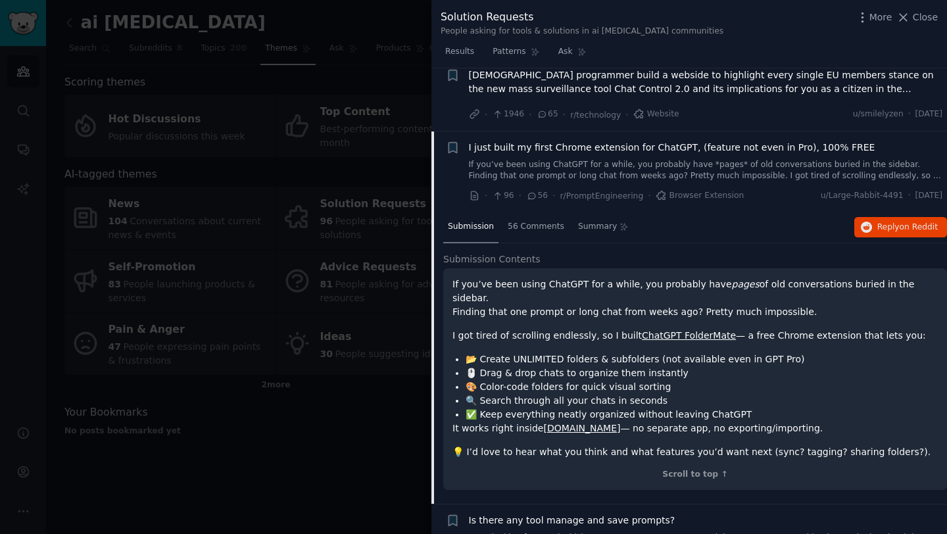
scroll to position [30, 0]
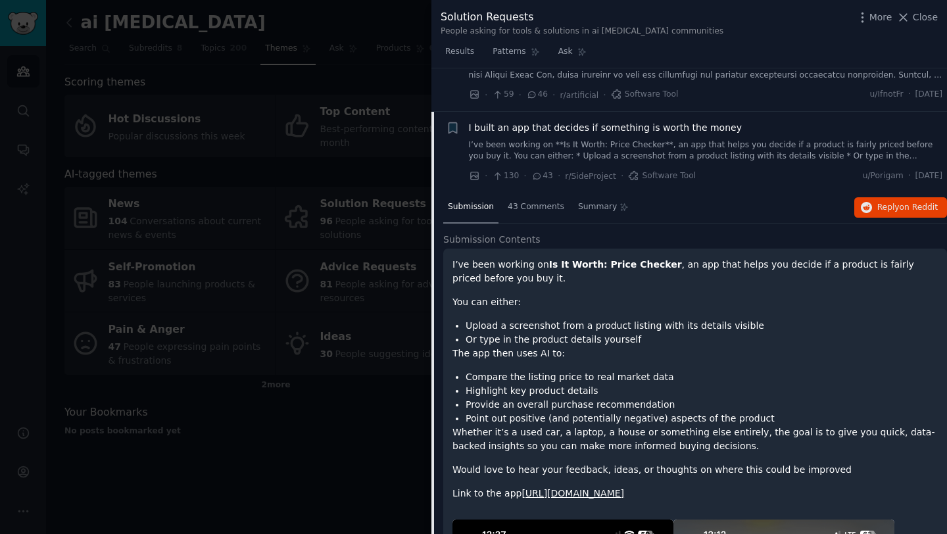
scroll to position [376, 0]
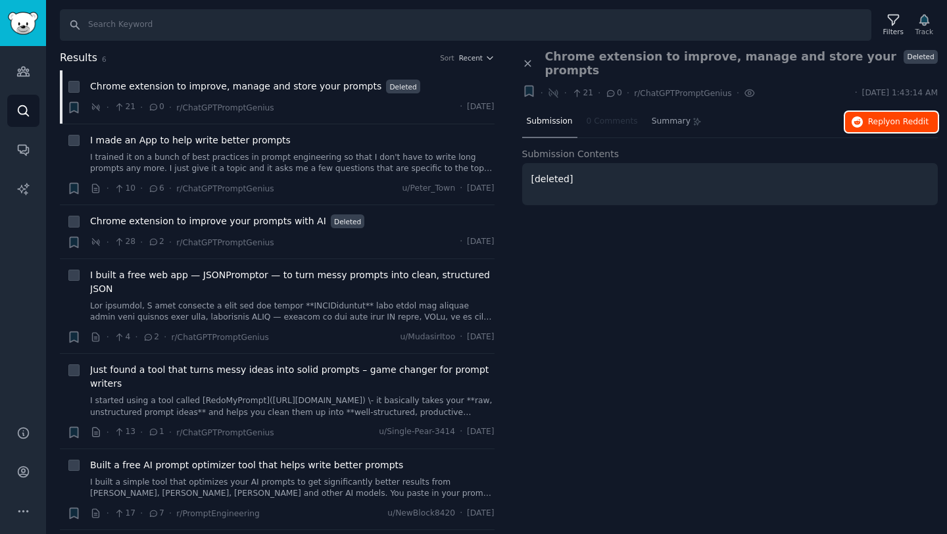
click at [891, 116] on span "Reply on Reddit" at bounding box center [899, 122] width 61 height 12
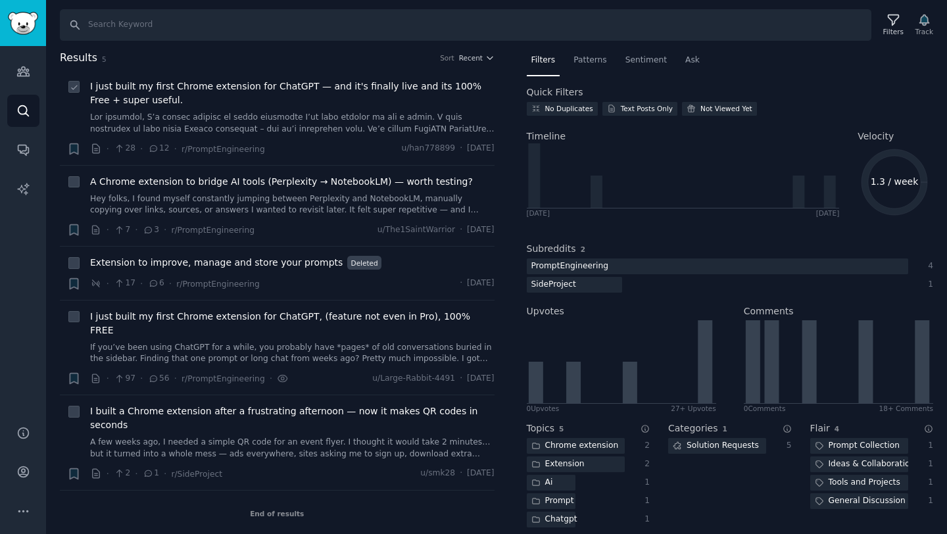
click at [407, 86] on span "I just built my first Chrome extension for ChatGPT — and it's finally live and …" at bounding box center [292, 94] width 405 height 28
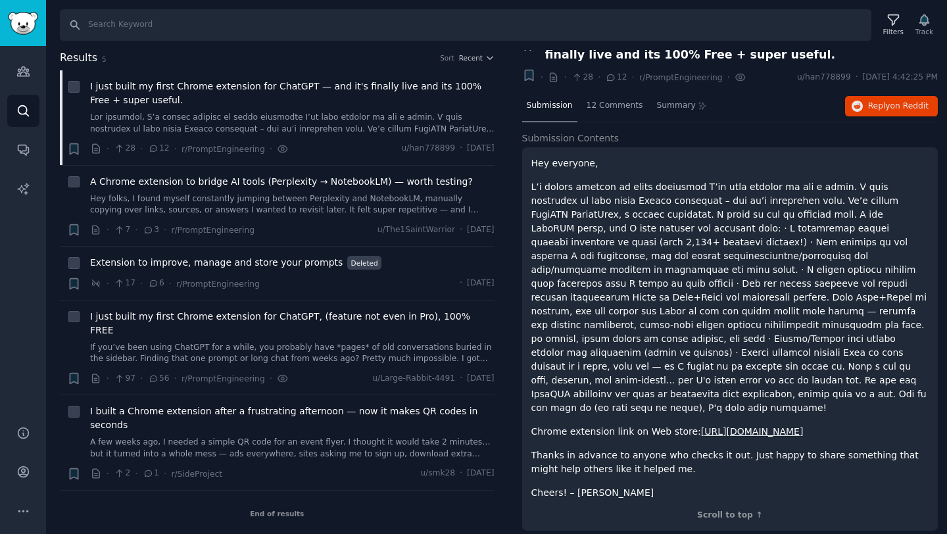
scroll to position [26, 0]
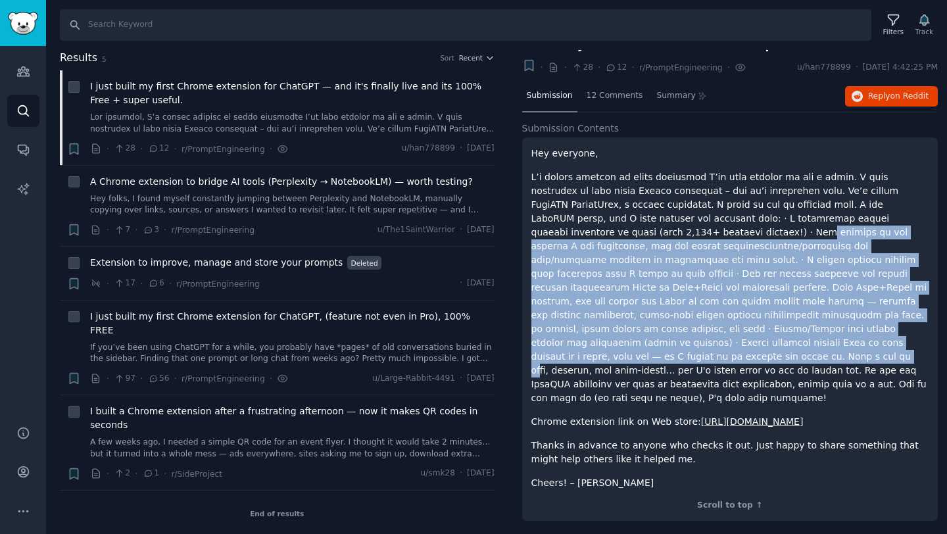
drag, startPoint x: 597, startPoint y: 235, endPoint x: 730, endPoint y: 342, distance: 170.3
click at [730, 342] on p at bounding box center [731, 287] width 398 height 235
click at [763, 337] on p at bounding box center [731, 287] width 398 height 235
